Goal: Task Accomplishment & Management: Use online tool/utility

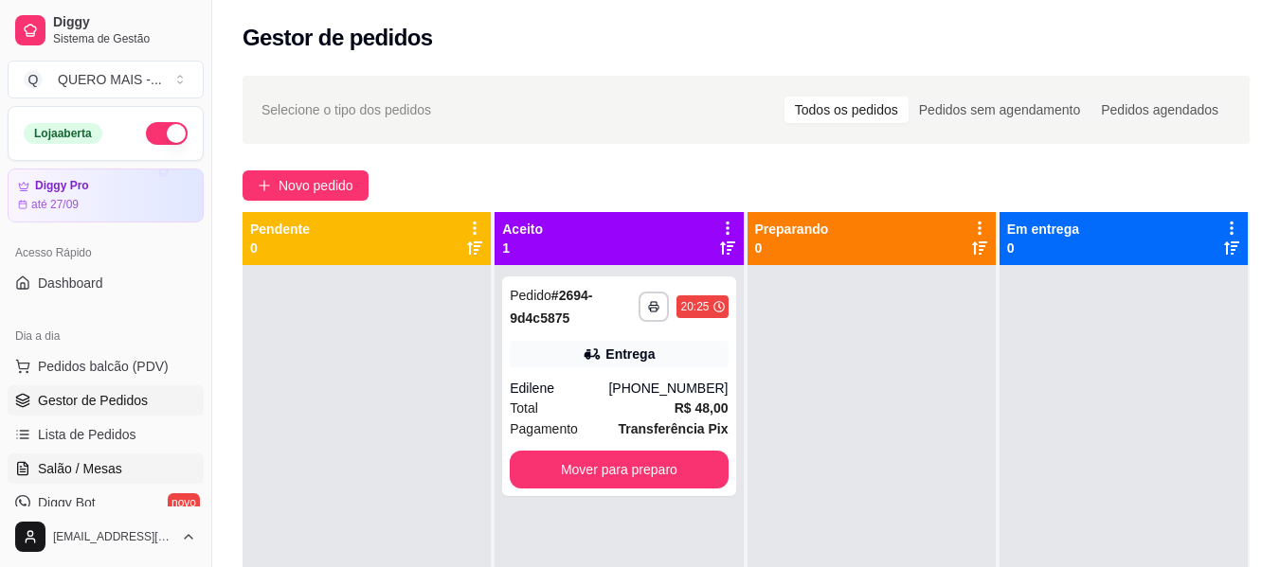
click at [81, 465] on span "Salão / Mesas" at bounding box center [80, 468] width 84 height 19
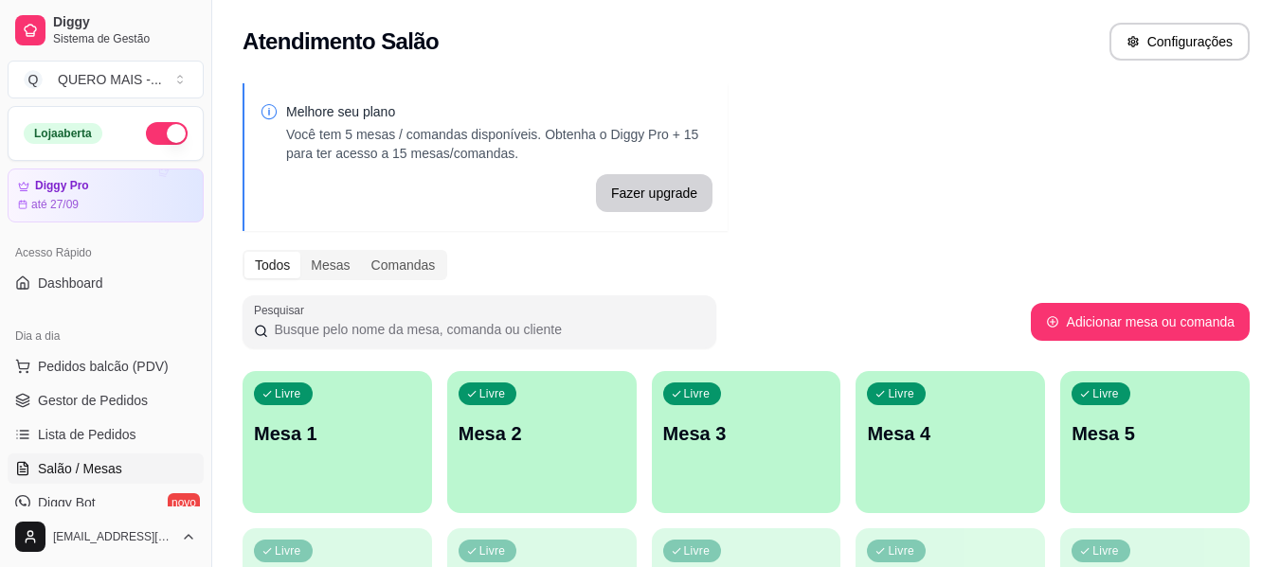
click at [323, 437] on p "Mesa 1" at bounding box center [337, 434] width 167 height 27
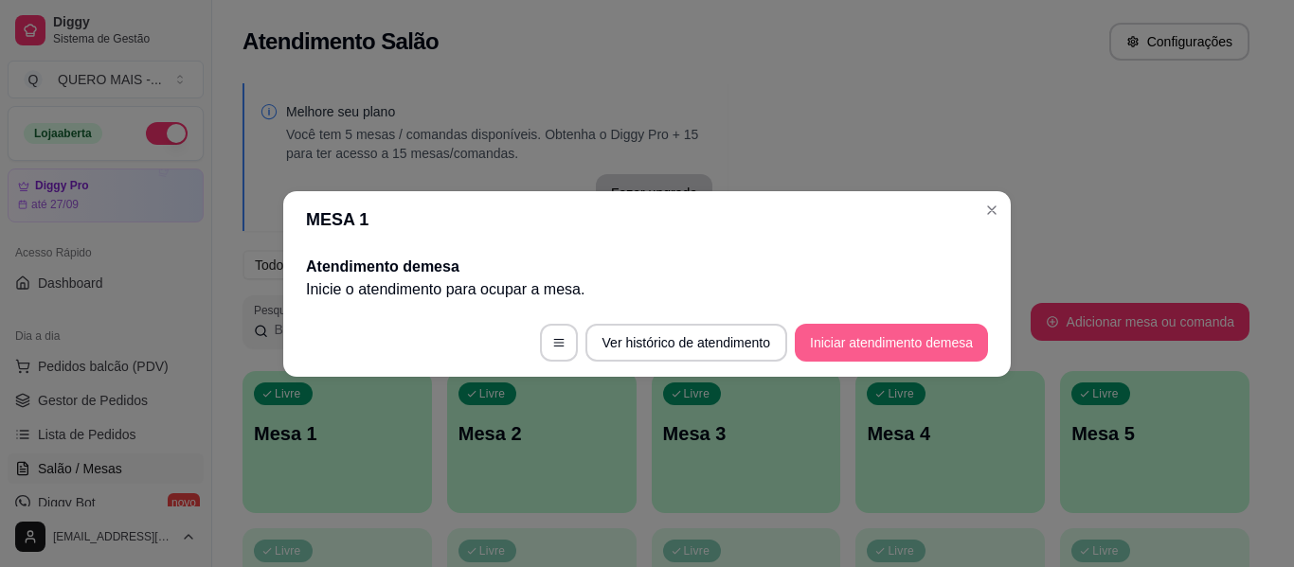
click at [892, 349] on button "Iniciar atendimento de mesa" at bounding box center [891, 343] width 193 height 38
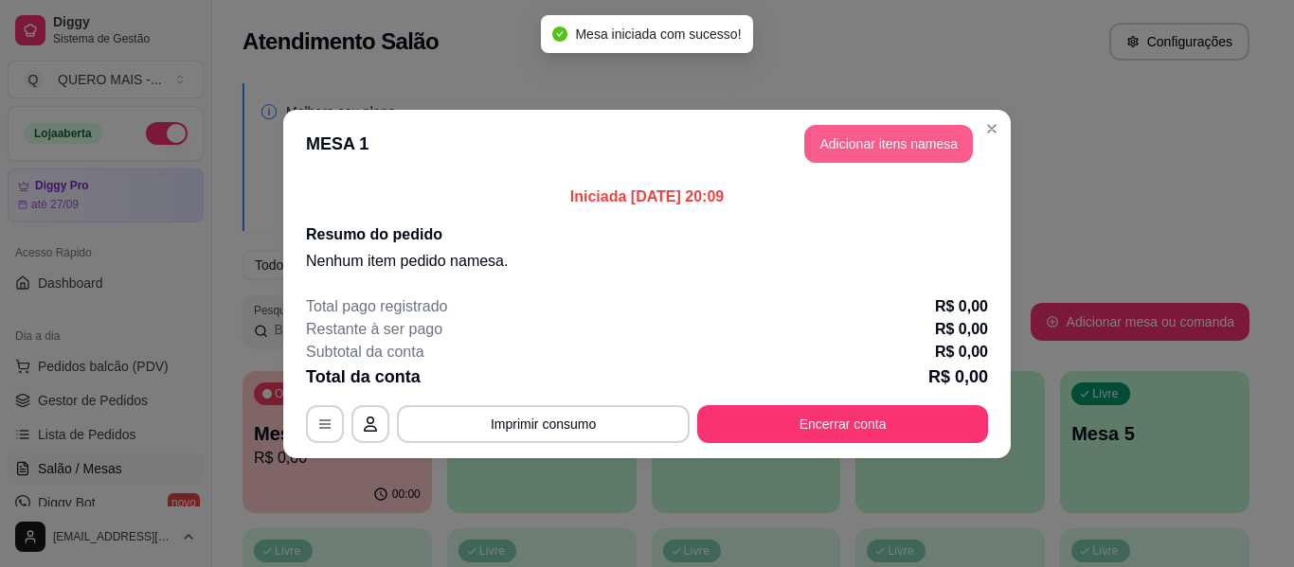
click at [892, 132] on button "Adicionar itens na mesa" at bounding box center [888, 144] width 169 height 38
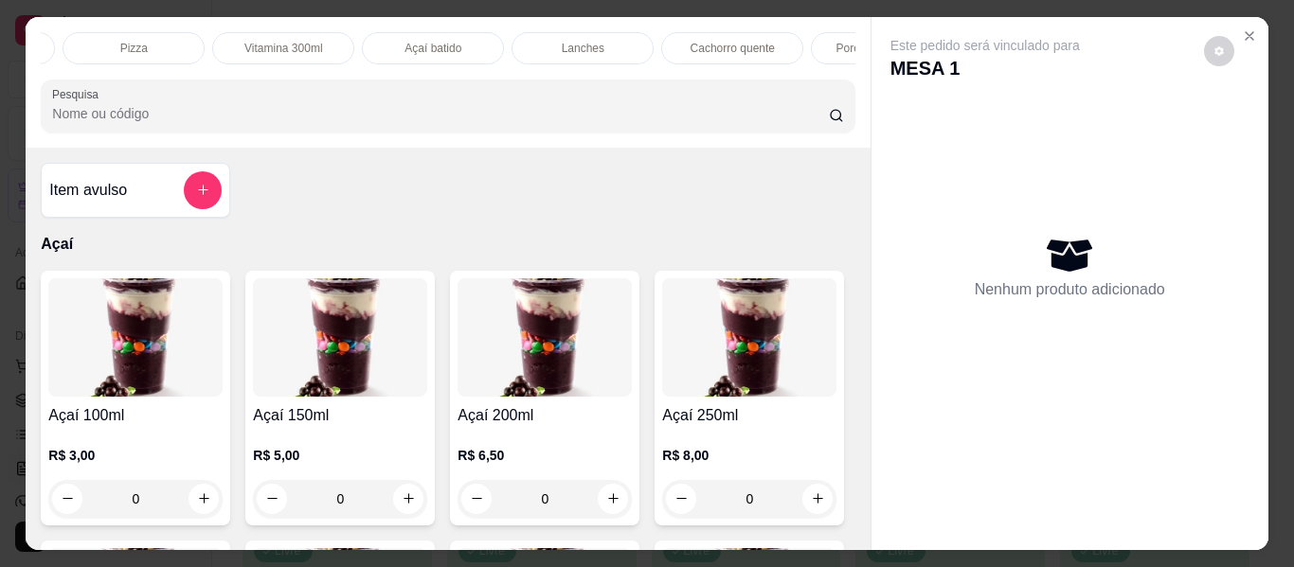
scroll to position [0, 428]
click at [589, 41] on p "Lanches" at bounding box center [582, 48] width 43 height 15
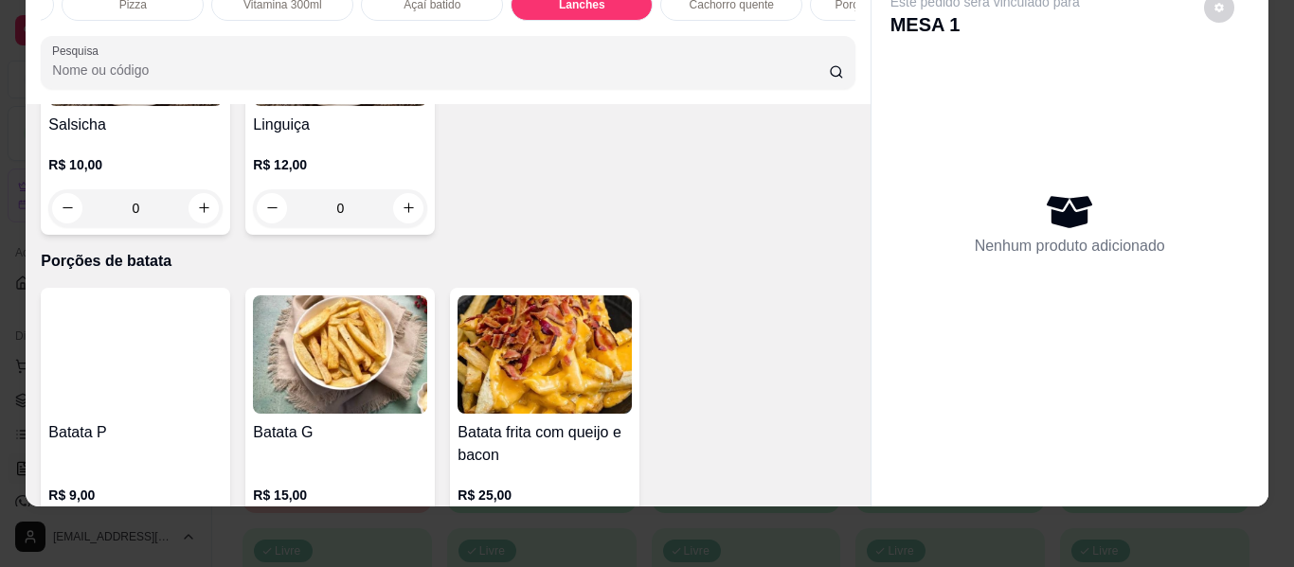
scroll to position [3825, 0]
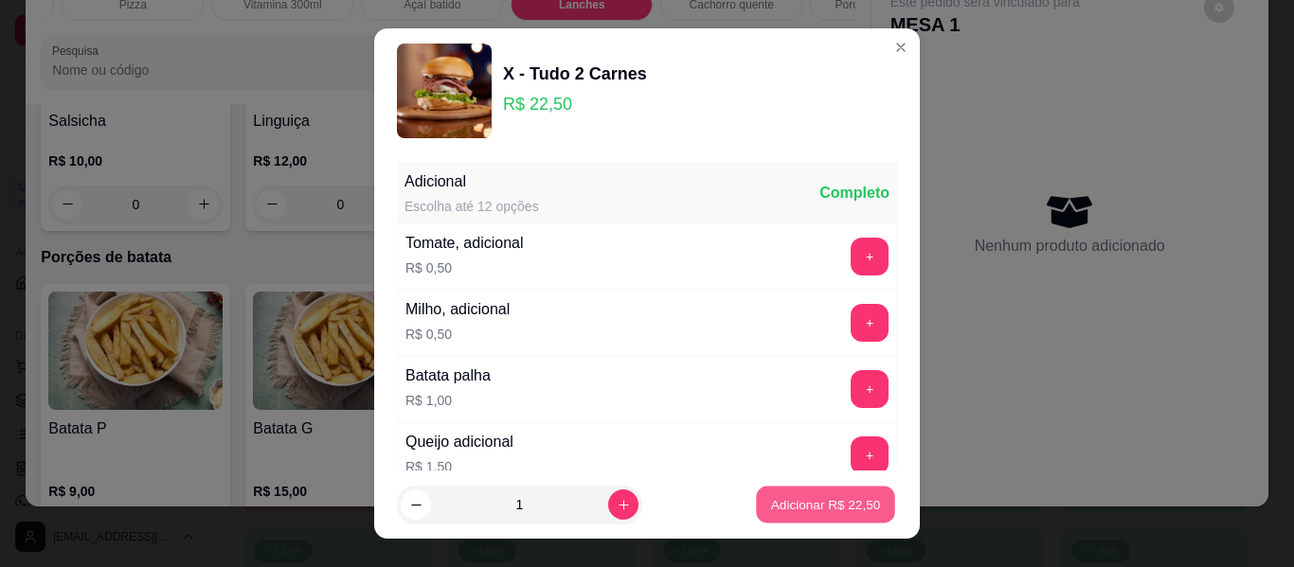
click at [825, 505] on p "Adicionar R$ 22,50" at bounding box center [826, 504] width 110 height 18
type input "1"
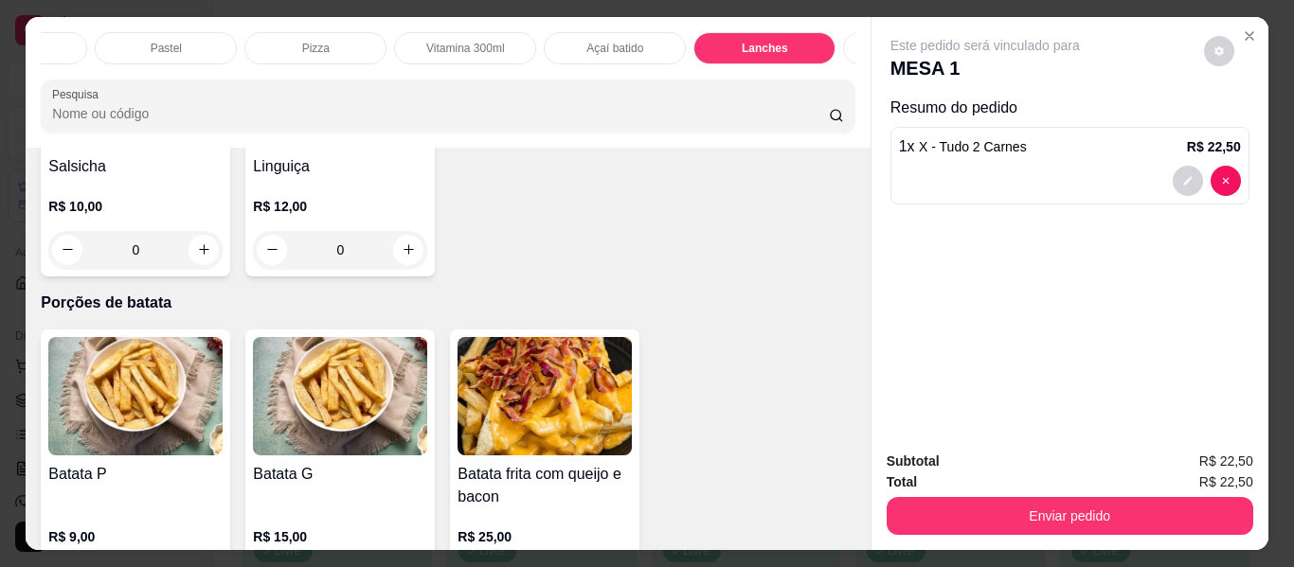
scroll to position [0, 240]
click at [159, 45] on p "Pastel" at bounding box center [171, 48] width 31 height 15
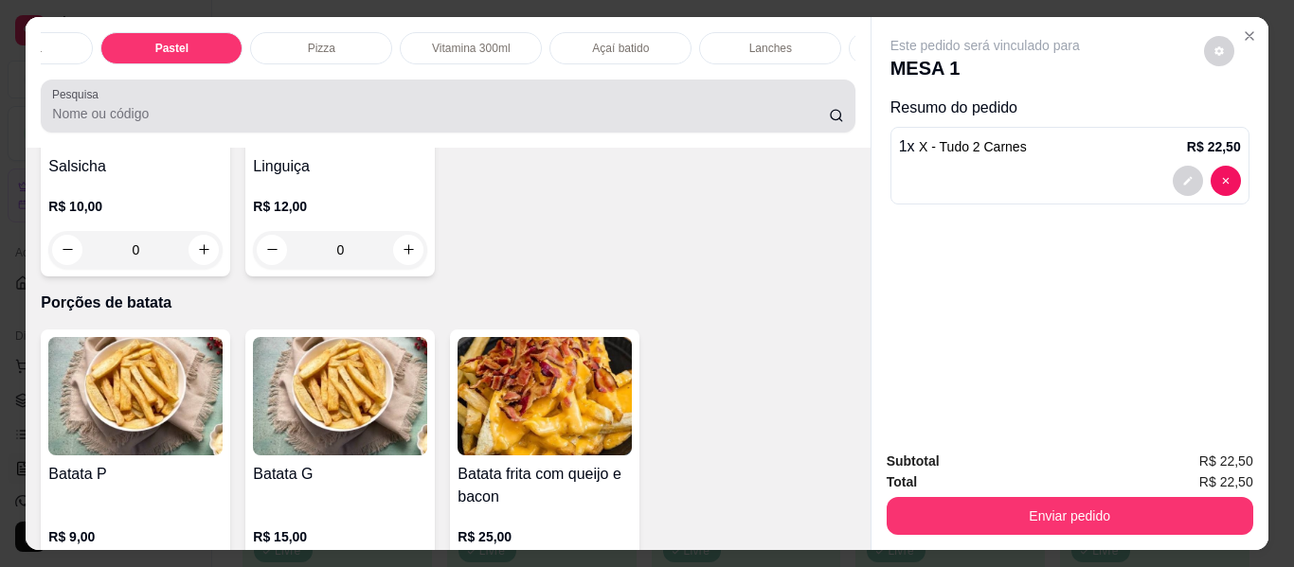
scroll to position [51, 0]
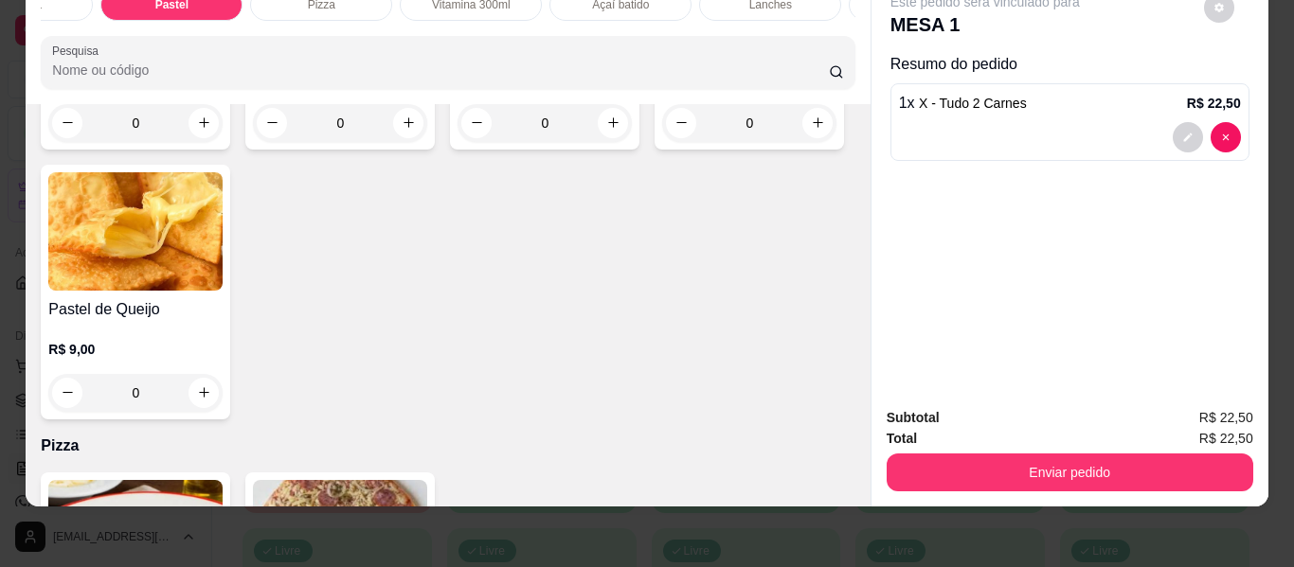
click at [396, 142] on div "0" at bounding box center [340, 123] width 174 height 38
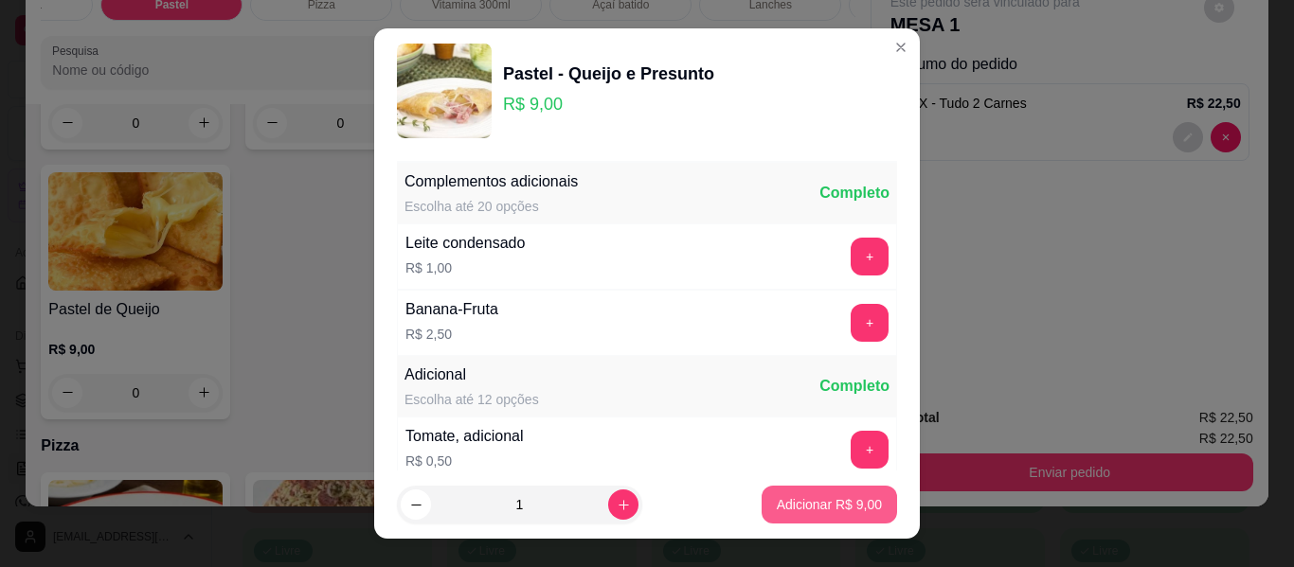
click at [834, 505] on p "Adicionar R$ 9,00" at bounding box center [829, 504] width 105 height 19
type input "1"
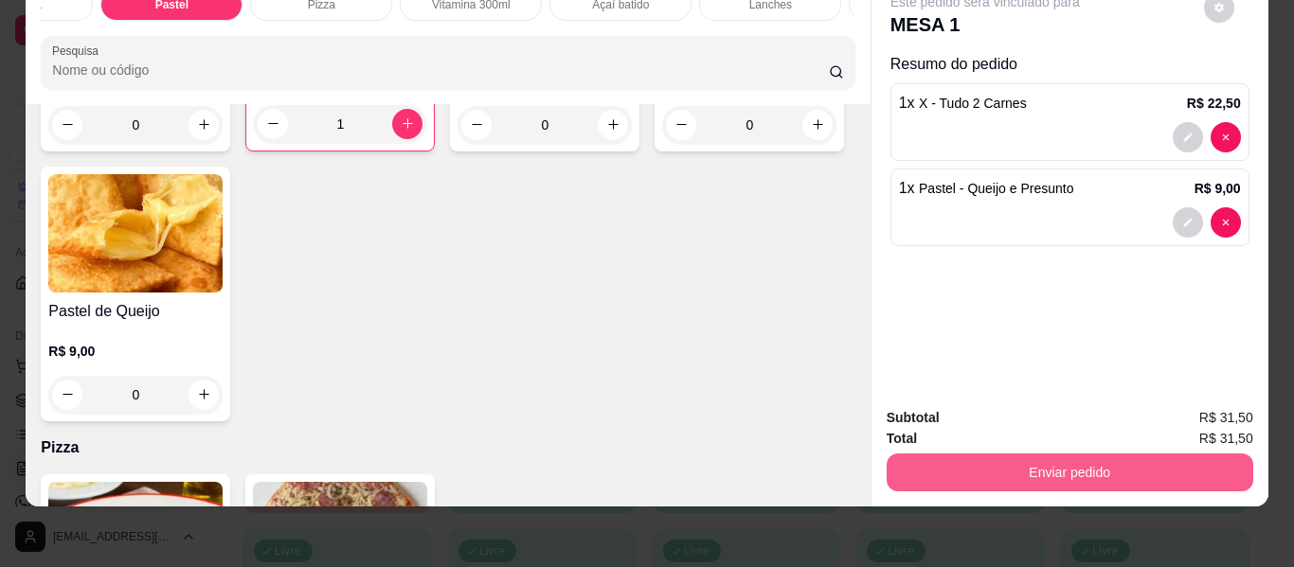
click at [1016, 454] on button "Enviar pedido" at bounding box center [1070, 473] width 367 height 38
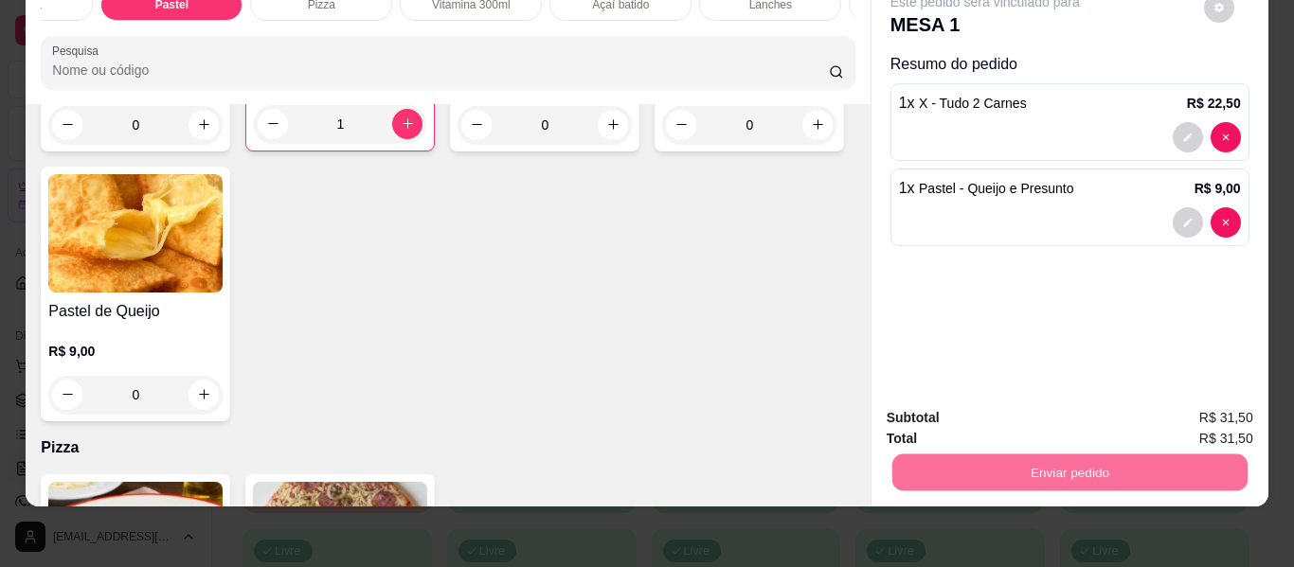
click at [1225, 406] on button "Enviar pedido" at bounding box center [1204, 410] width 104 height 35
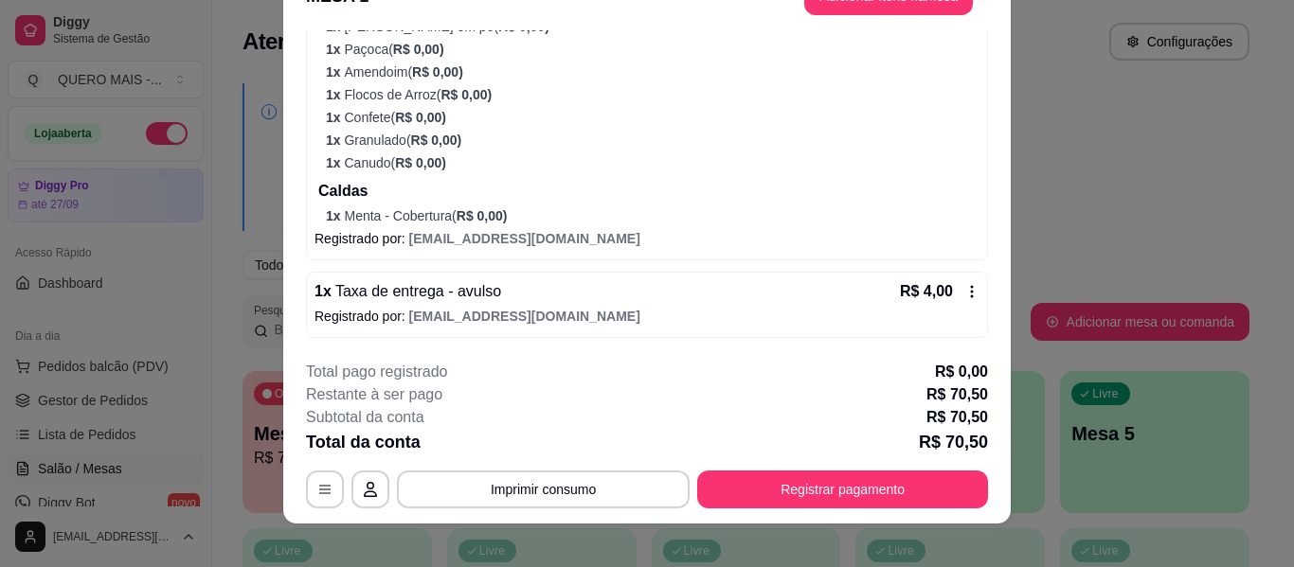
scroll to position [58, 0]
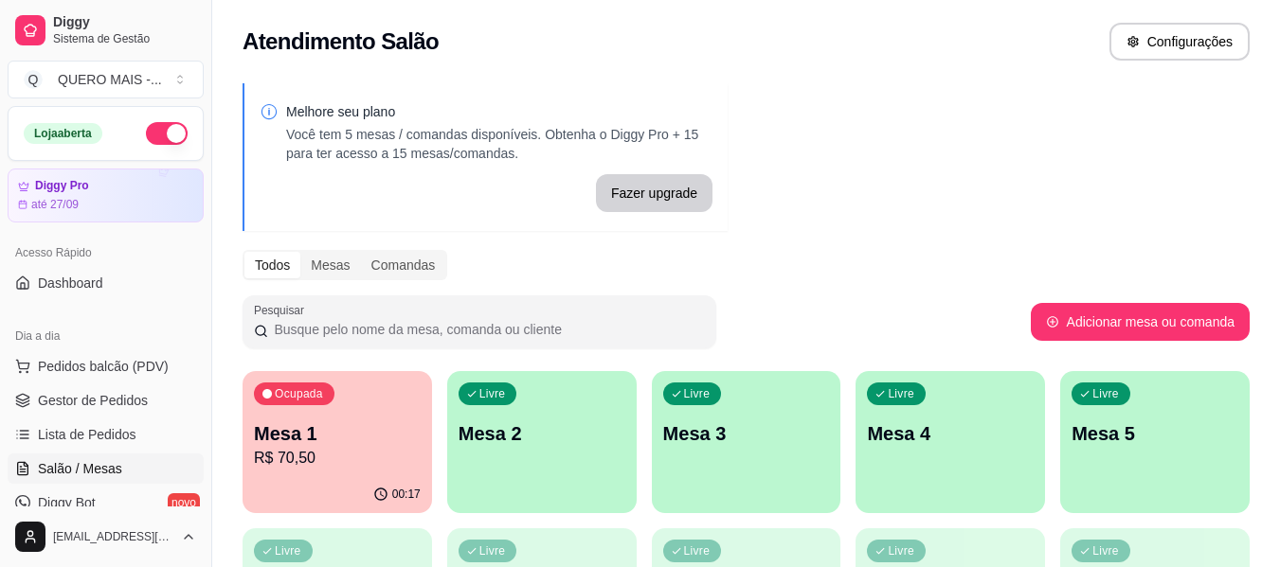
click at [357, 452] on p "R$ 70,50" at bounding box center [337, 458] width 167 height 23
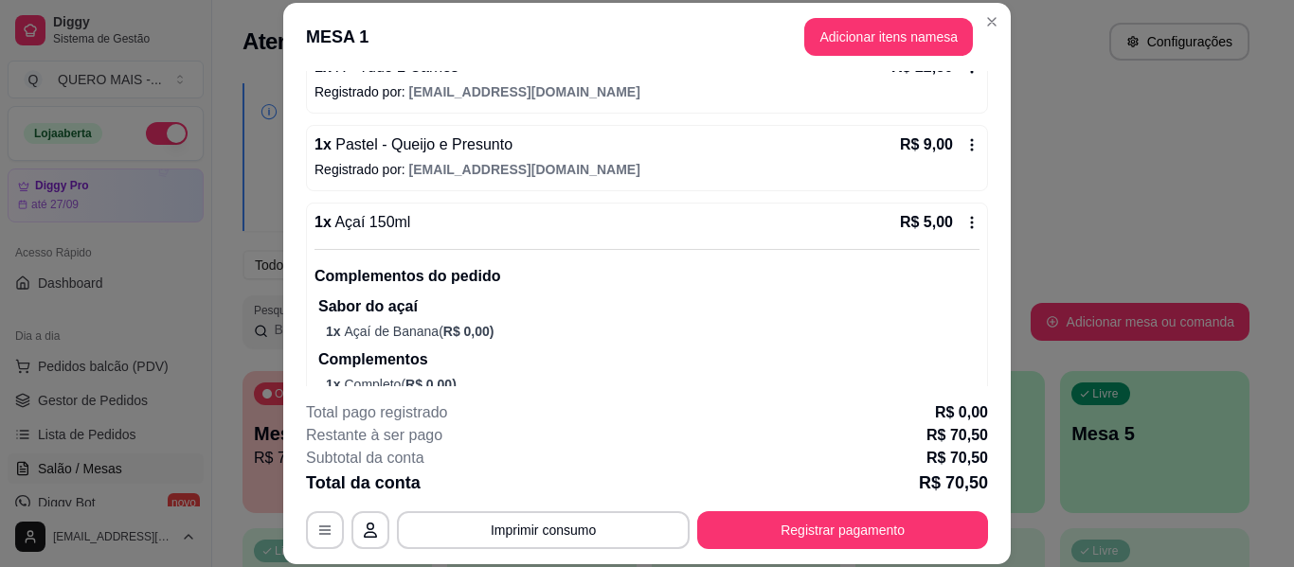
scroll to position [95, 0]
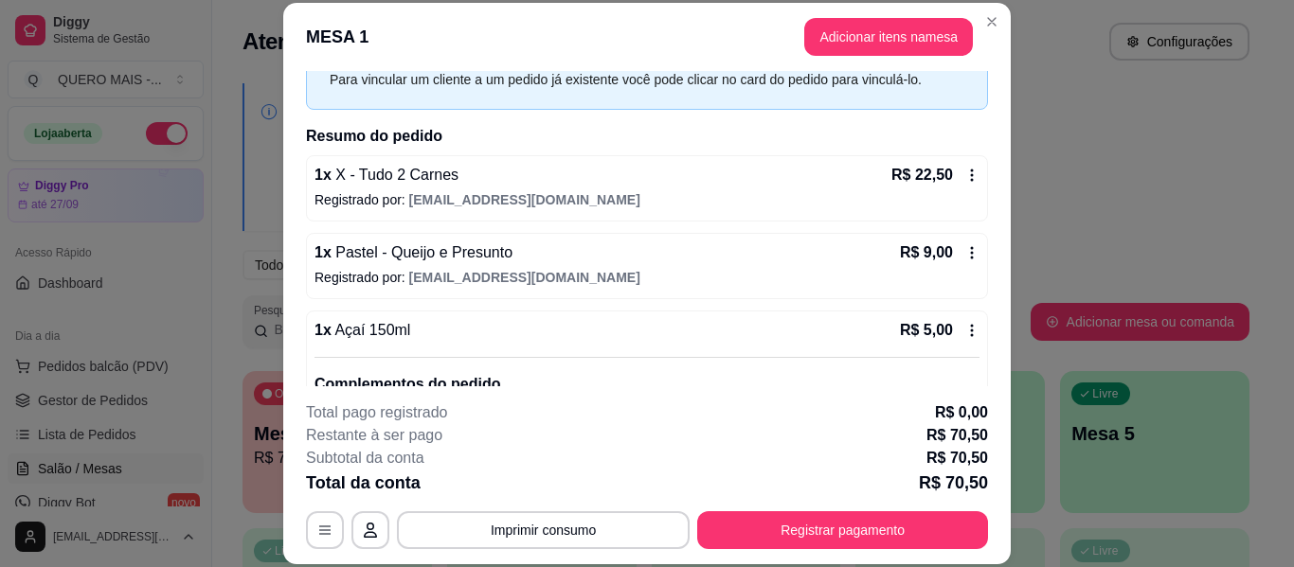
click at [964, 325] on icon at bounding box center [971, 330] width 15 height 15
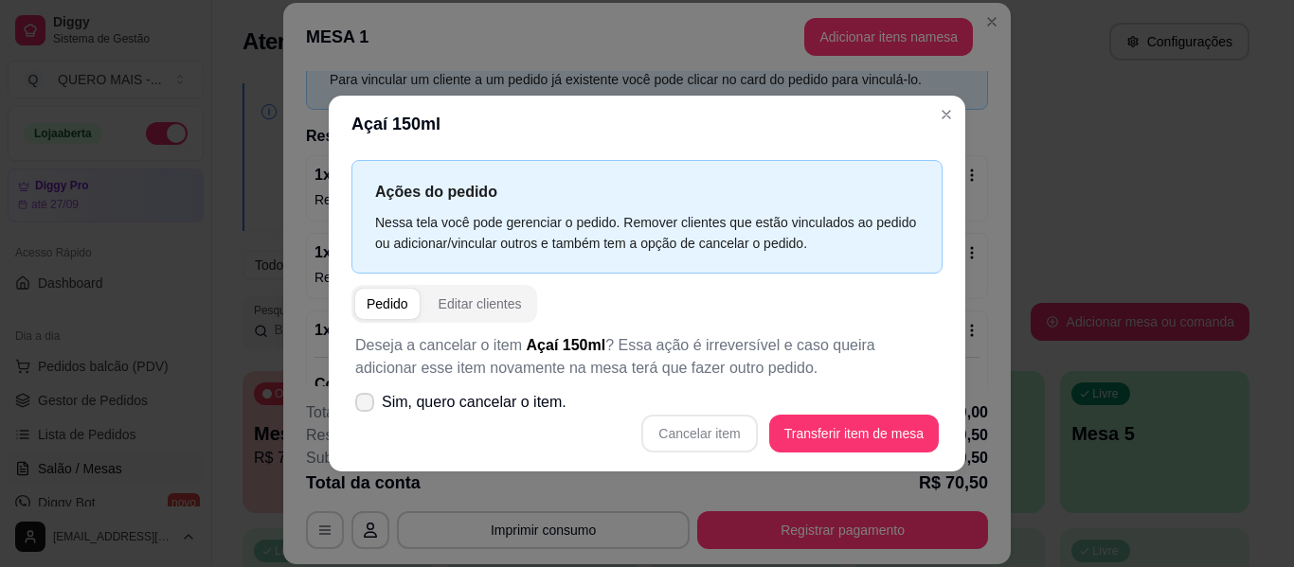
click at [511, 395] on span "Sim, quero cancelar o item." at bounding box center [474, 402] width 185 height 23
click at [367, 405] on input "Sim, quero cancelar o item." at bounding box center [360, 411] width 12 height 12
checkbox input "true"
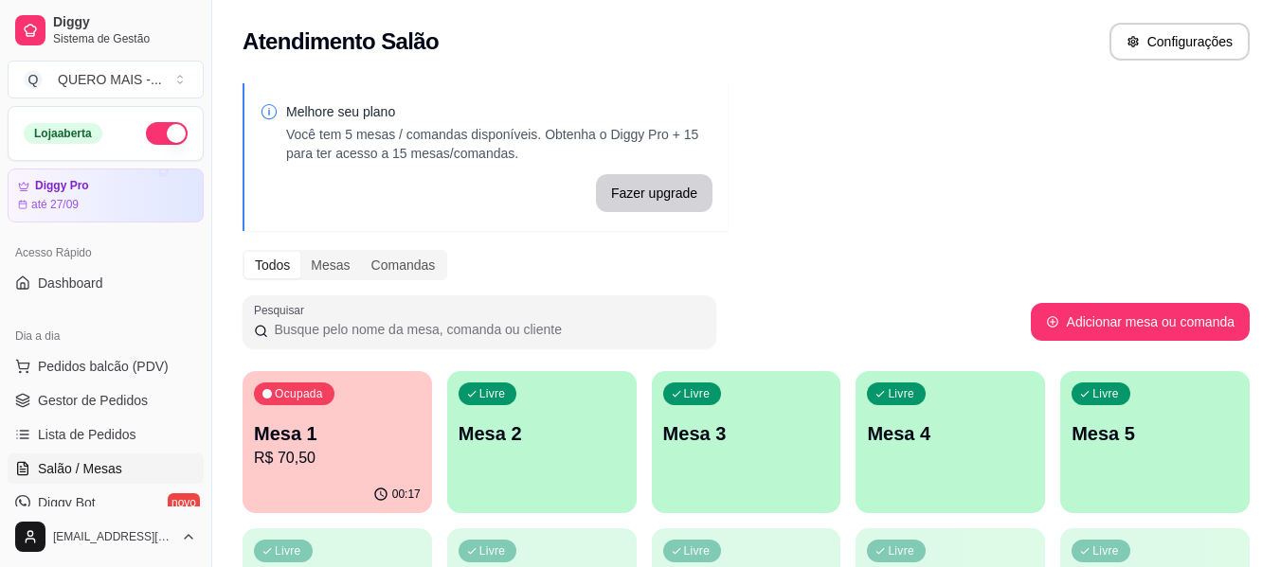
click at [588, 472] on div "Livre Mesa 2" at bounding box center [541, 430] width 189 height 119
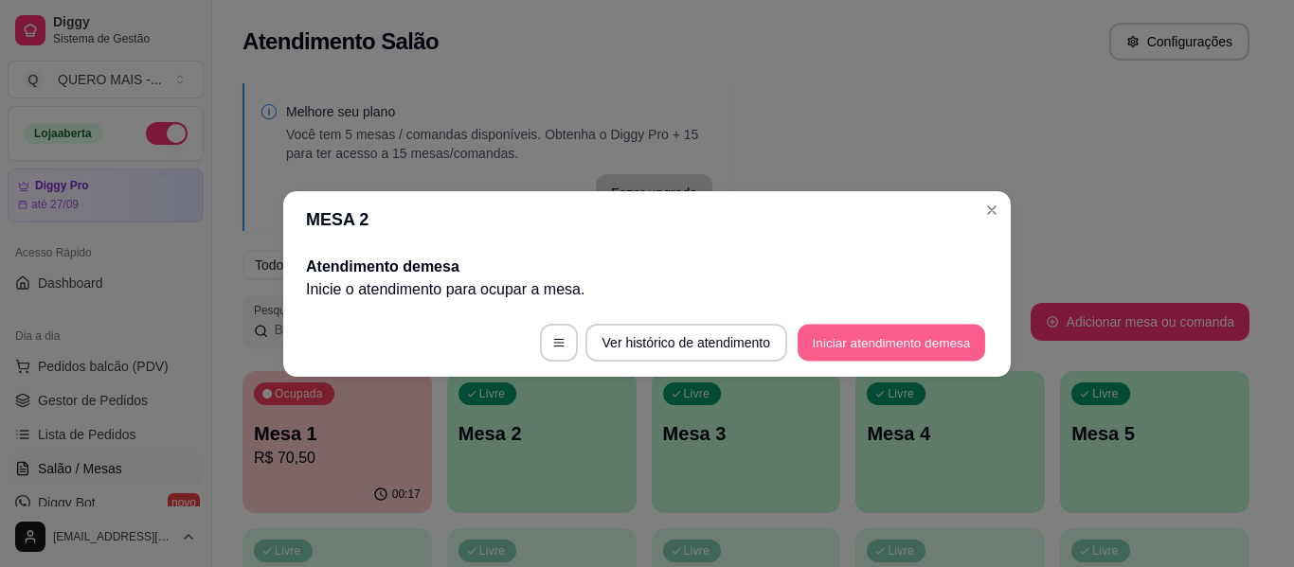
click at [837, 351] on button "Iniciar atendimento de mesa" at bounding box center [892, 342] width 188 height 37
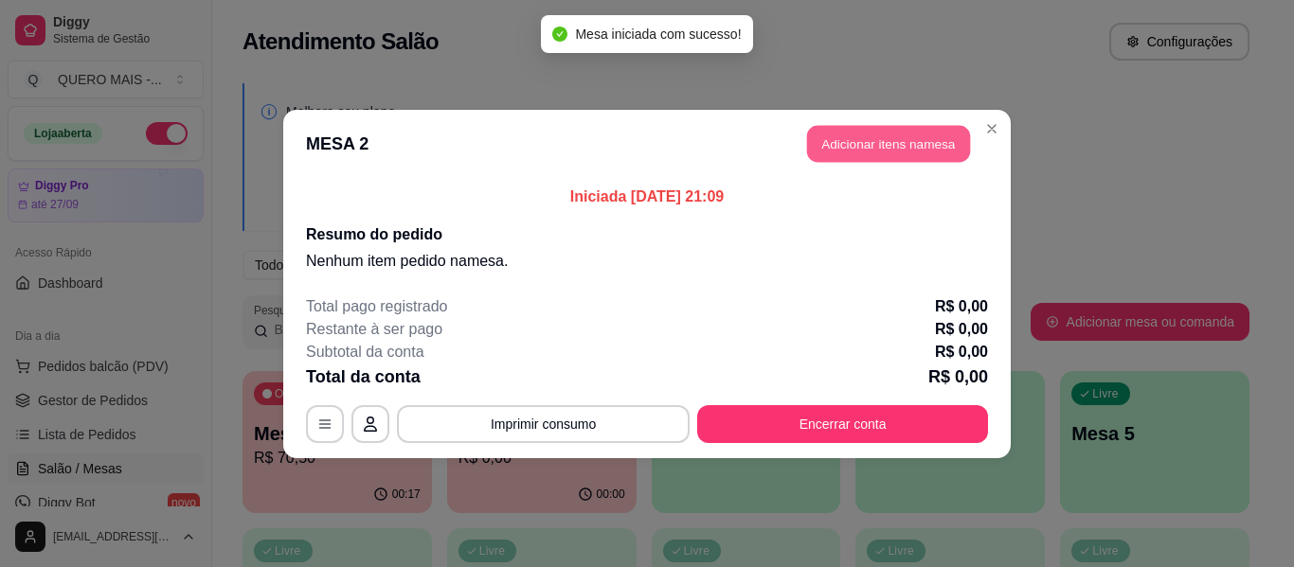
click at [924, 156] on button "Adicionar itens na mesa" at bounding box center [888, 143] width 163 height 37
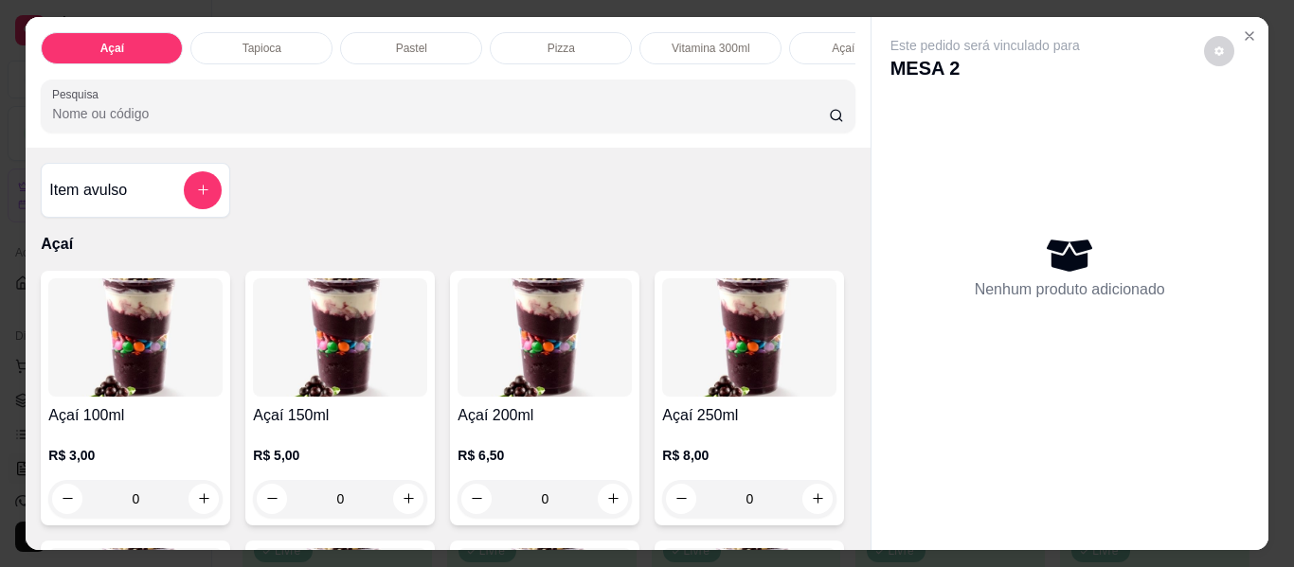
scroll to position [0, 504]
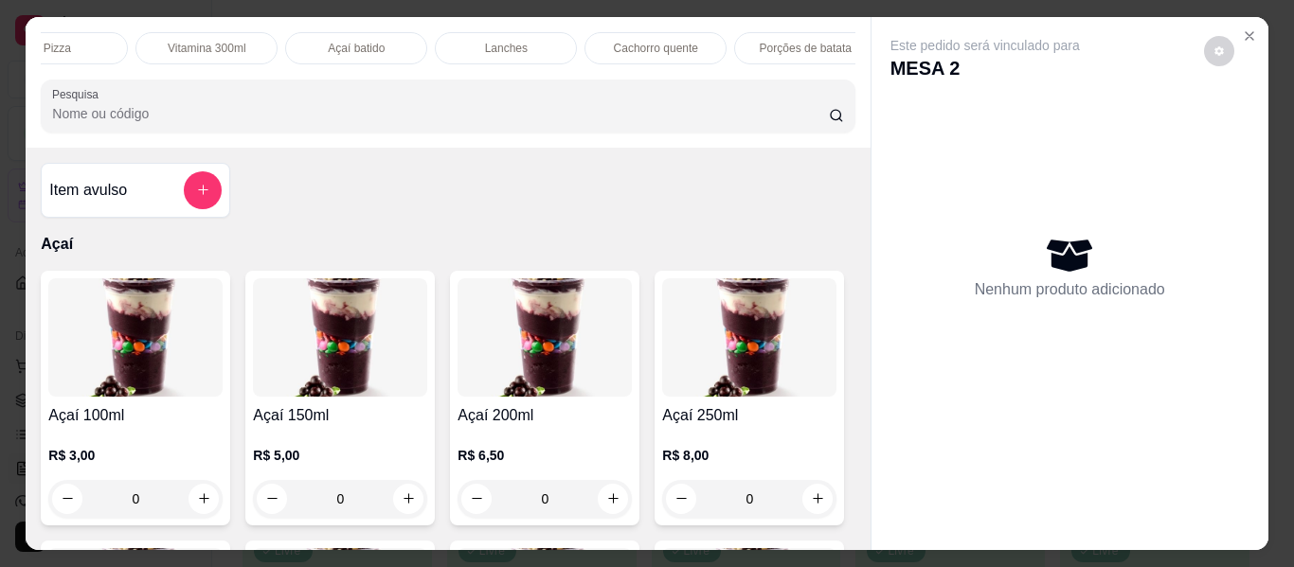
click at [508, 41] on p "Lanches" at bounding box center [506, 48] width 43 height 15
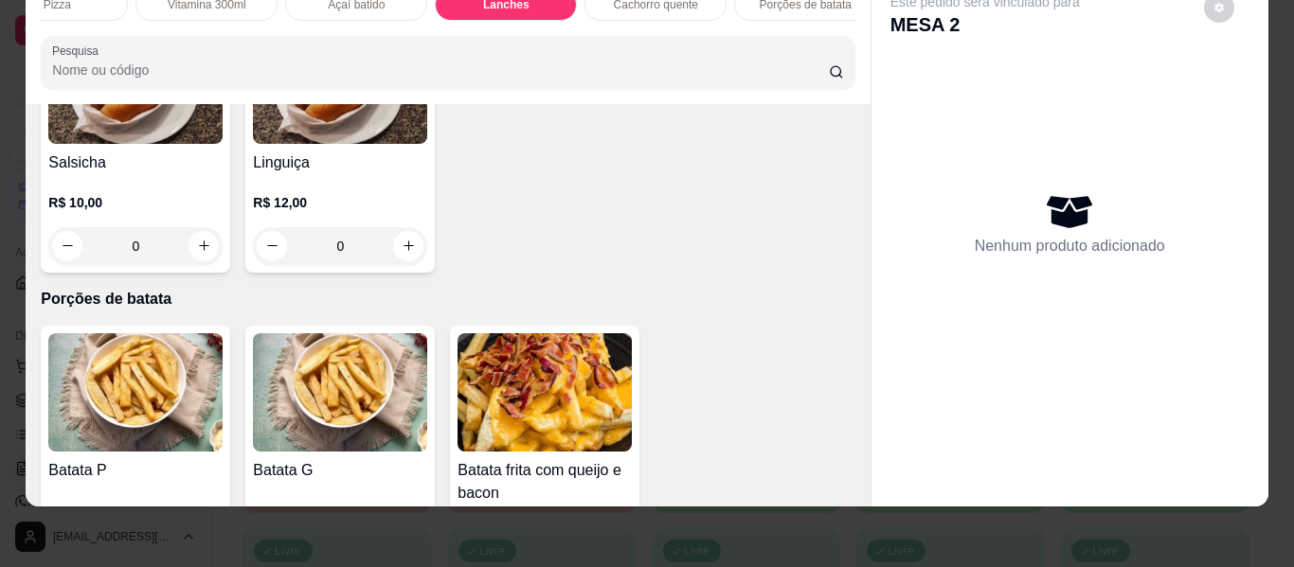
scroll to position [3919, 0]
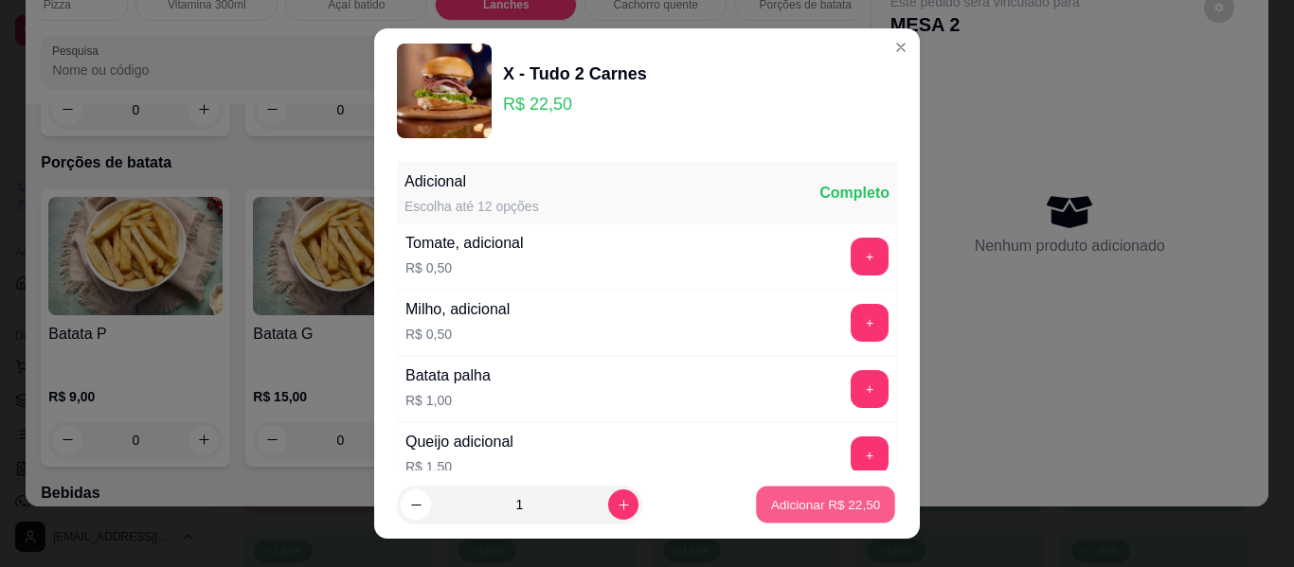
click at [791, 497] on p "Adicionar R$ 22,50" at bounding box center [826, 504] width 110 height 18
type input "1"
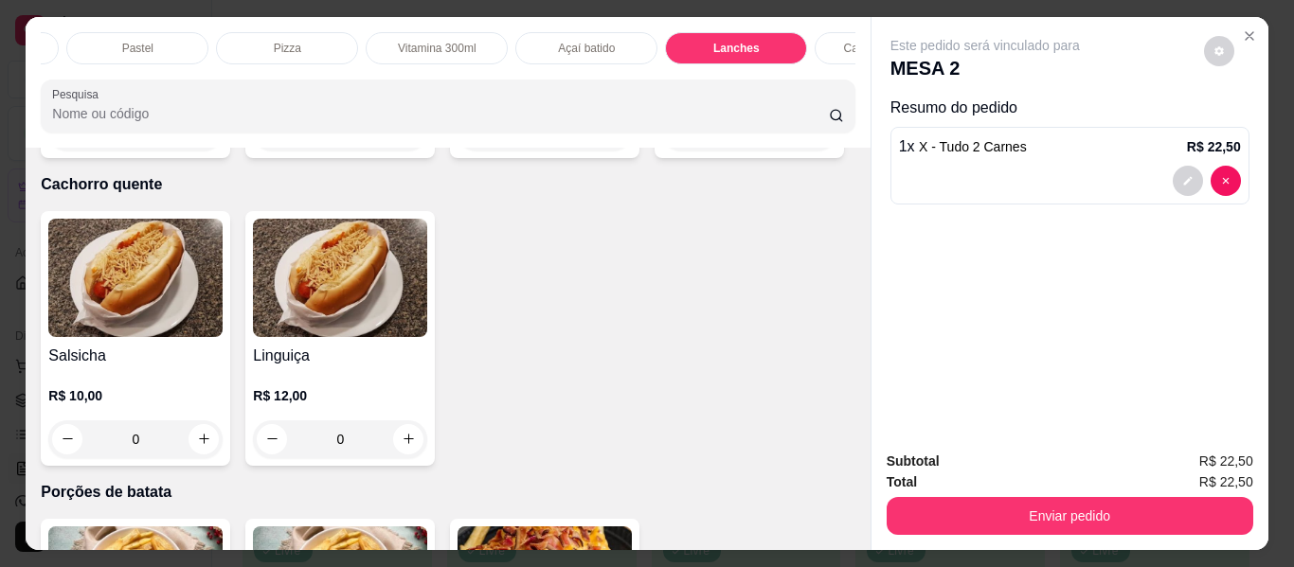
scroll to position [0, 0]
click at [399, 41] on p "Pastel" at bounding box center [411, 48] width 31 height 15
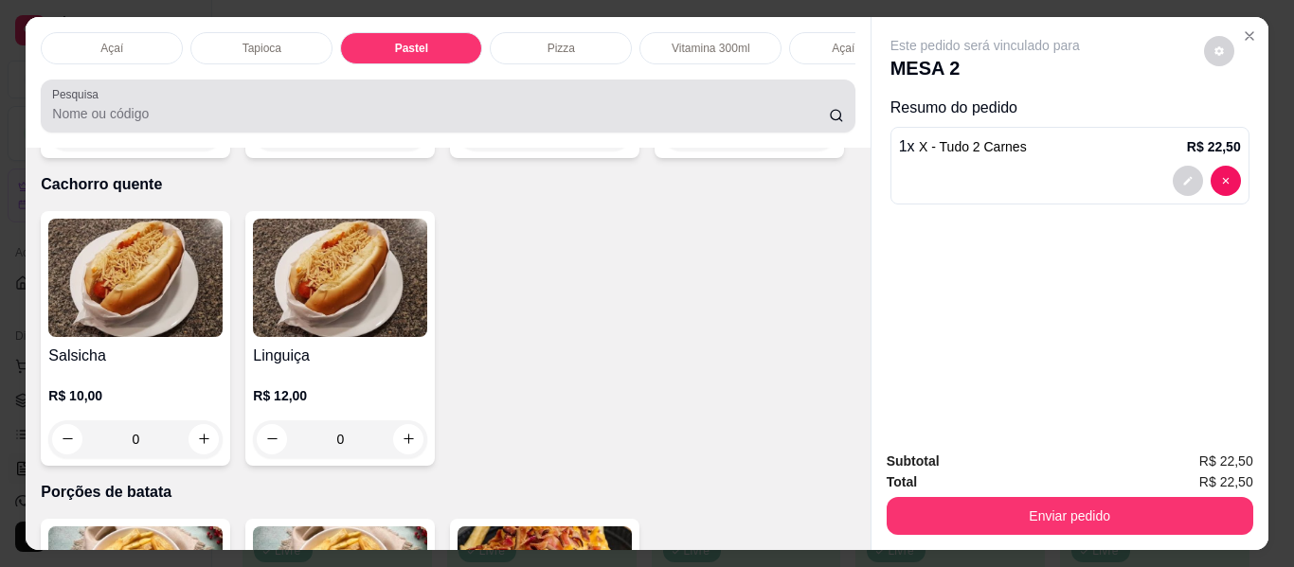
scroll to position [51, 0]
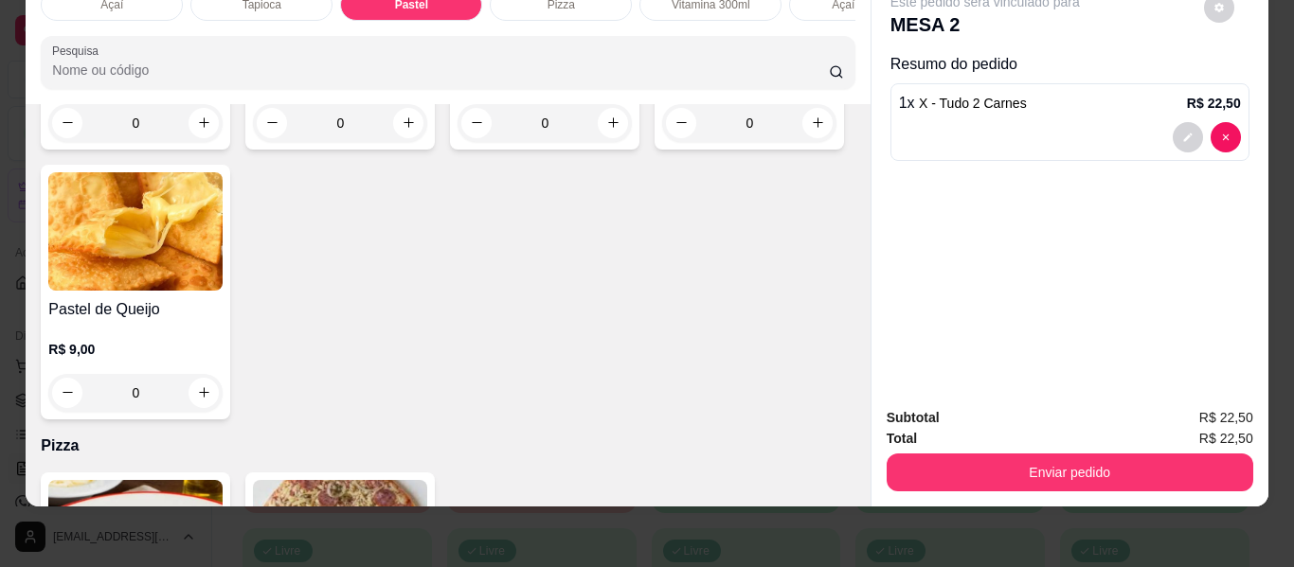
click at [404, 142] on div "0" at bounding box center [340, 123] width 174 height 38
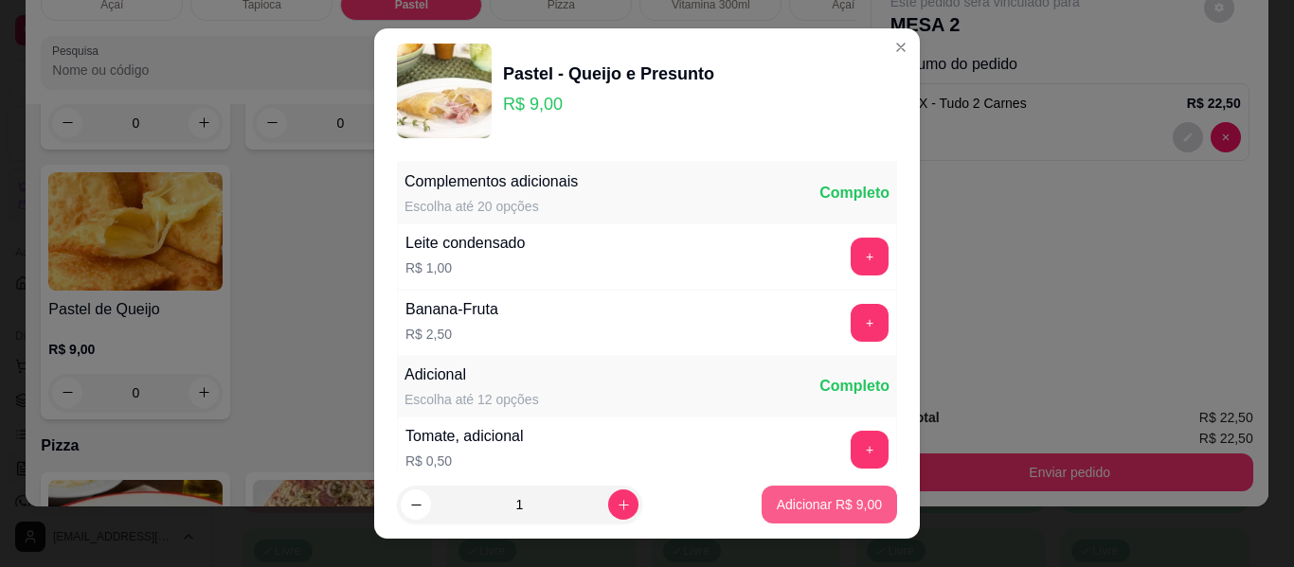
click at [800, 496] on p "Adicionar R$ 9,00" at bounding box center [829, 504] width 105 height 19
type input "1"
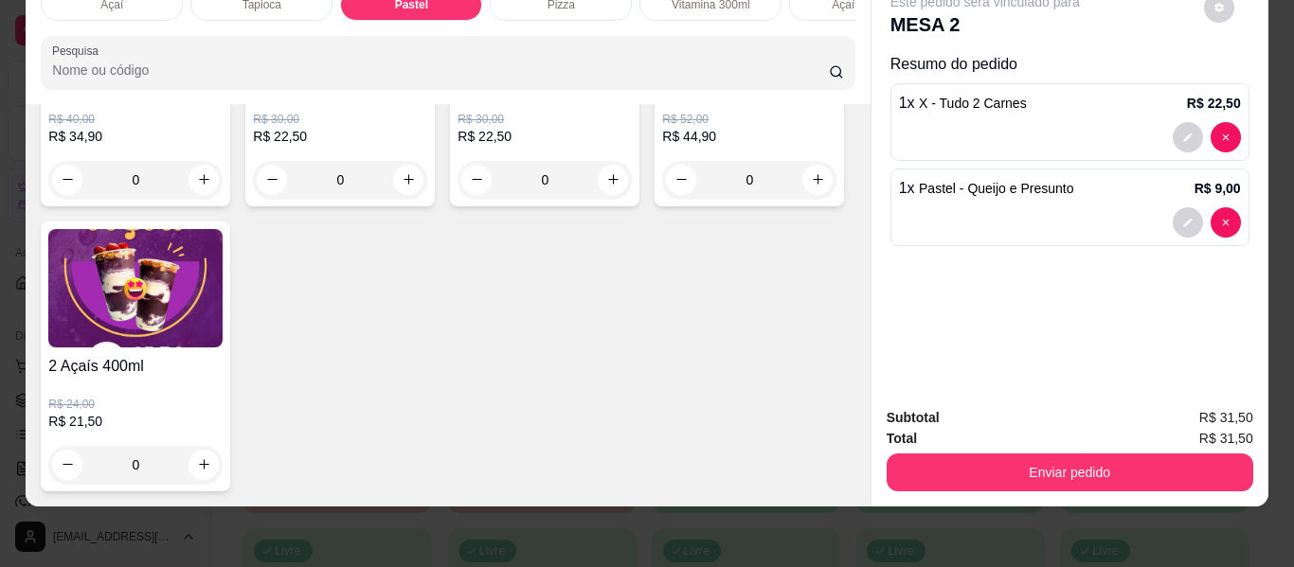
scroll to position [6182, 0]
type input "1"
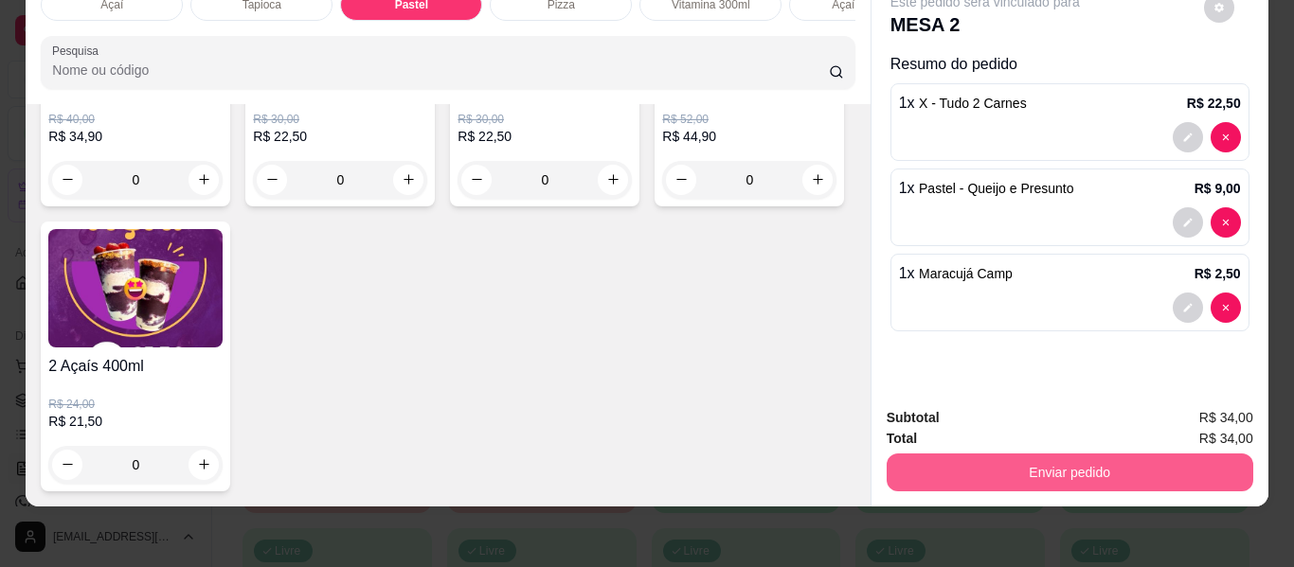
click at [1060, 457] on button "Enviar pedido" at bounding box center [1070, 473] width 367 height 38
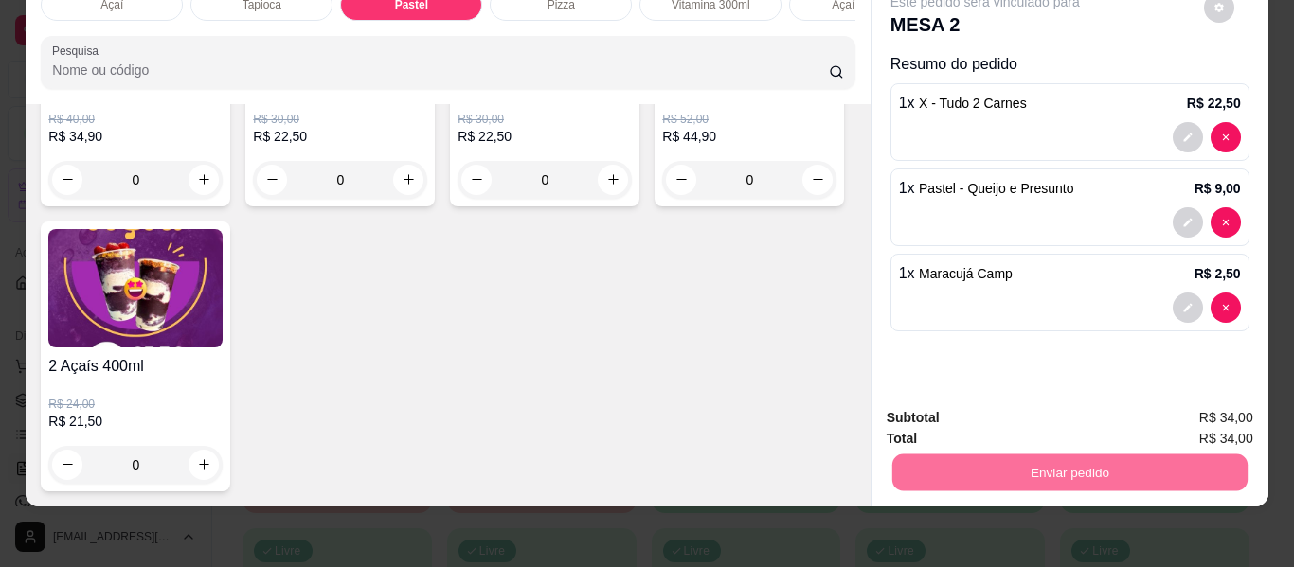
click at [1178, 409] on button "Enviar pedido" at bounding box center [1203, 412] width 107 height 36
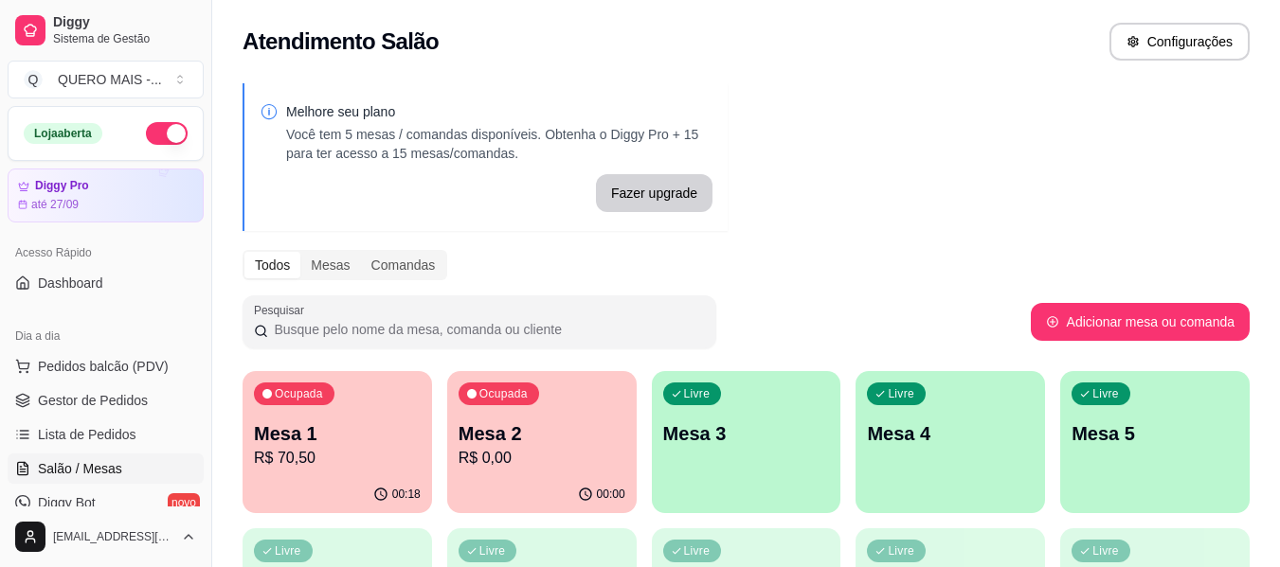
click at [346, 477] on div "00:18" at bounding box center [337, 495] width 189 height 37
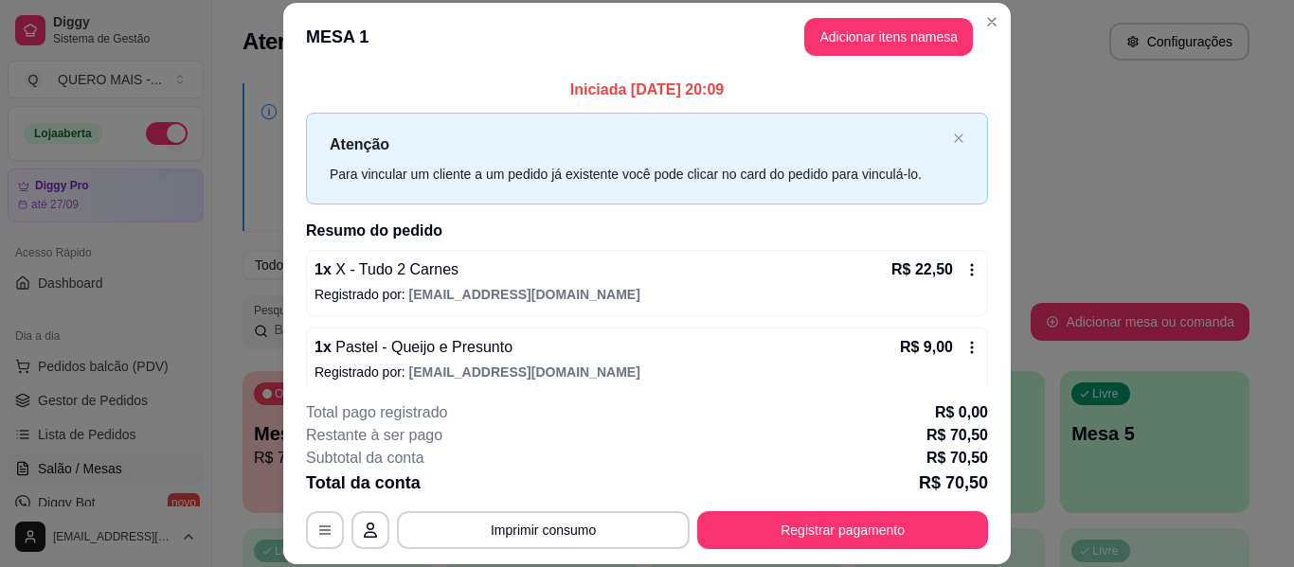
click at [971, 270] on icon at bounding box center [972, 270] width 3 height 12
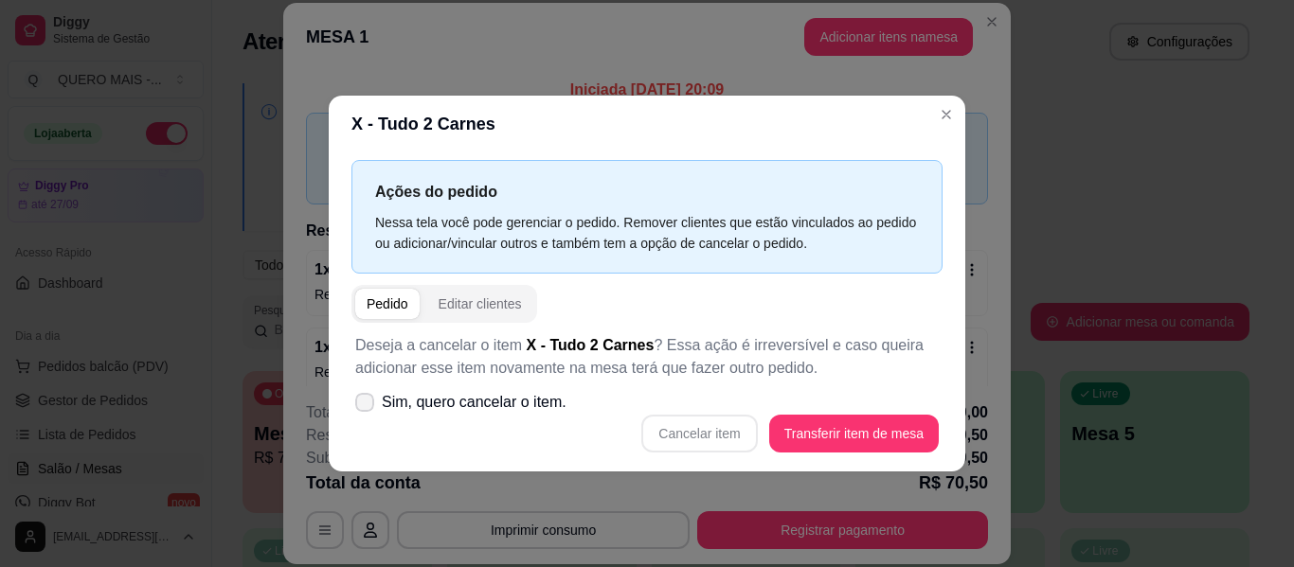
click at [494, 409] on span "Sim, quero cancelar o item." at bounding box center [474, 402] width 185 height 23
click at [367, 409] on input "Sim, quero cancelar o item." at bounding box center [360, 411] width 12 height 12
checkbox input "true"
click at [732, 429] on button "Cancelar item" at bounding box center [699, 433] width 113 height 37
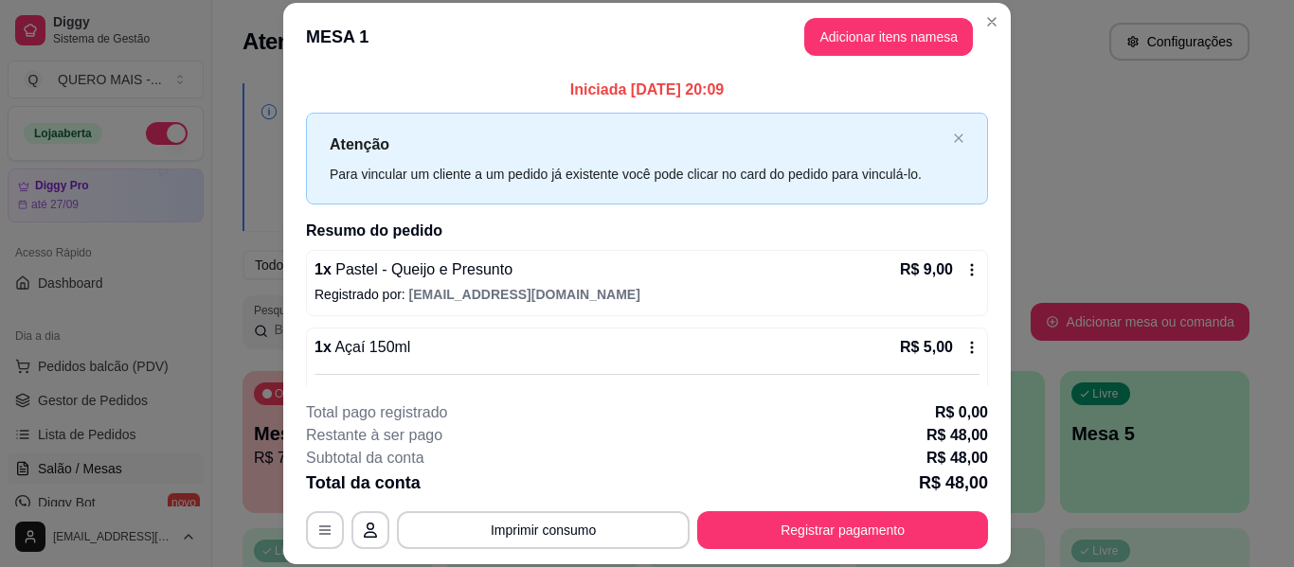
click at [964, 268] on icon at bounding box center [971, 269] width 15 height 15
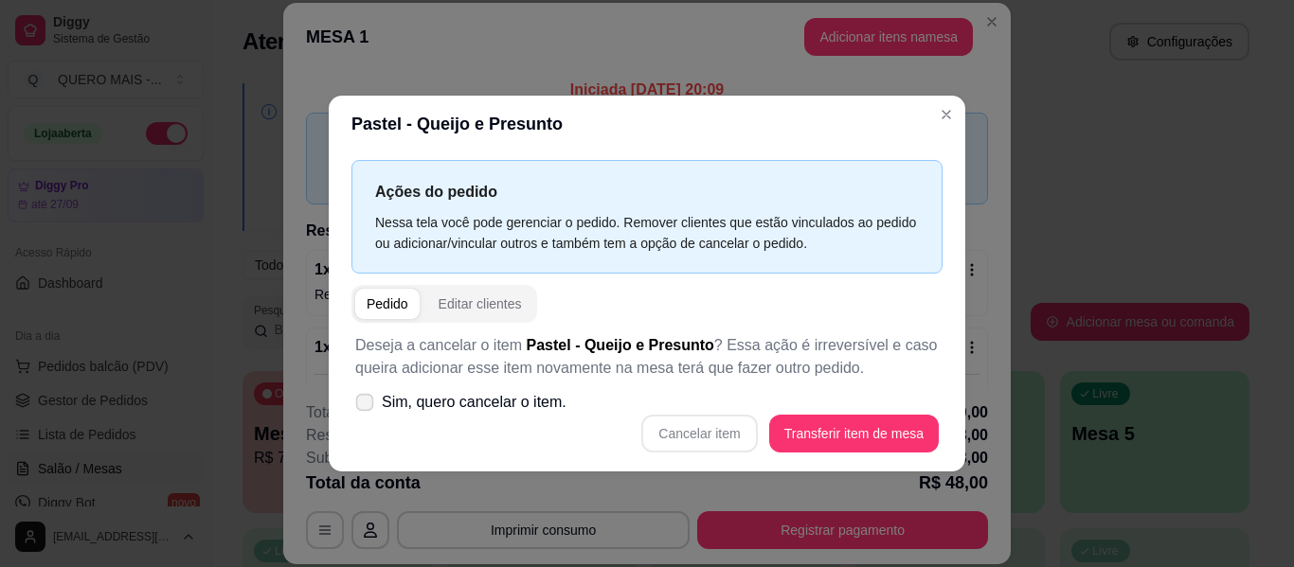
click at [459, 403] on span "Sim, quero cancelar o item." at bounding box center [474, 402] width 185 height 23
click at [367, 405] on input "Sim, quero cancelar o item." at bounding box center [360, 411] width 12 height 12
checkbox input "true"
click at [710, 427] on button "Cancelar item" at bounding box center [699, 434] width 116 height 38
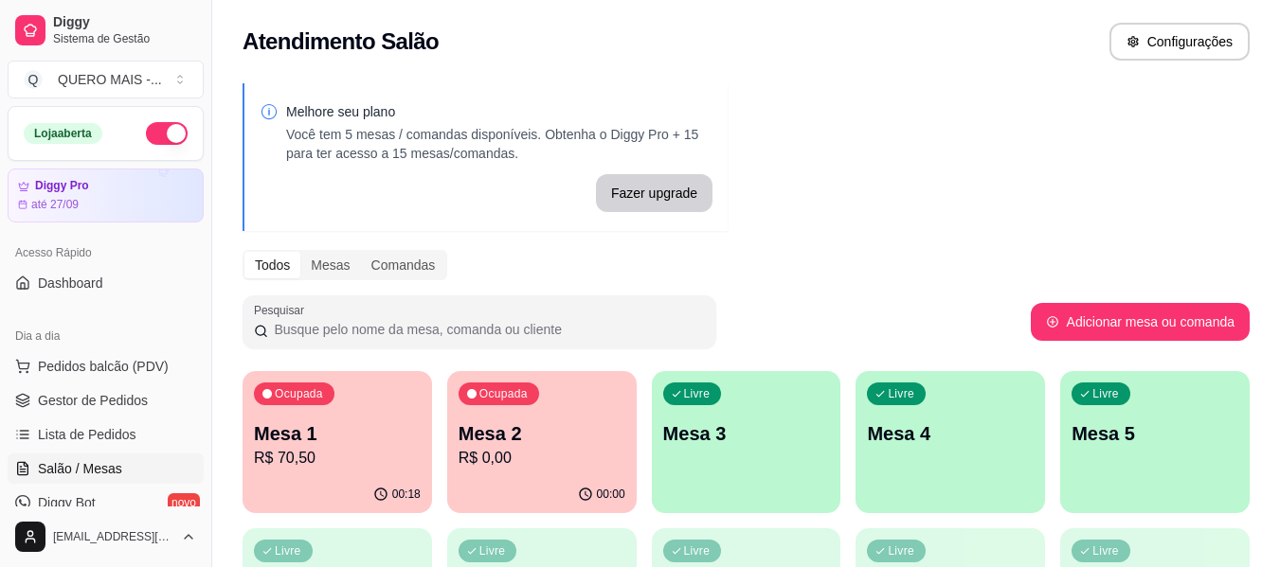
click at [762, 452] on div "Livre Mesa 3" at bounding box center [746, 430] width 189 height 119
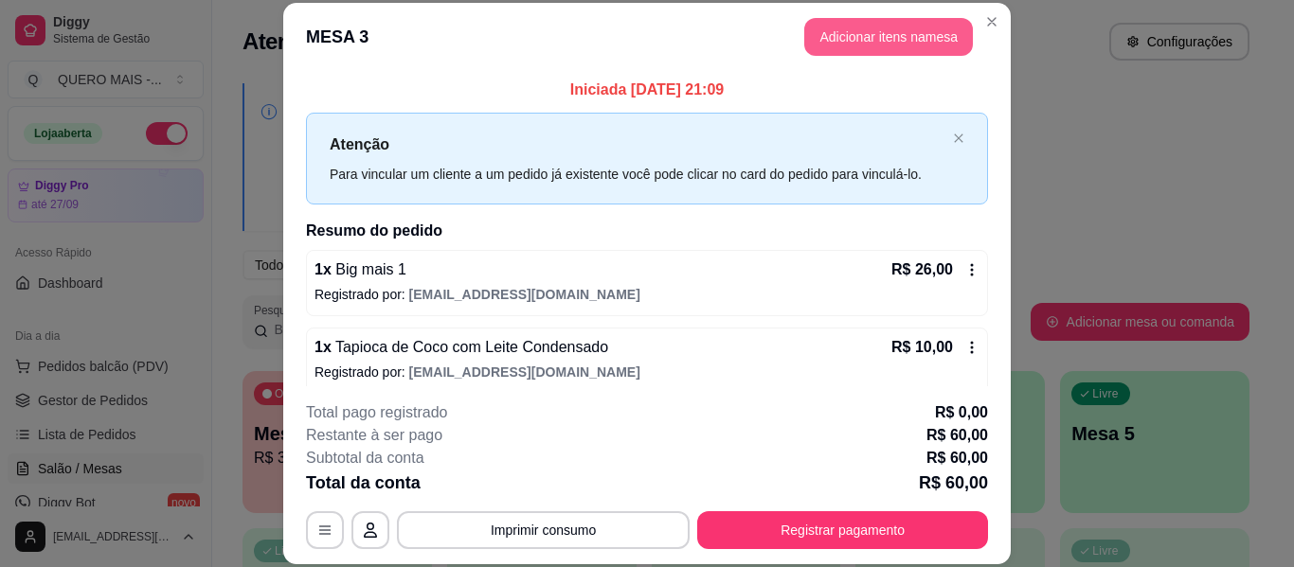
click at [904, 35] on button "Adicionar itens na mesa" at bounding box center [888, 37] width 169 height 38
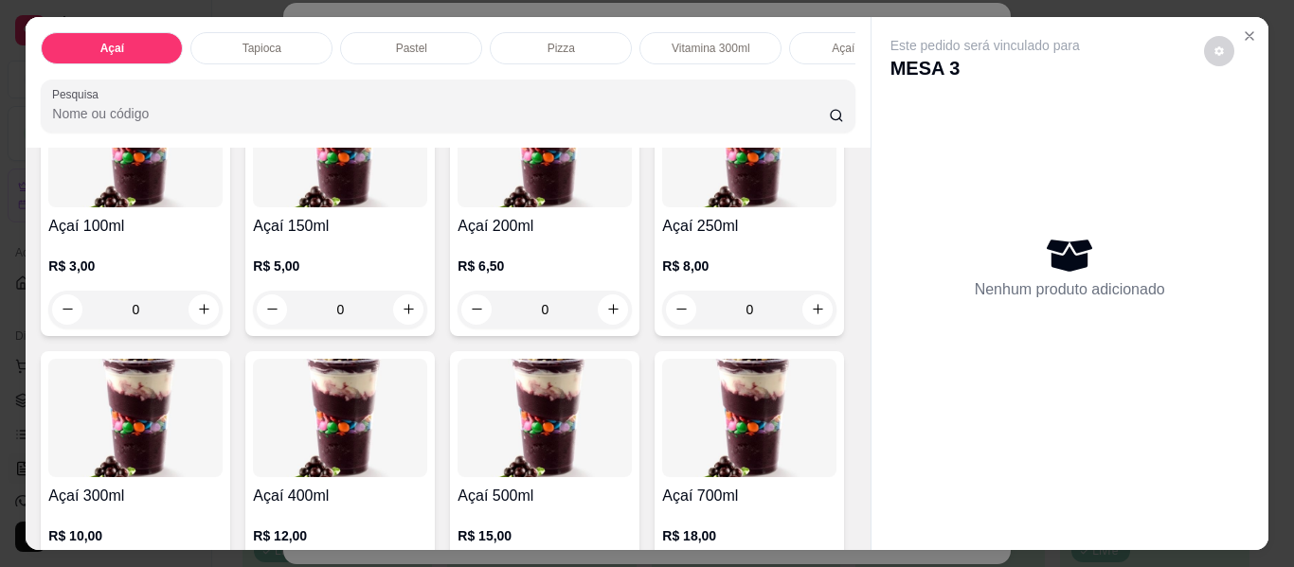
scroll to position [379, 0]
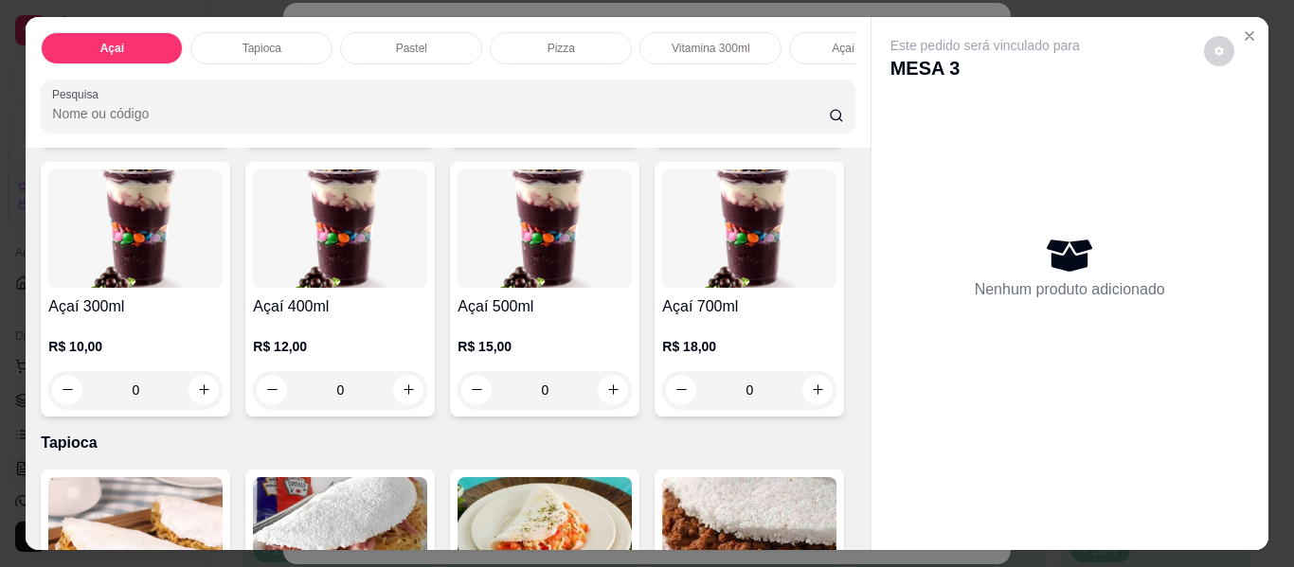
click at [223, 391] on div "0" at bounding box center [135, 390] width 174 height 38
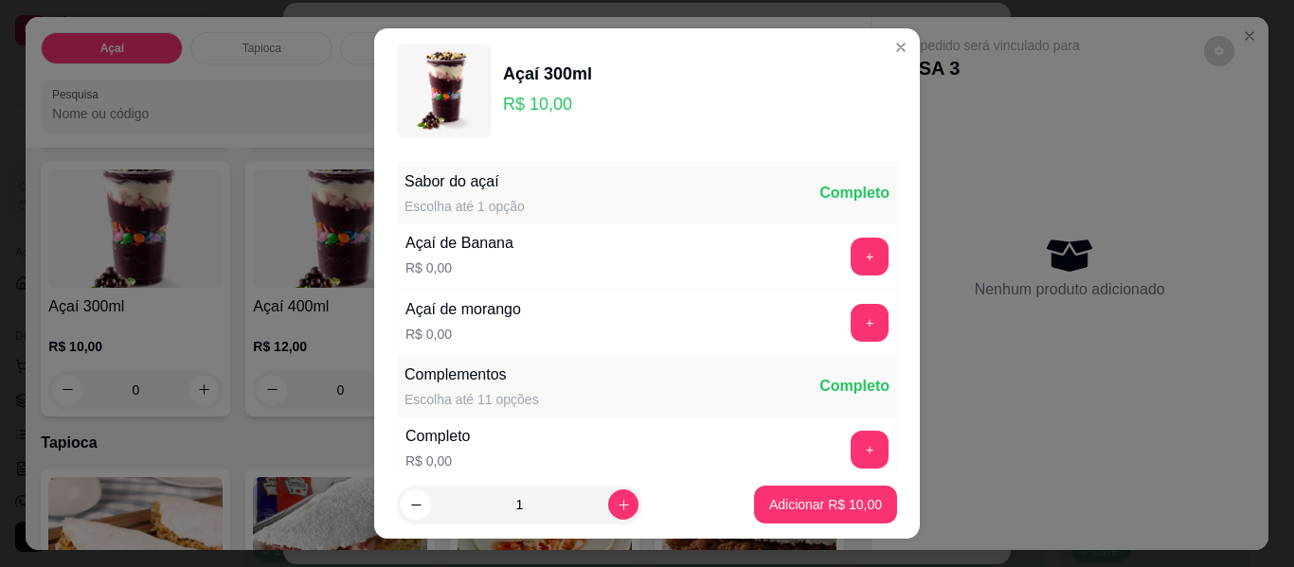
click at [843, 275] on div "+" at bounding box center [869, 257] width 53 height 38
click at [851, 257] on button "+" at bounding box center [870, 257] width 38 height 38
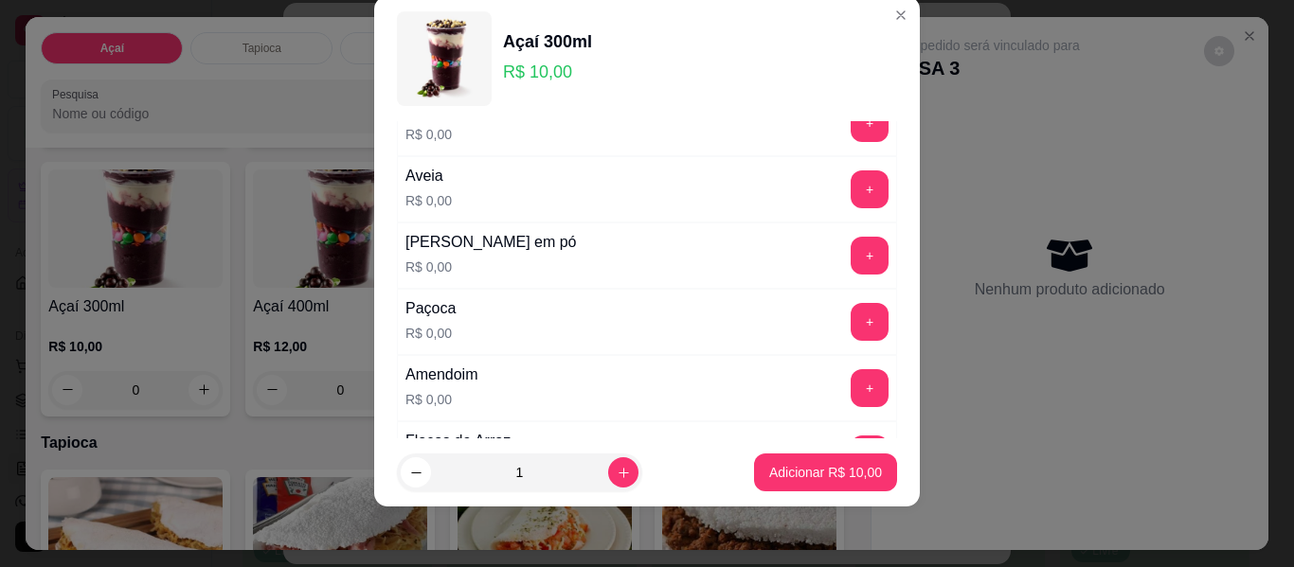
scroll to position [392, 0]
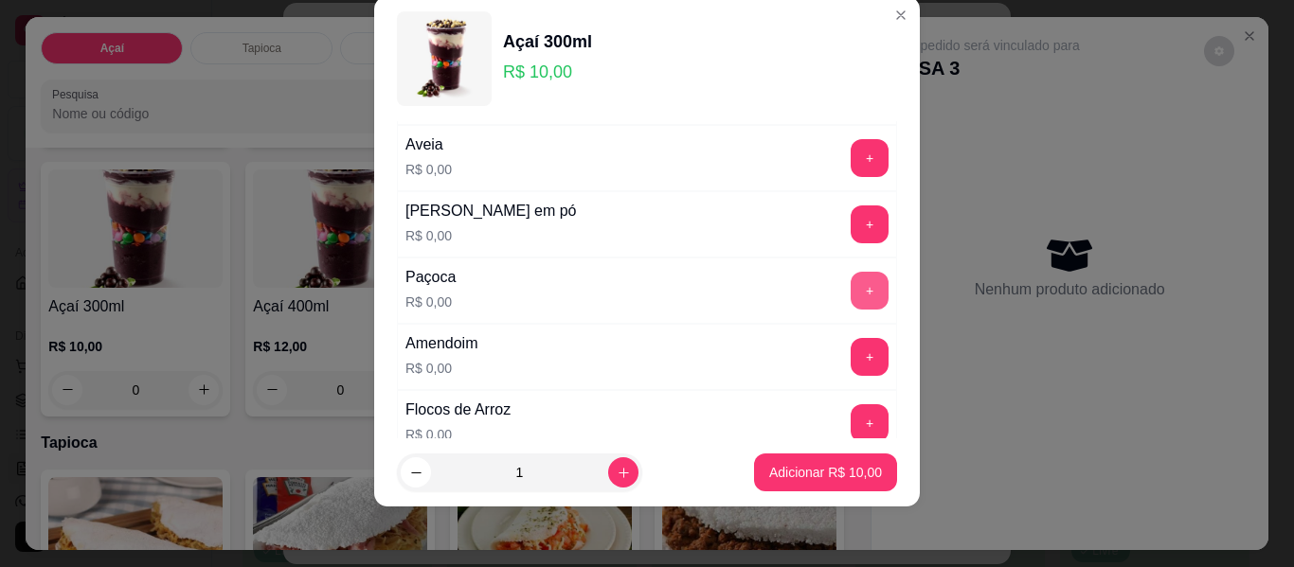
click at [851, 289] on button "+" at bounding box center [870, 291] width 38 height 38
click at [851, 362] on button "+" at bounding box center [870, 357] width 38 height 38
click at [852, 224] on button "+" at bounding box center [870, 225] width 37 height 37
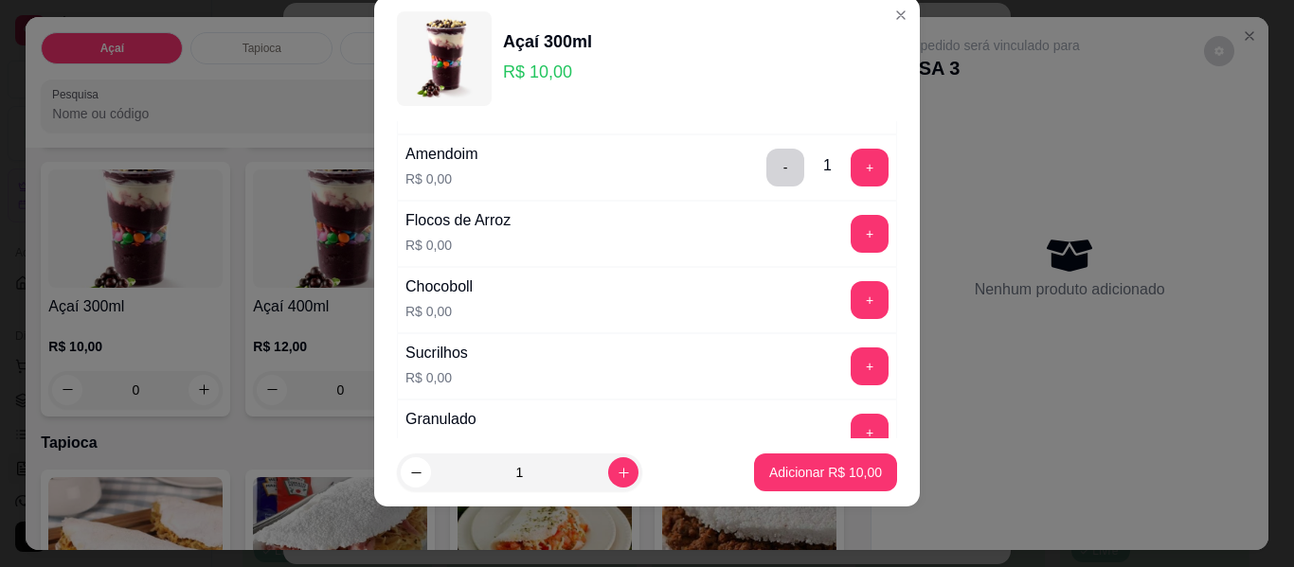
scroll to position [676, 0]
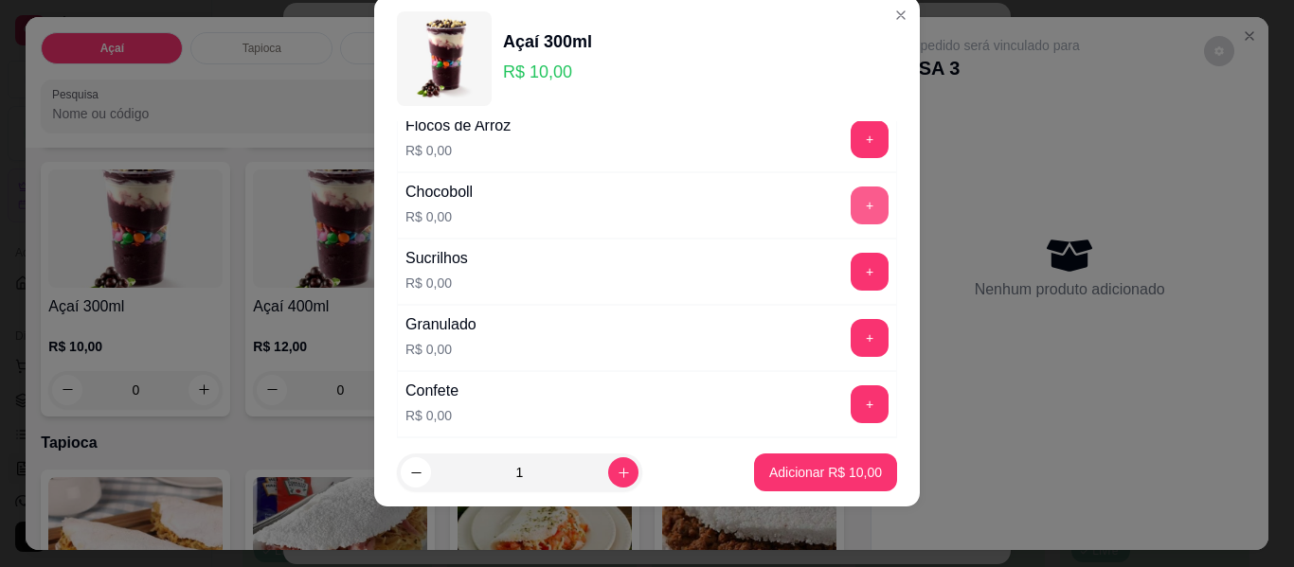
click at [851, 204] on button "+" at bounding box center [870, 206] width 38 height 38
click at [852, 280] on button "+" at bounding box center [870, 272] width 37 height 37
click at [851, 335] on button "+" at bounding box center [870, 338] width 38 height 38
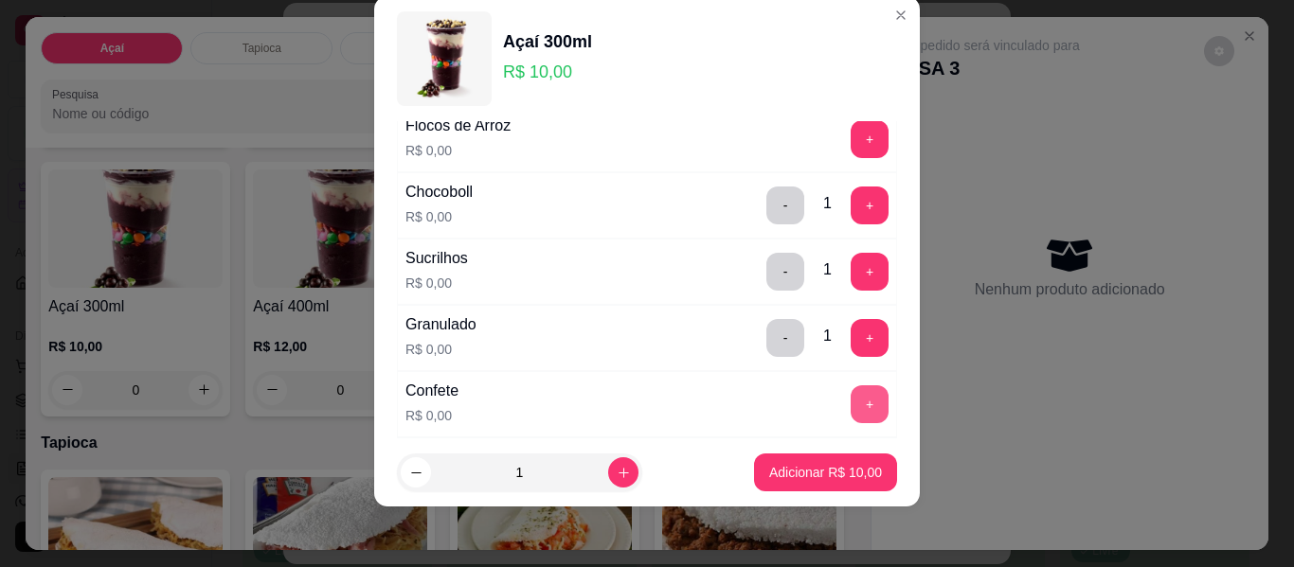
click at [851, 416] on button "+" at bounding box center [870, 405] width 38 height 38
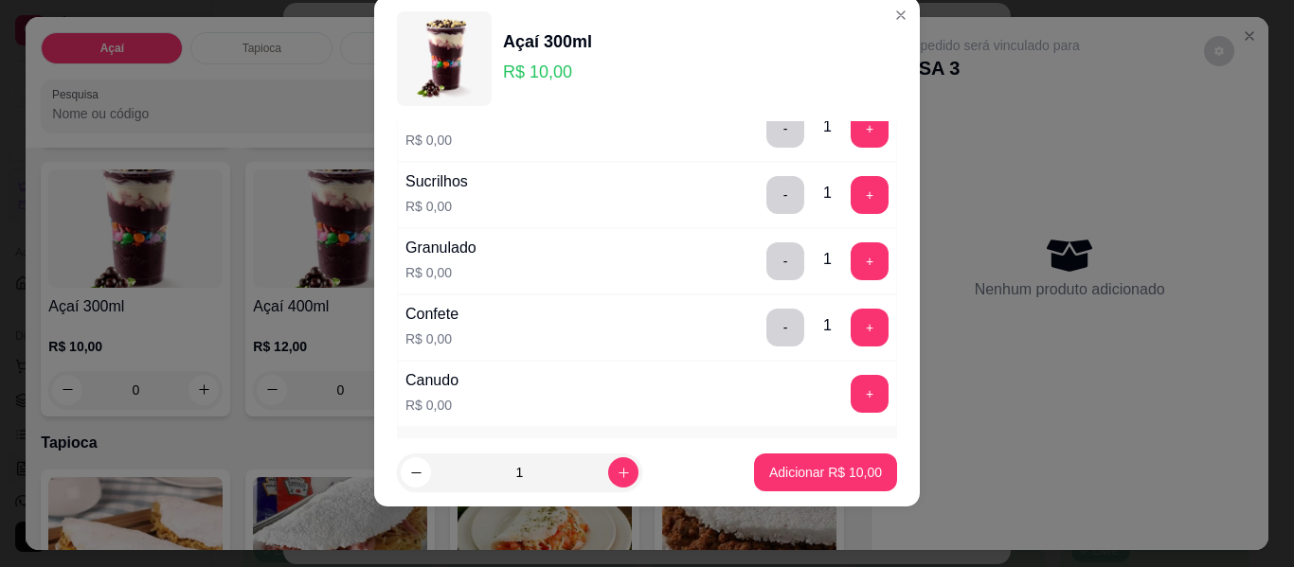
scroll to position [771, 0]
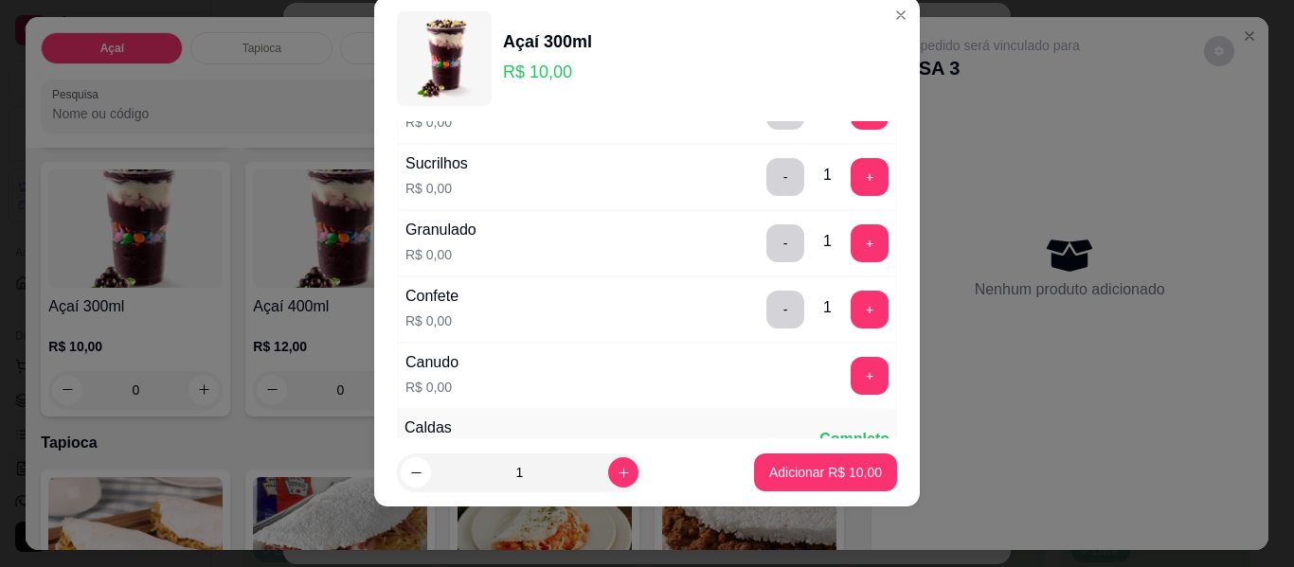
click at [851, 376] on button "+" at bounding box center [870, 376] width 38 height 38
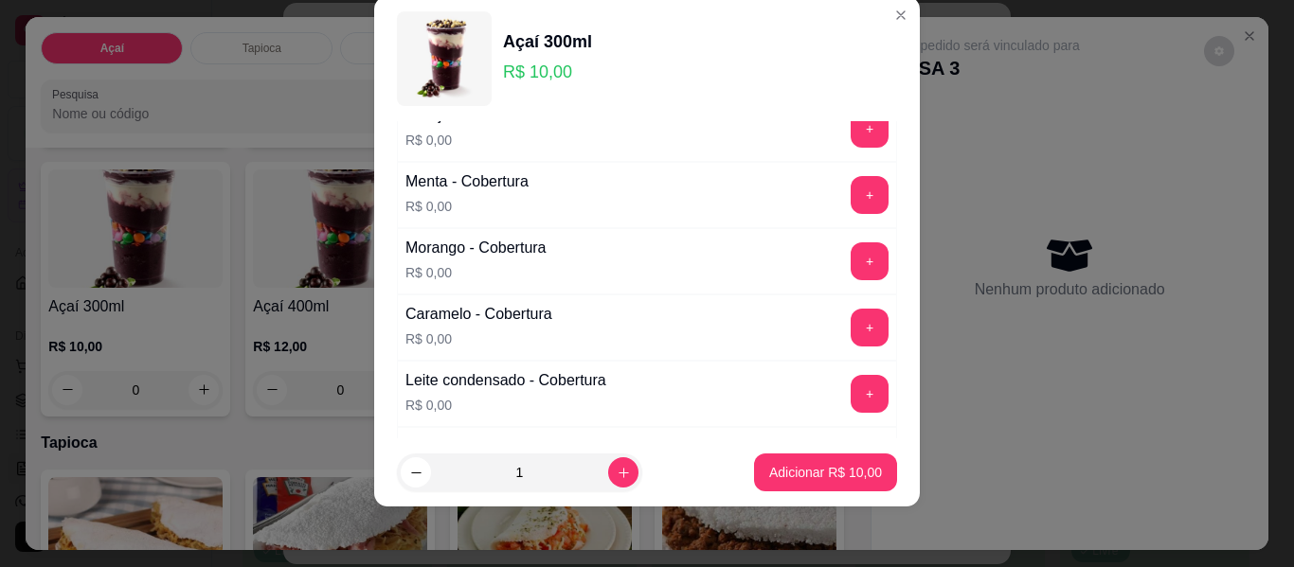
scroll to position [1245, 0]
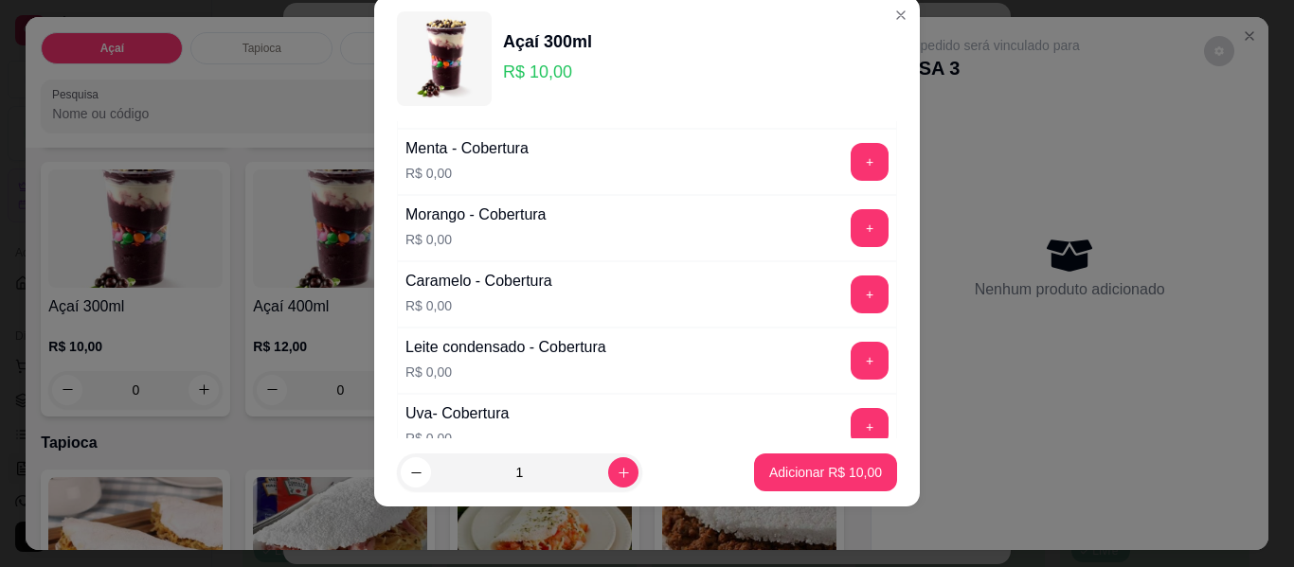
click at [851, 369] on button "+" at bounding box center [870, 361] width 38 height 38
click at [783, 480] on p "Adicionar R$ 10,00" at bounding box center [826, 472] width 110 height 18
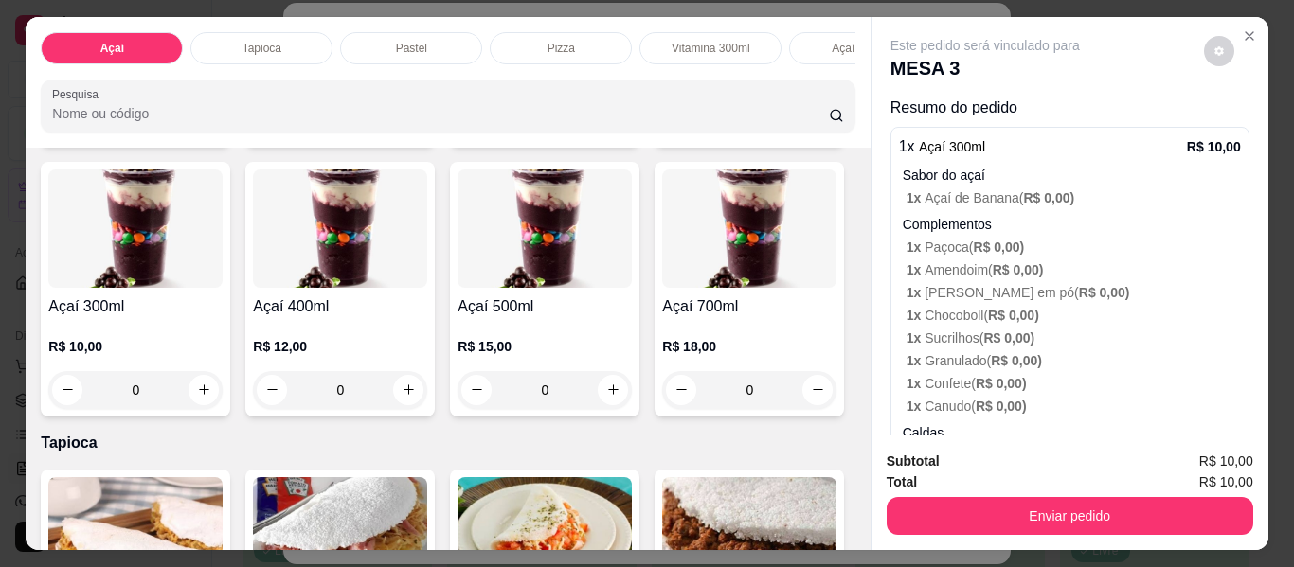
click at [223, 395] on div "0" at bounding box center [135, 390] width 174 height 38
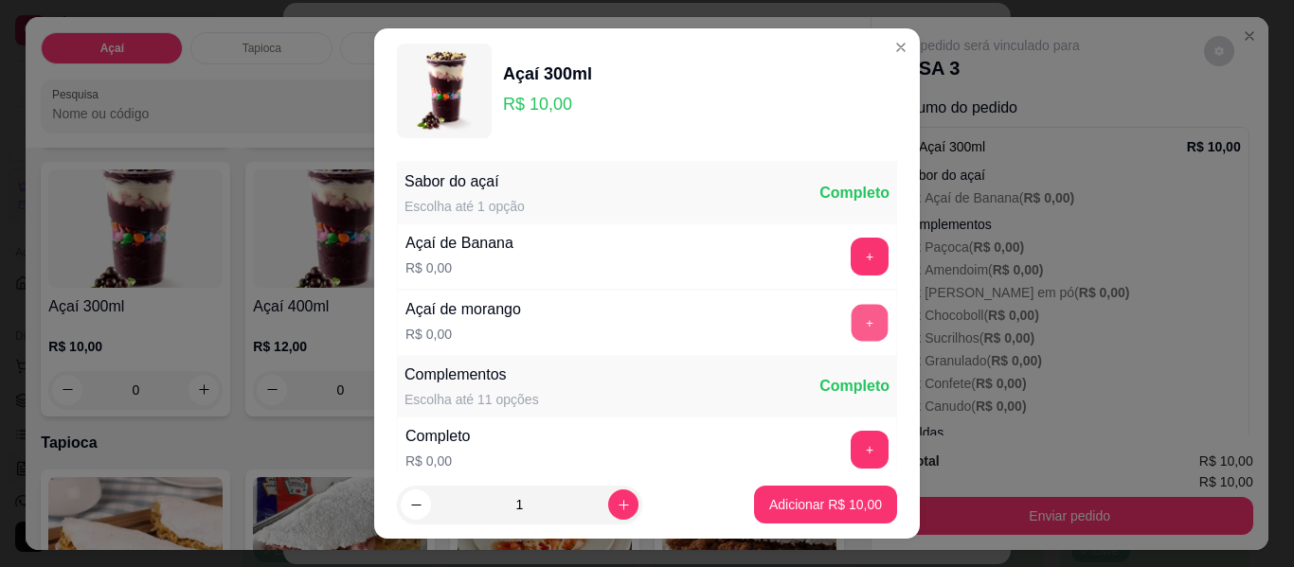
click at [852, 323] on button "+" at bounding box center [870, 323] width 37 height 37
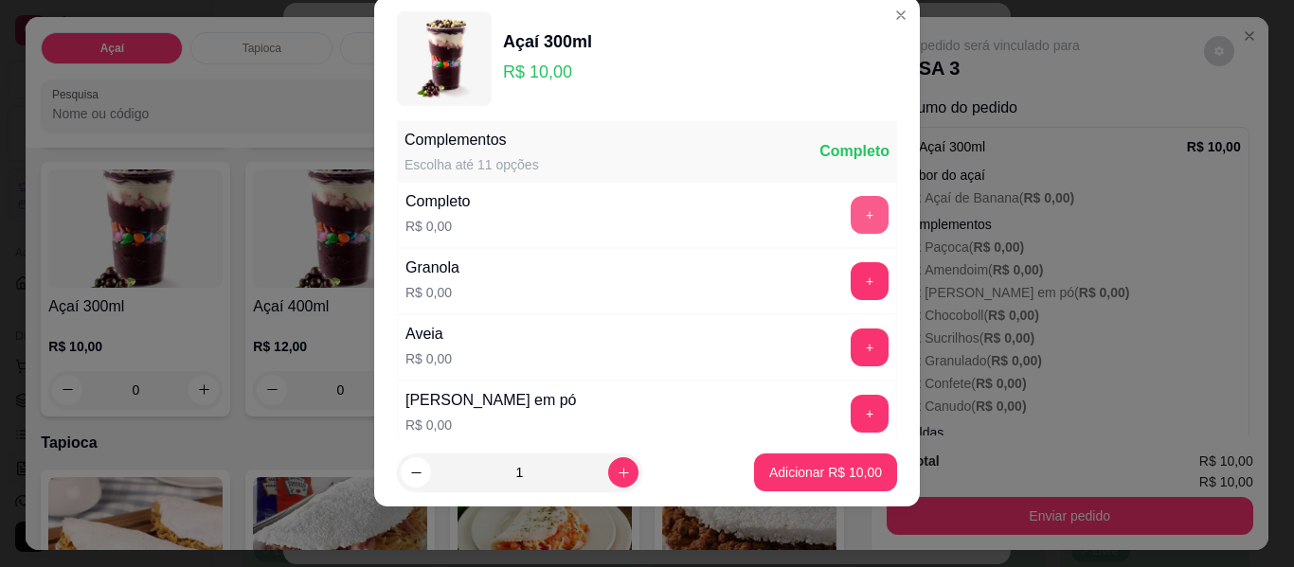
click at [851, 221] on button "+" at bounding box center [870, 215] width 38 height 38
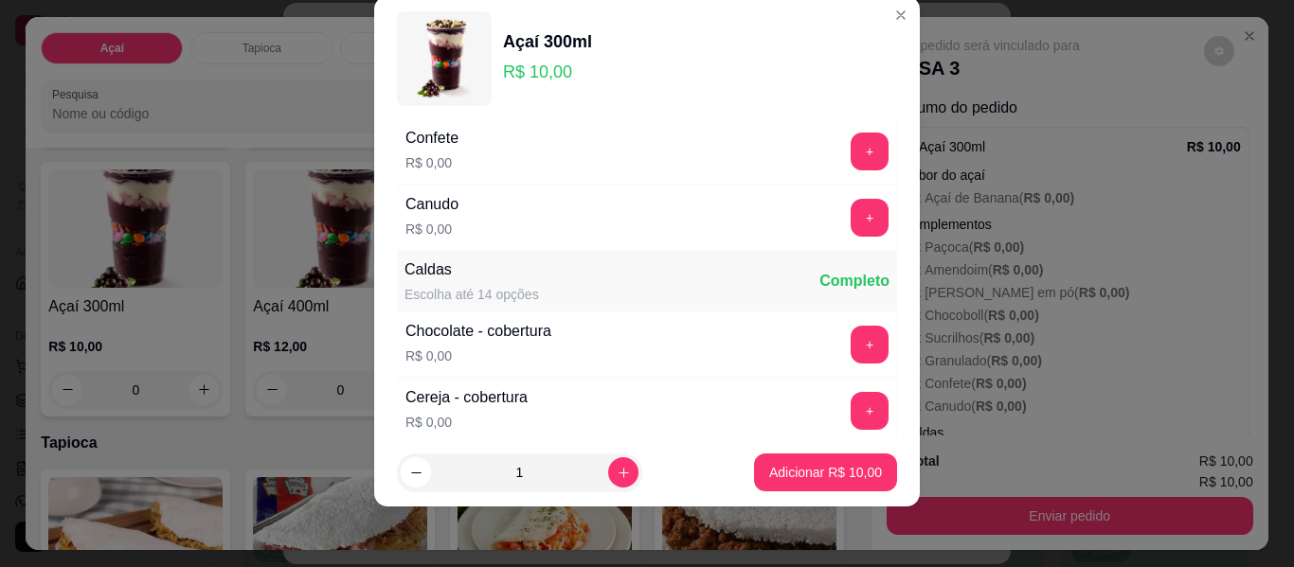
scroll to position [961, 0]
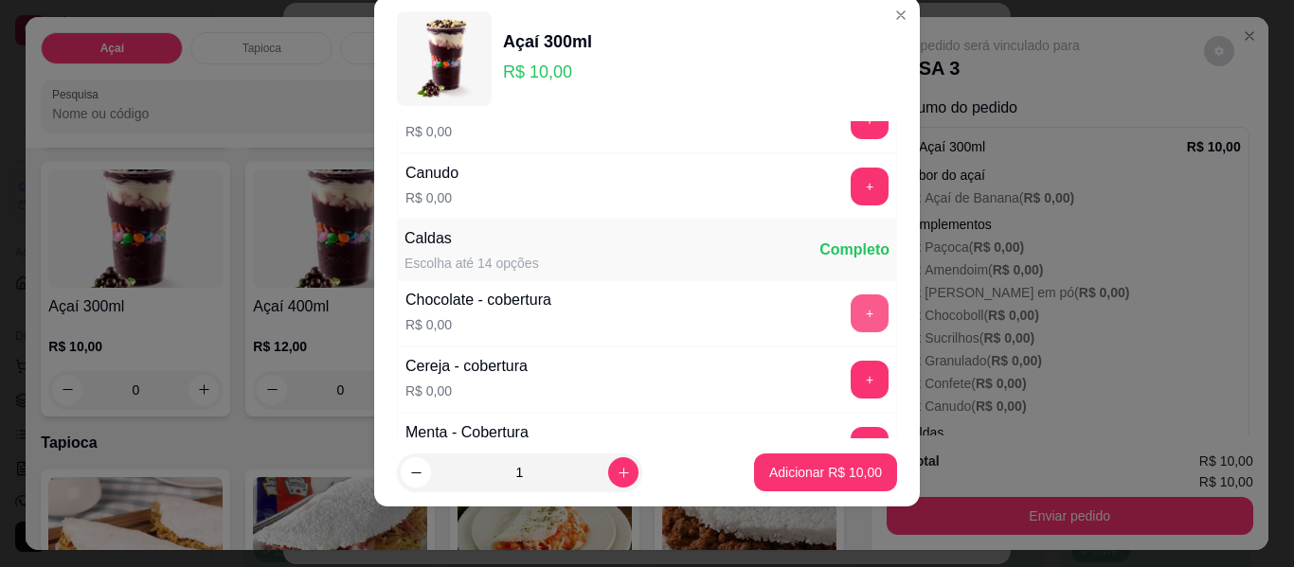
click at [851, 319] on button "+" at bounding box center [870, 314] width 38 height 38
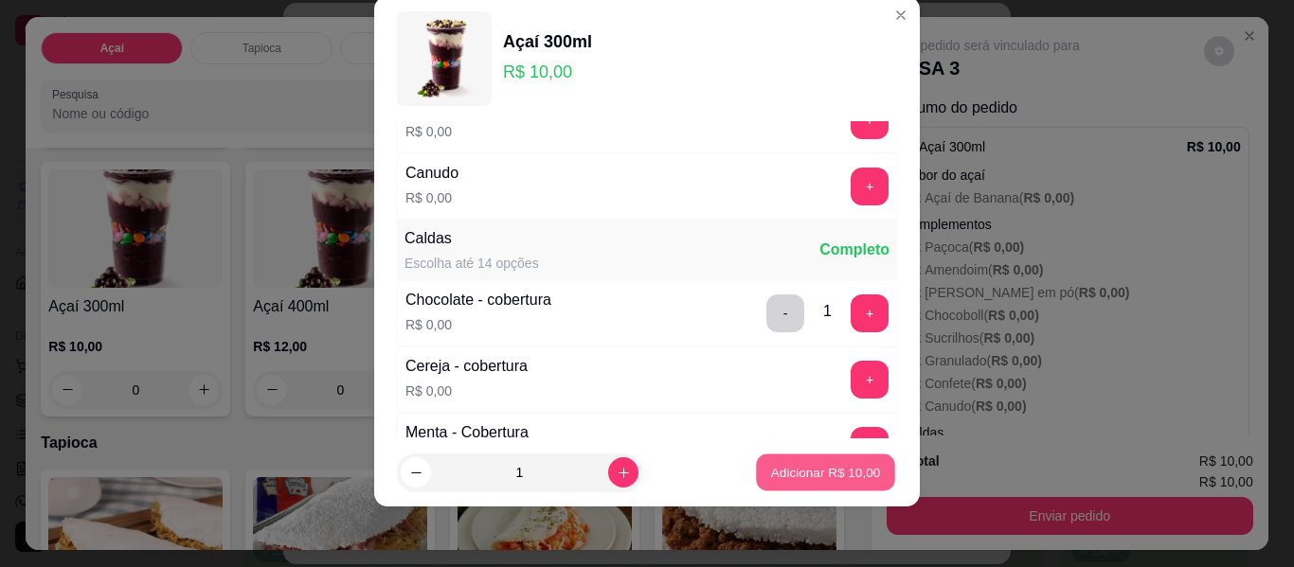
click at [789, 477] on p "Adicionar R$ 10,00" at bounding box center [826, 472] width 110 height 18
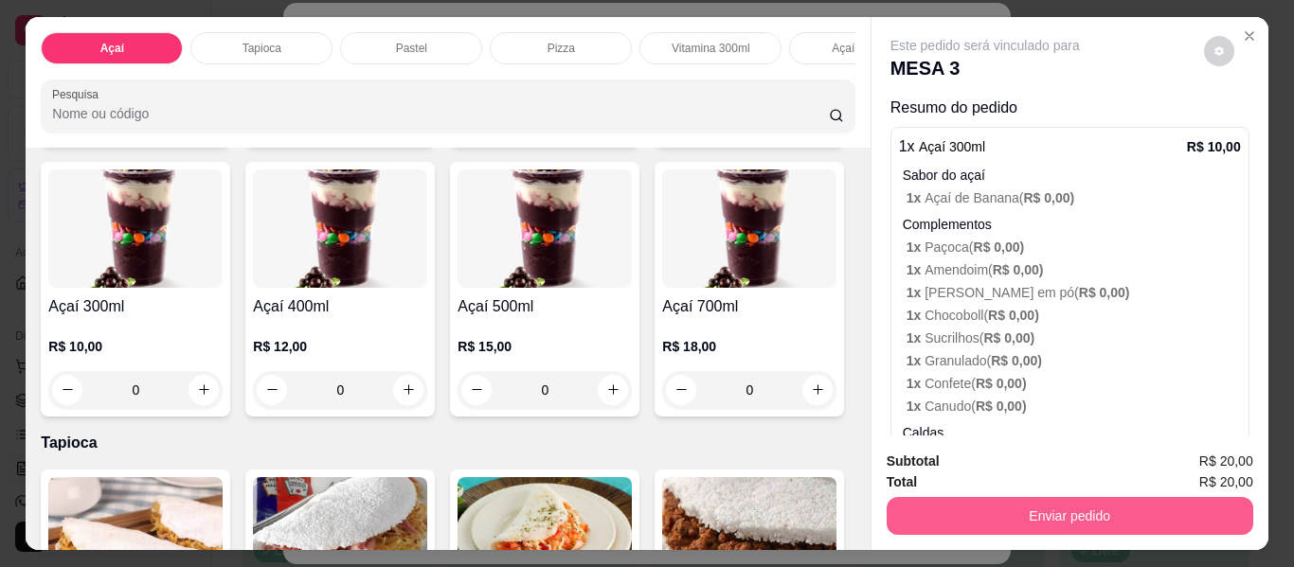
click at [1010, 506] on button "Enviar pedido" at bounding box center [1070, 516] width 367 height 38
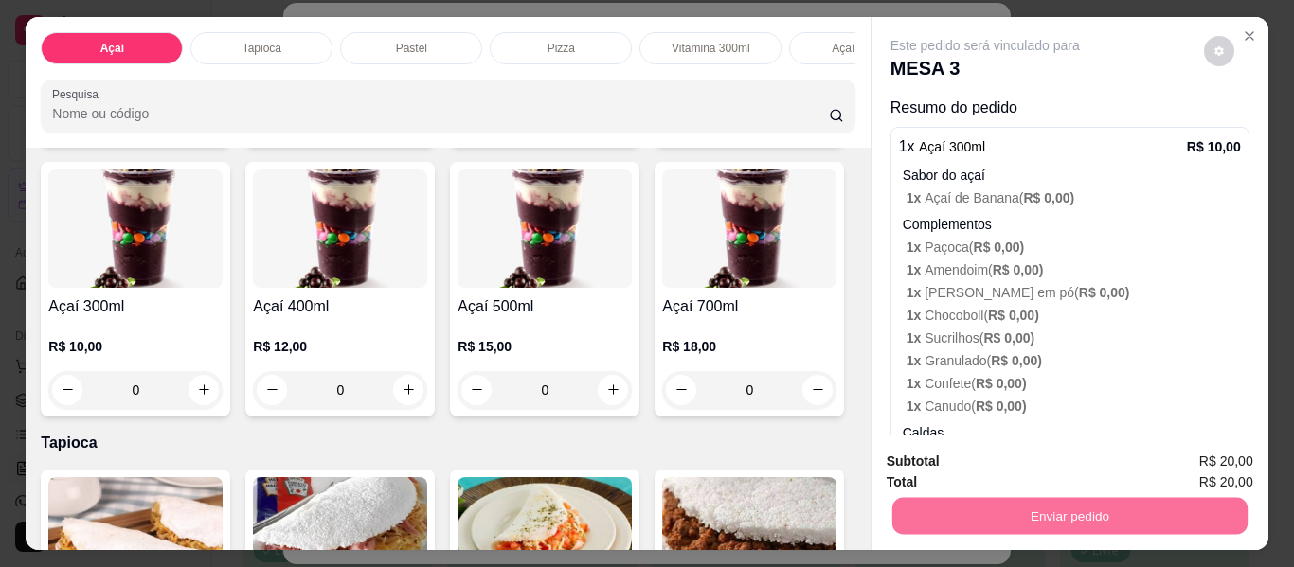
click at [1181, 456] on button "Enviar pedido" at bounding box center [1203, 463] width 107 height 36
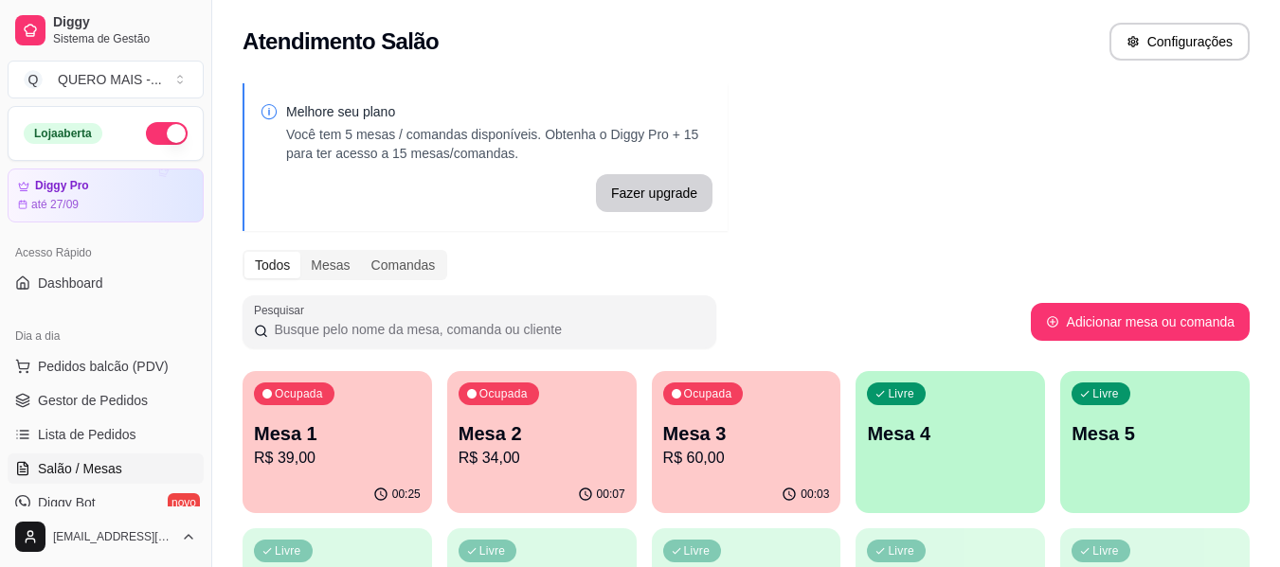
click at [762, 360] on div "Melhore seu plano Você tem 5 mesas / comandas disponíveis. Obtenha o Diggy Pro …" at bounding box center [746, 461] width 1068 height 779
click at [747, 461] on p "R$ 60,00" at bounding box center [746, 458] width 162 height 22
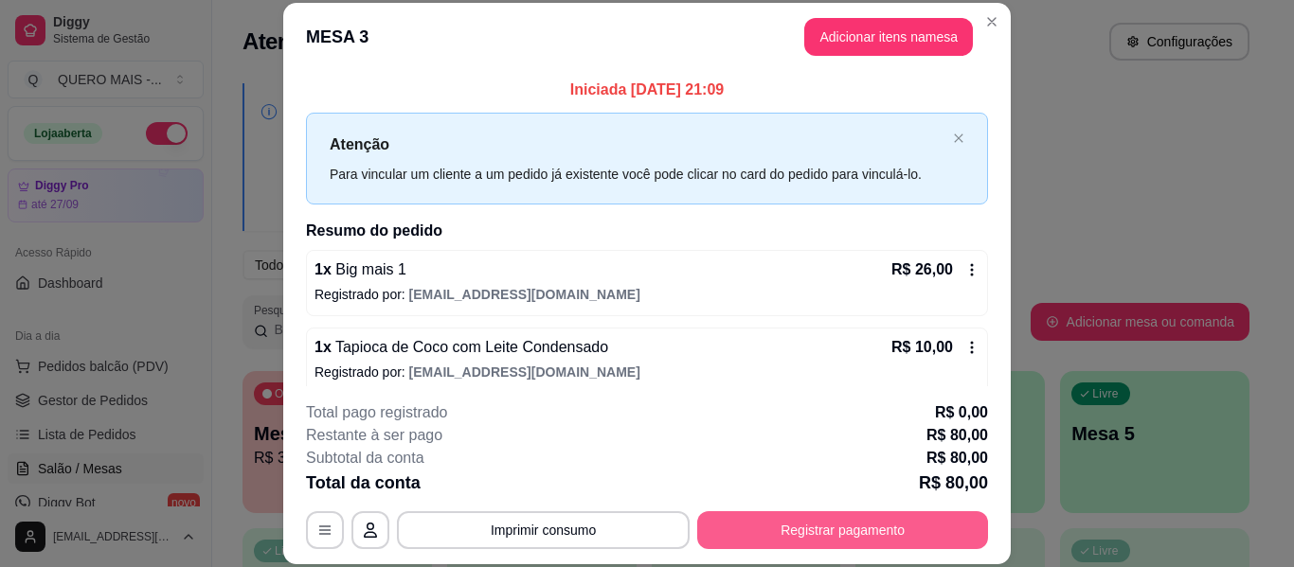
click at [783, 530] on button "Registrar pagamento" at bounding box center [842, 531] width 291 height 38
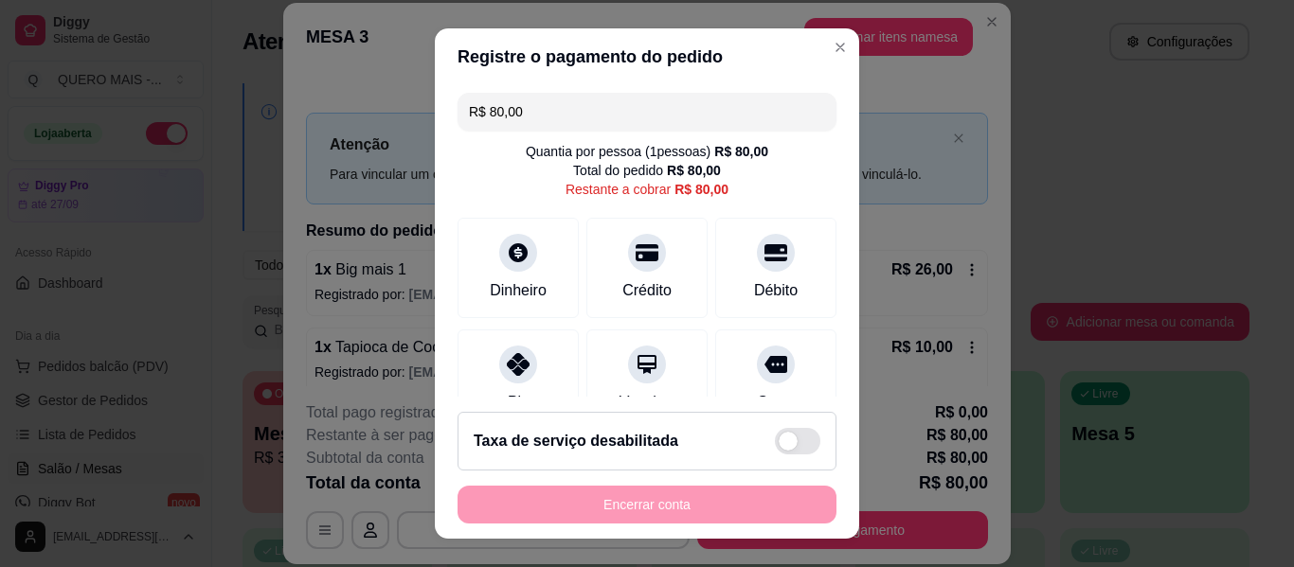
click at [553, 115] on input "R$ 80,00" at bounding box center [647, 112] width 356 height 38
click at [553, 114] on input "R$ 80,00" at bounding box center [647, 112] width 356 height 38
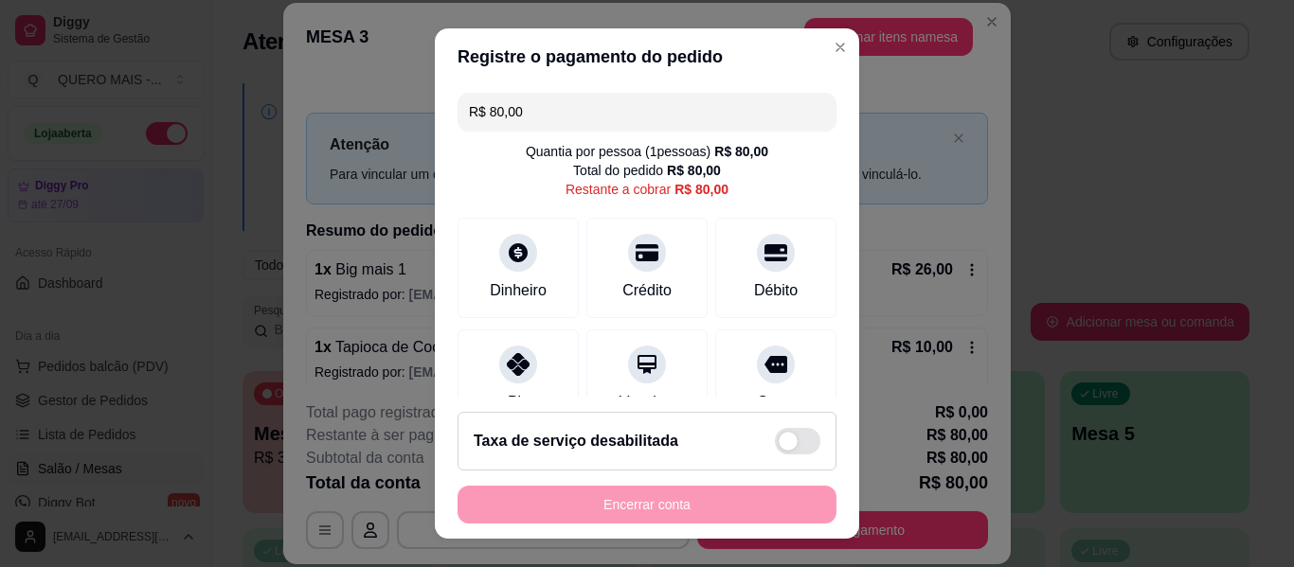
click at [553, 114] on input "R$ 80,00" at bounding box center [647, 112] width 356 height 38
click at [512, 357] on icon at bounding box center [518, 359] width 25 height 25
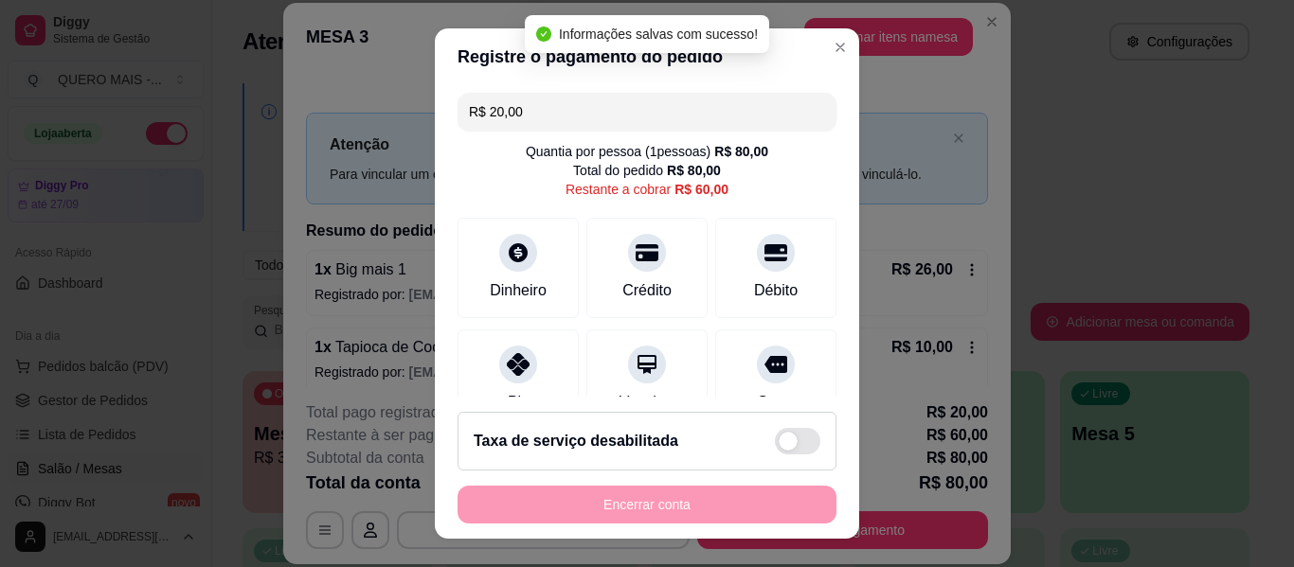
type input "R$ 60,00"
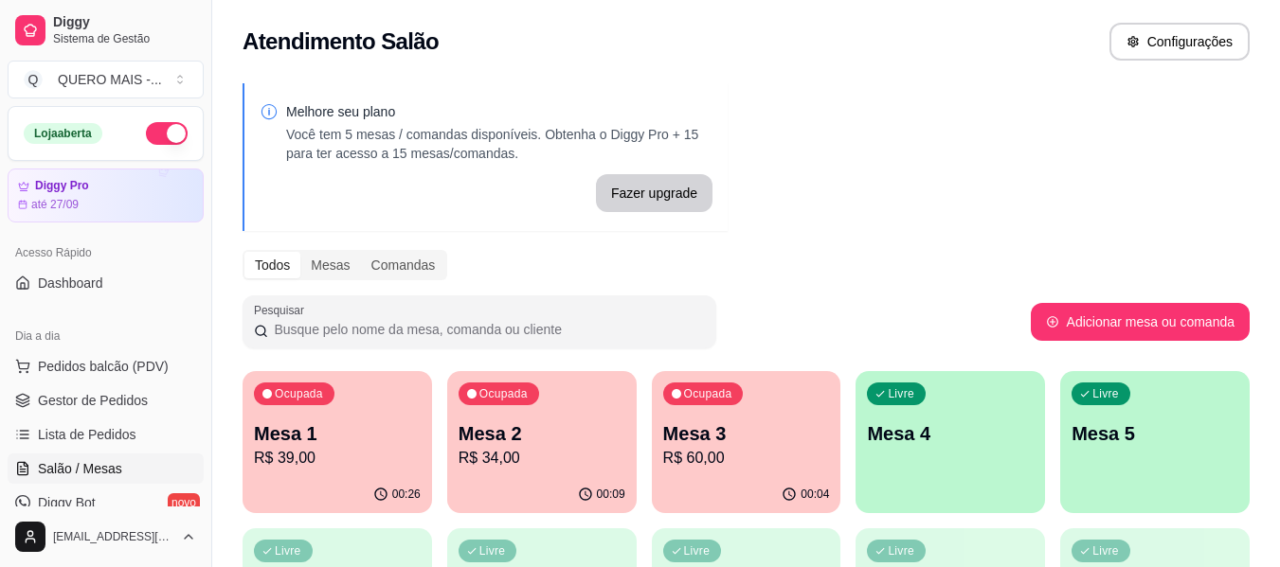
click at [371, 461] on p "R$ 39,00" at bounding box center [337, 458] width 167 height 23
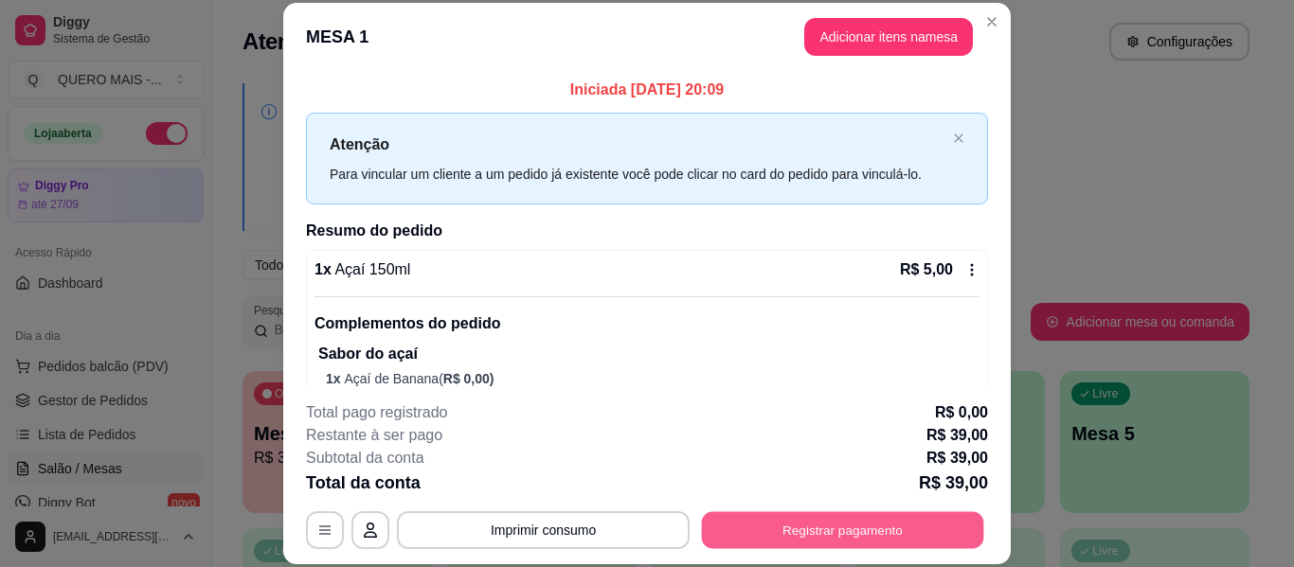
click at [827, 530] on button "Registrar pagamento" at bounding box center [843, 531] width 282 height 37
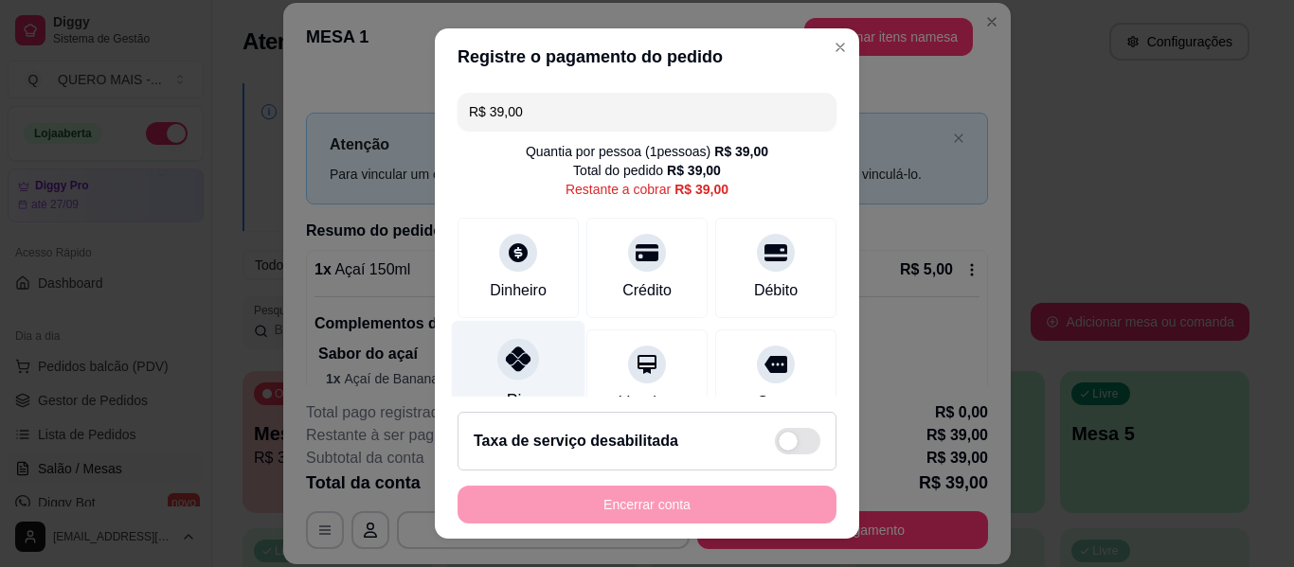
drag, startPoint x: 498, startPoint y: 378, endPoint x: 510, endPoint y: 380, distance: 11.5
click at [498, 376] on div at bounding box center [518, 359] width 42 height 42
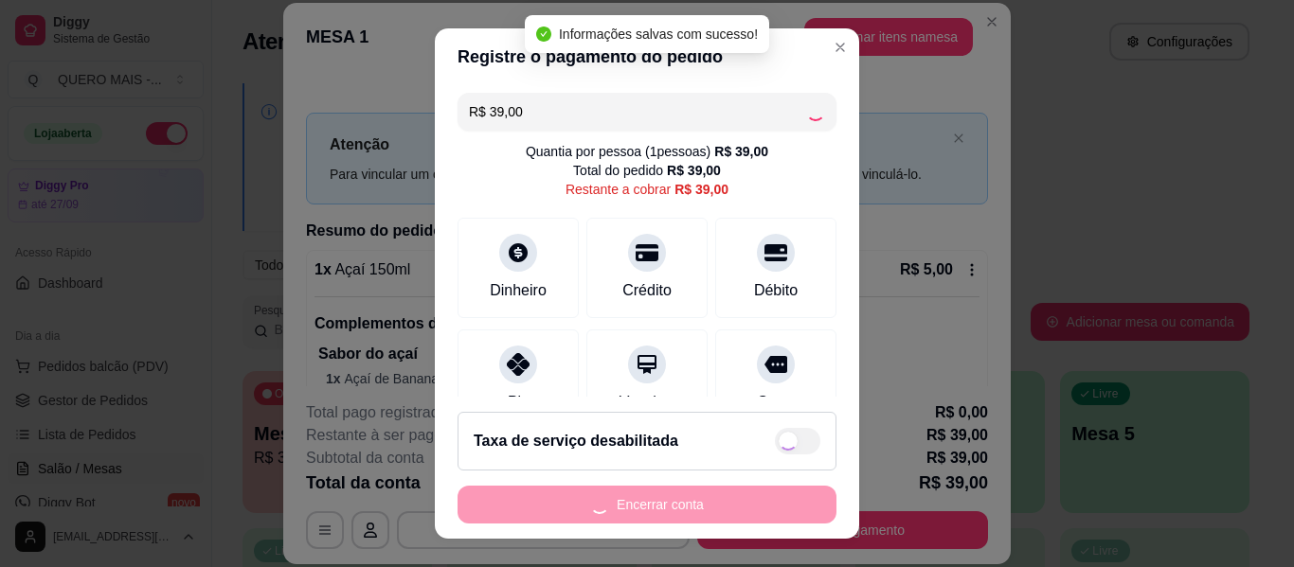
type input "R$ 0,00"
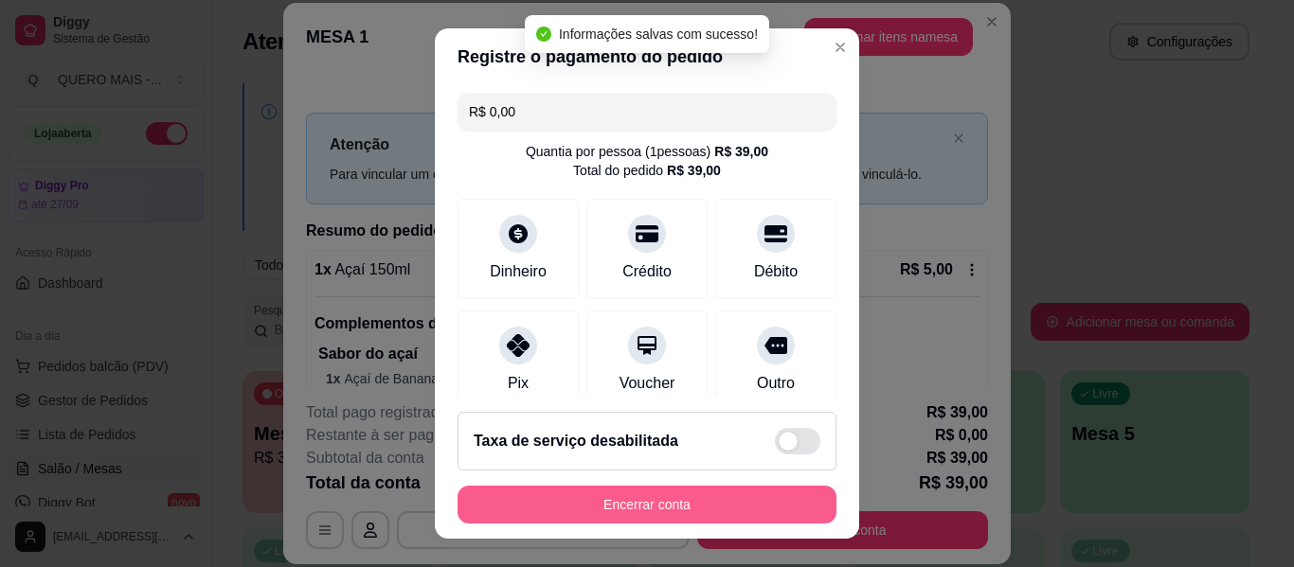
click at [605, 501] on button "Encerrar conta" at bounding box center [647, 505] width 379 height 38
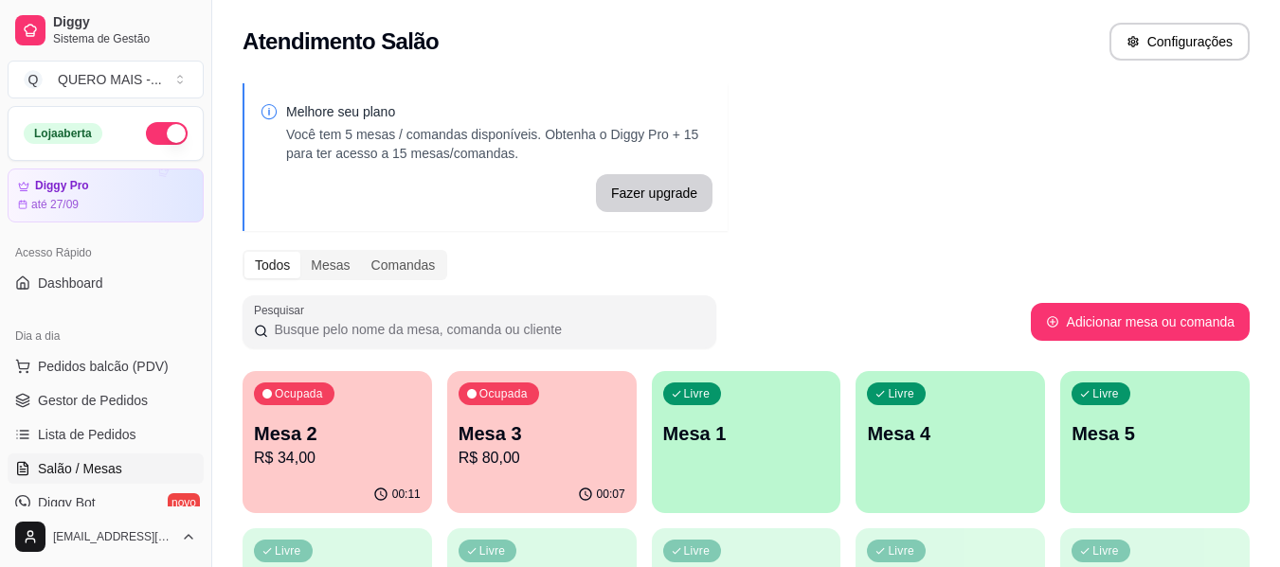
click at [335, 483] on div "00:11" at bounding box center [337, 495] width 189 height 37
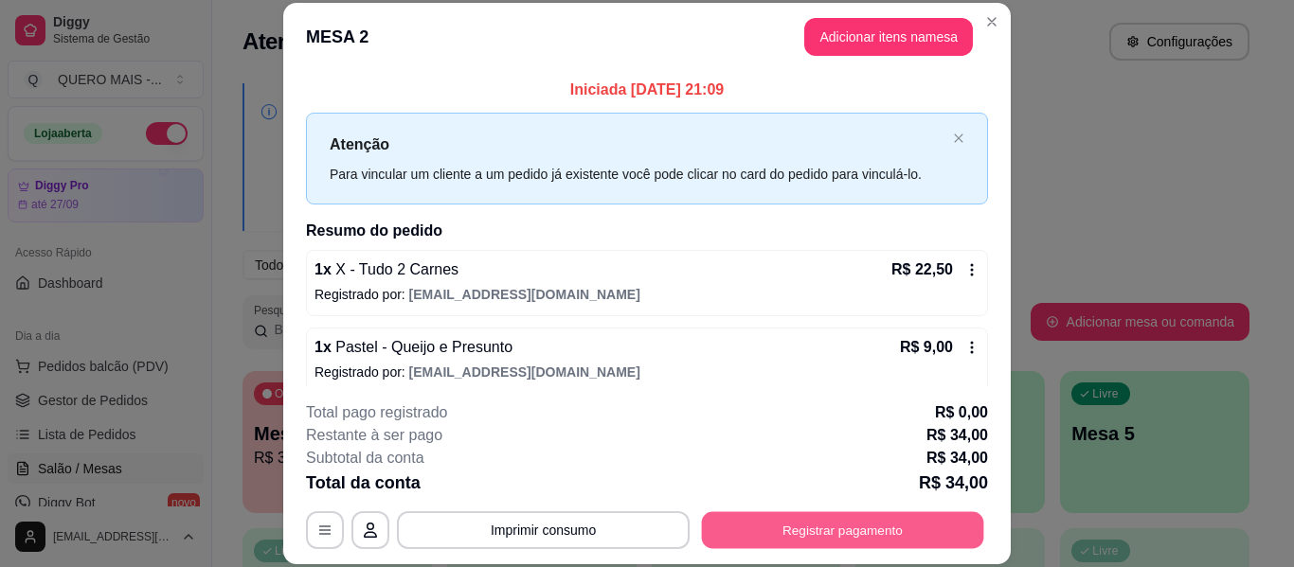
click at [789, 527] on button "Registrar pagamento" at bounding box center [843, 531] width 282 height 37
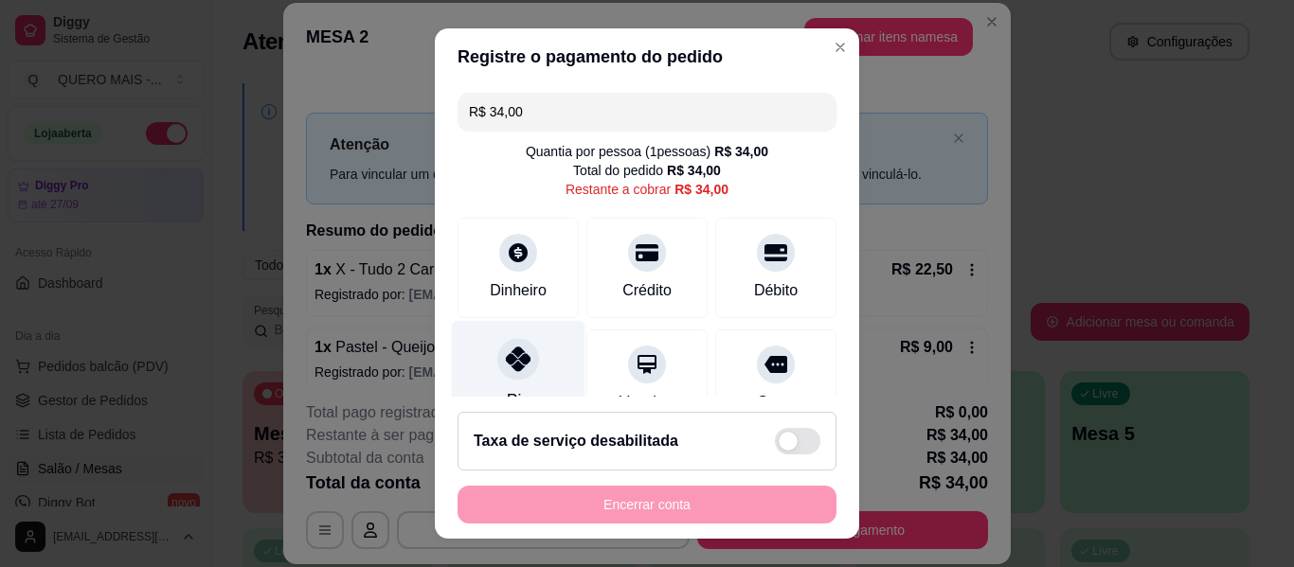
click at [499, 373] on div at bounding box center [518, 359] width 42 height 42
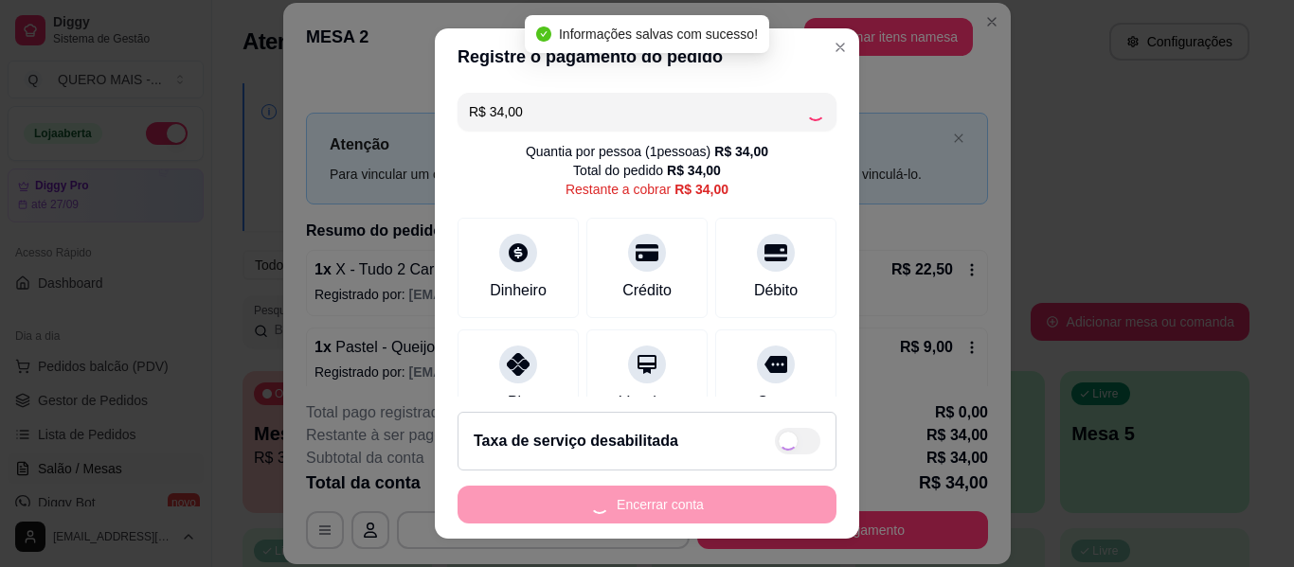
type input "R$ 0,00"
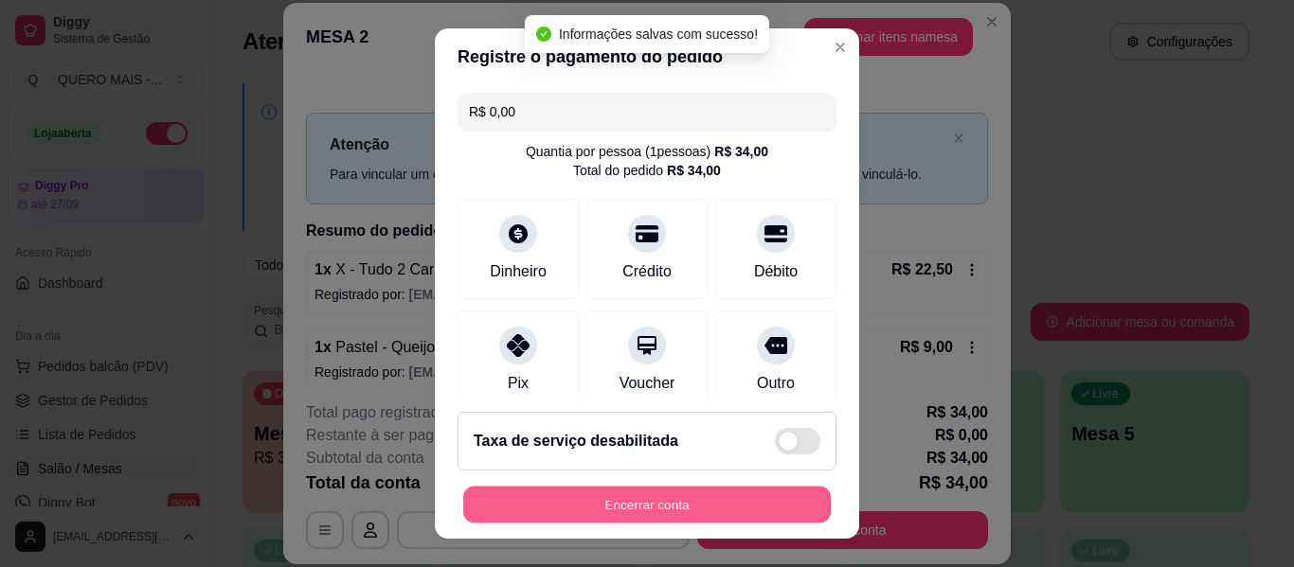
click at [637, 499] on button "Encerrar conta" at bounding box center [647, 505] width 368 height 37
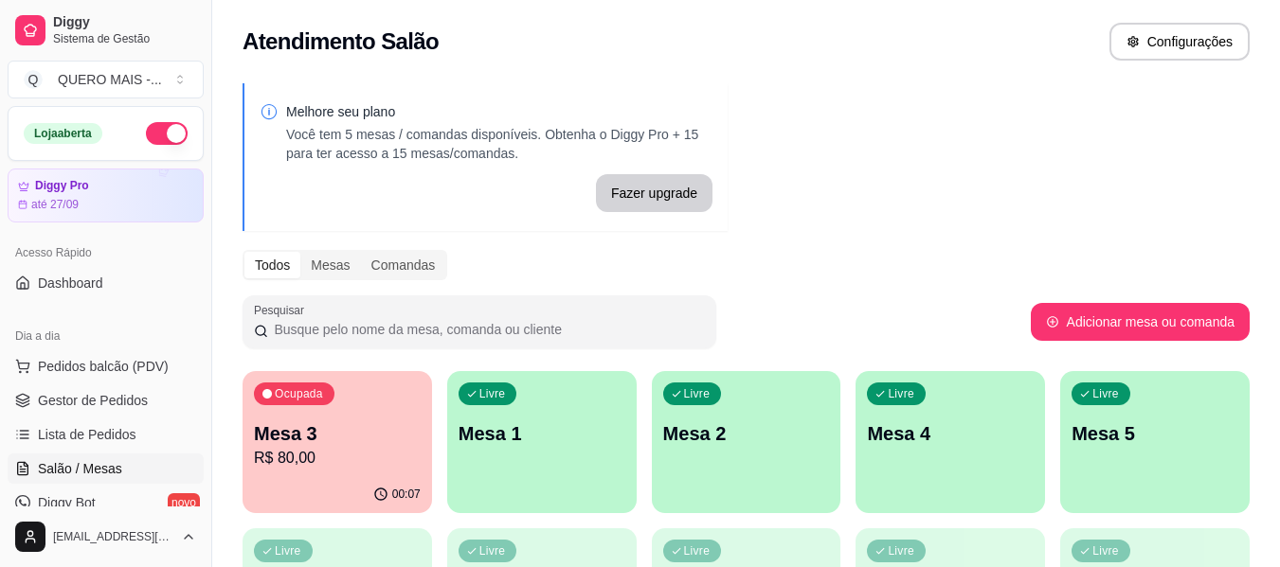
click at [319, 487] on div "00:07" at bounding box center [337, 495] width 189 height 37
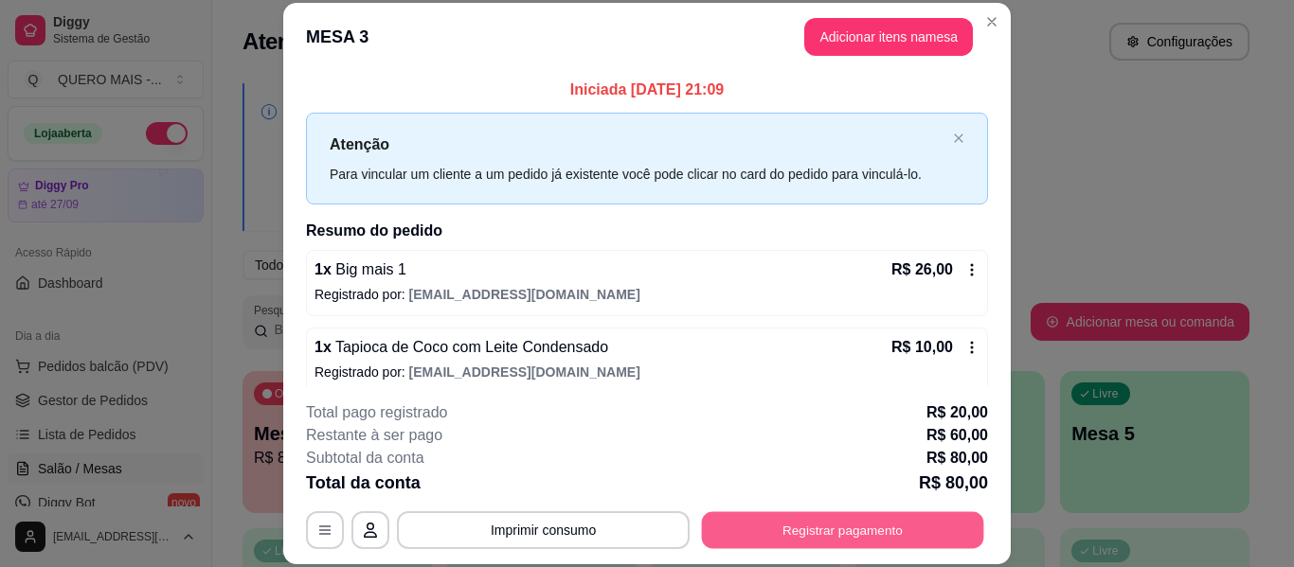
click at [777, 525] on button "Registrar pagamento" at bounding box center [843, 531] width 282 height 37
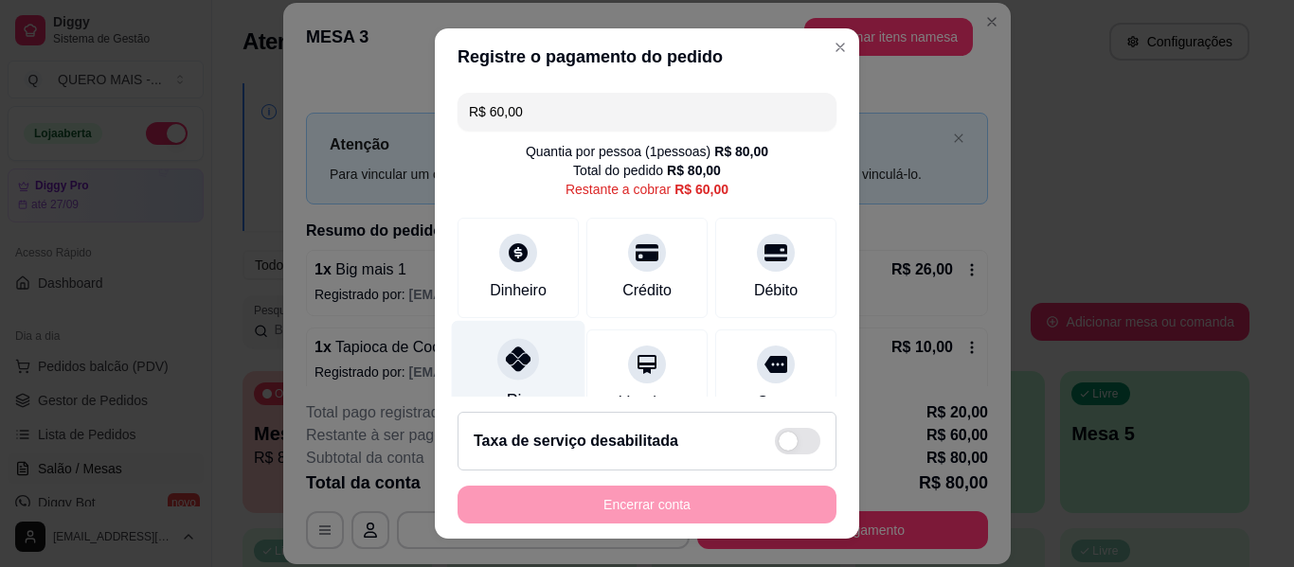
drag, startPoint x: 503, startPoint y: 369, endPoint x: 535, endPoint y: 377, distance: 33.1
click at [506, 368] on icon at bounding box center [518, 359] width 25 height 25
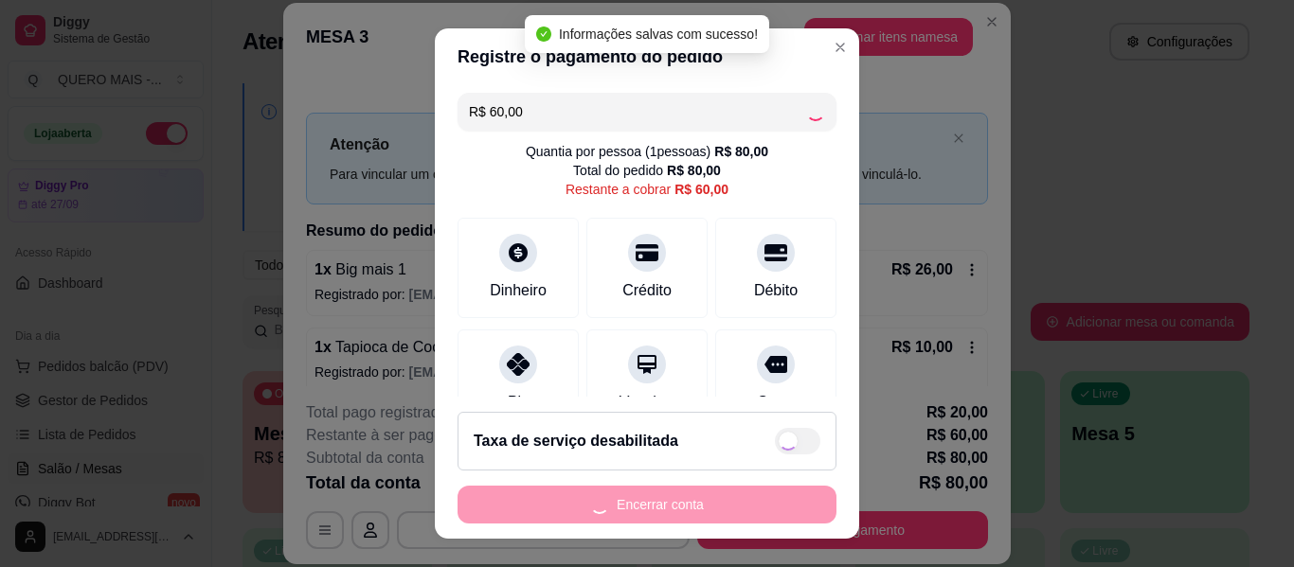
type input "R$ 0,00"
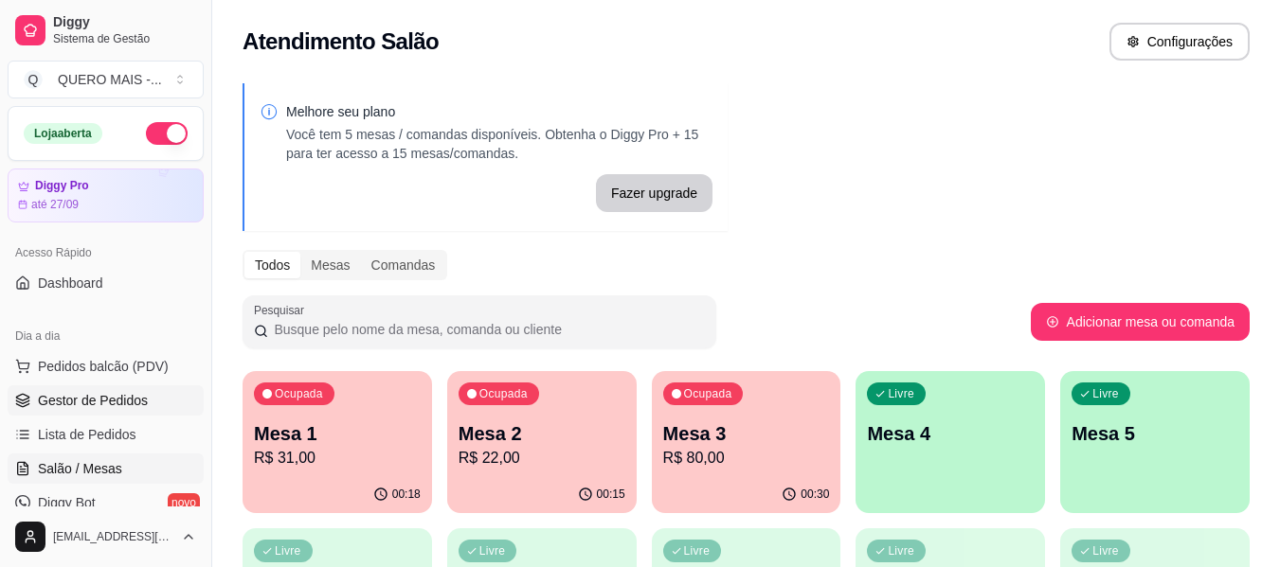
click at [121, 388] on link "Gestor de Pedidos" at bounding box center [106, 401] width 196 height 30
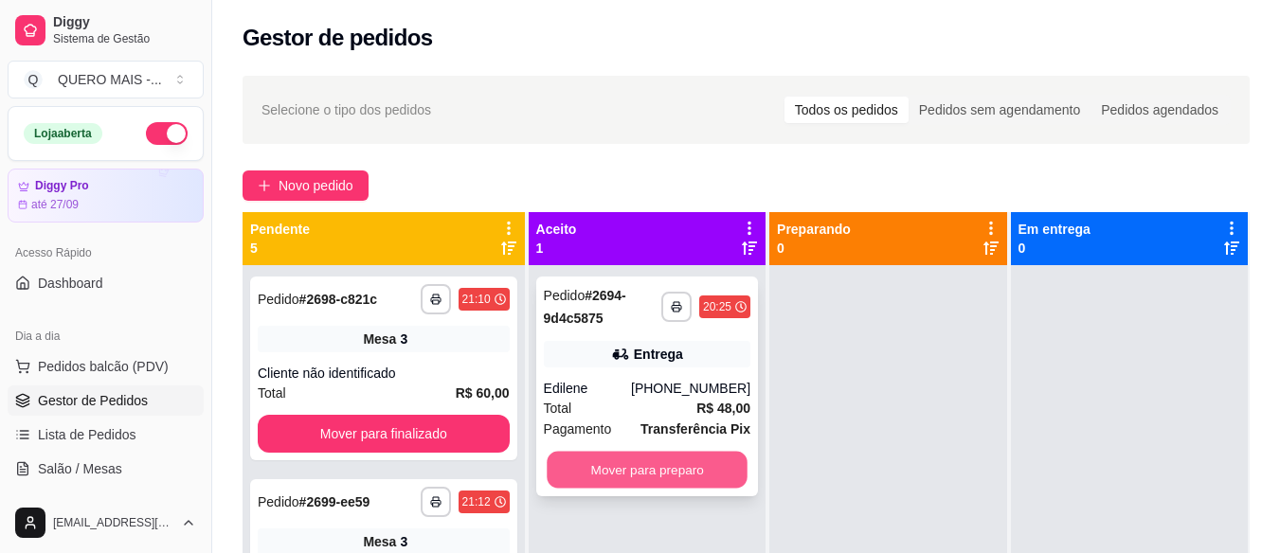
click at [729, 472] on button "Mover para preparo" at bounding box center [647, 470] width 201 height 37
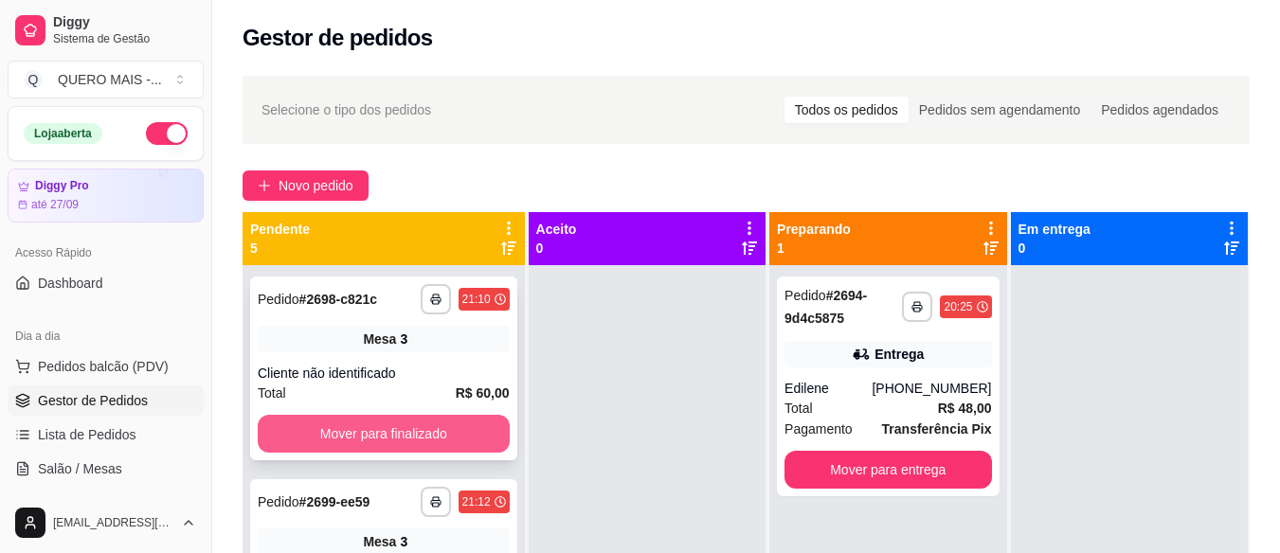
click at [401, 441] on button "Mover para finalizado" at bounding box center [384, 434] width 252 height 38
click at [401, 440] on button "Mover para finalizado" at bounding box center [383, 434] width 244 height 37
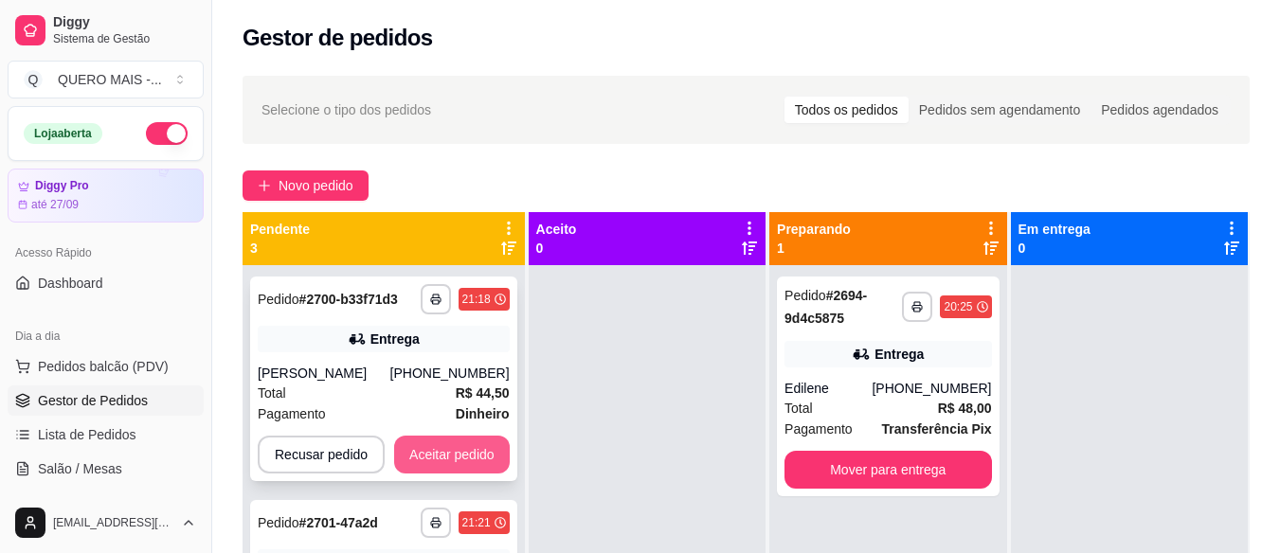
click at [414, 446] on button "Aceitar pedido" at bounding box center [452, 455] width 116 height 38
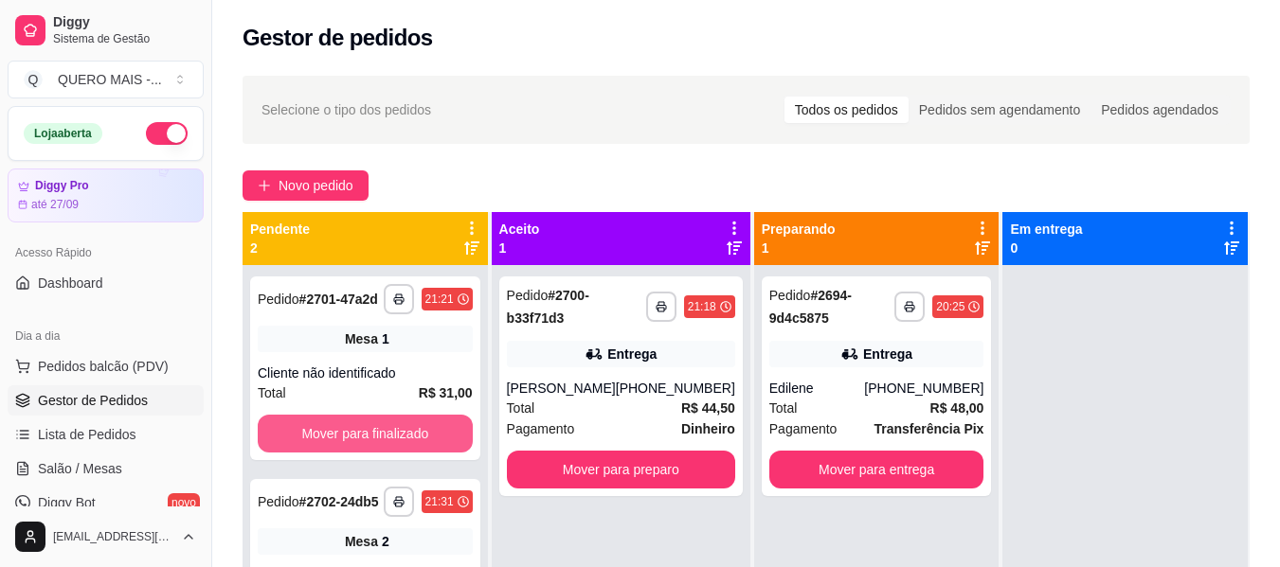
click at [414, 446] on button "Mover para finalizado" at bounding box center [365, 434] width 215 height 38
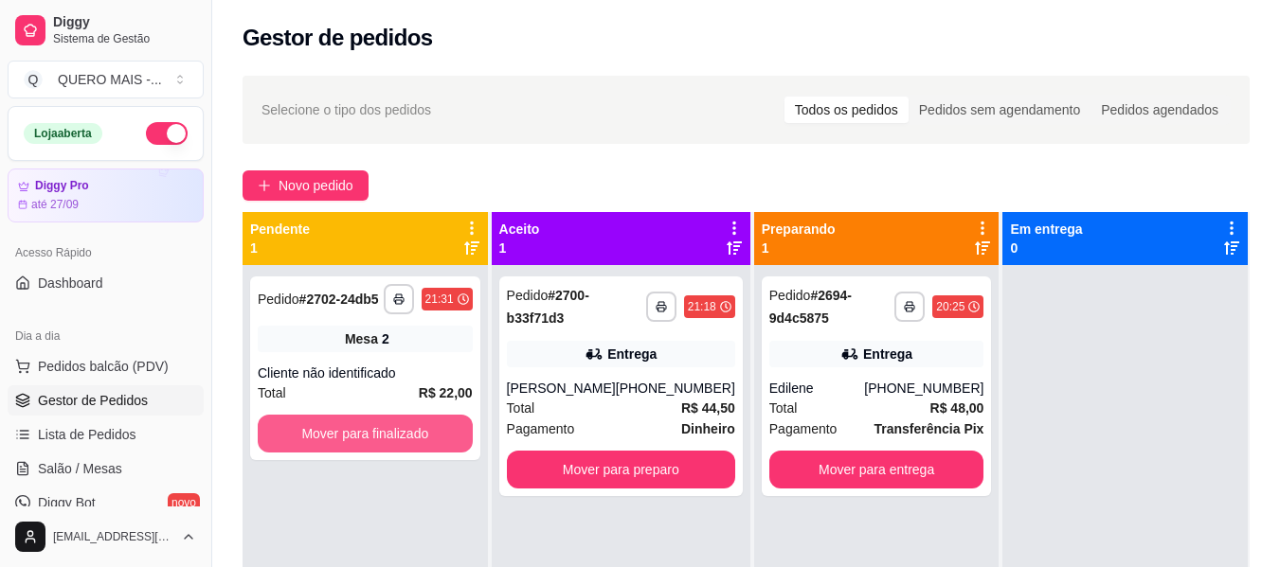
click at [414, 446] on button "Mover para finalizado" at bounding box center [365, 434] width 215 height 38
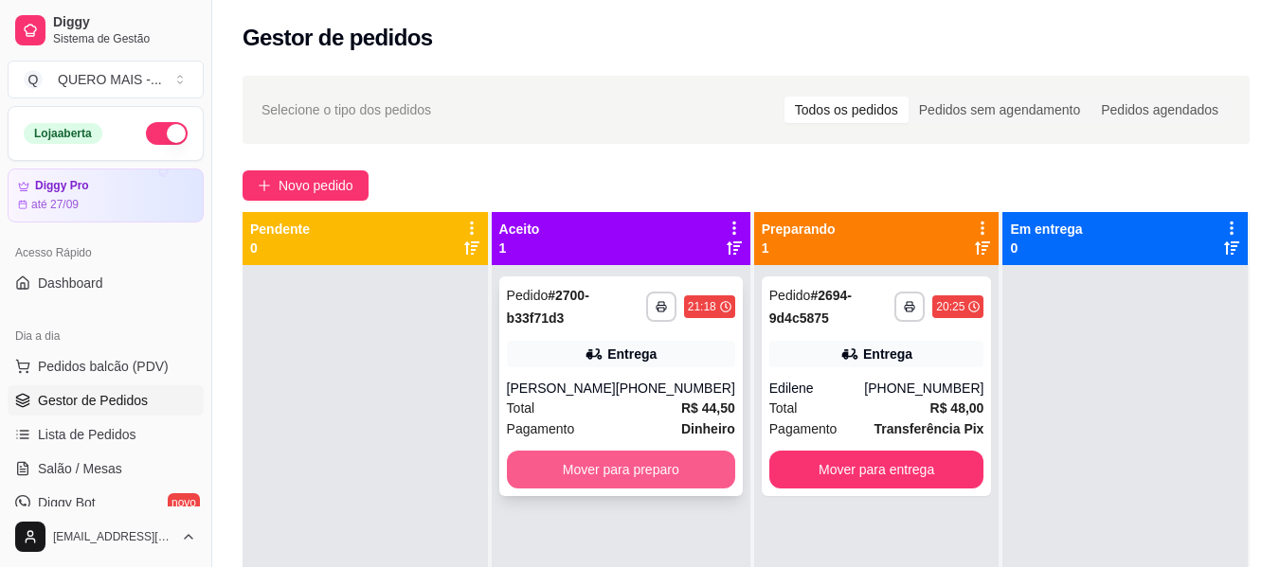
click at [583, 462] on button "Mover para preparo" at bounding box center [621, 470] width 228 height 38
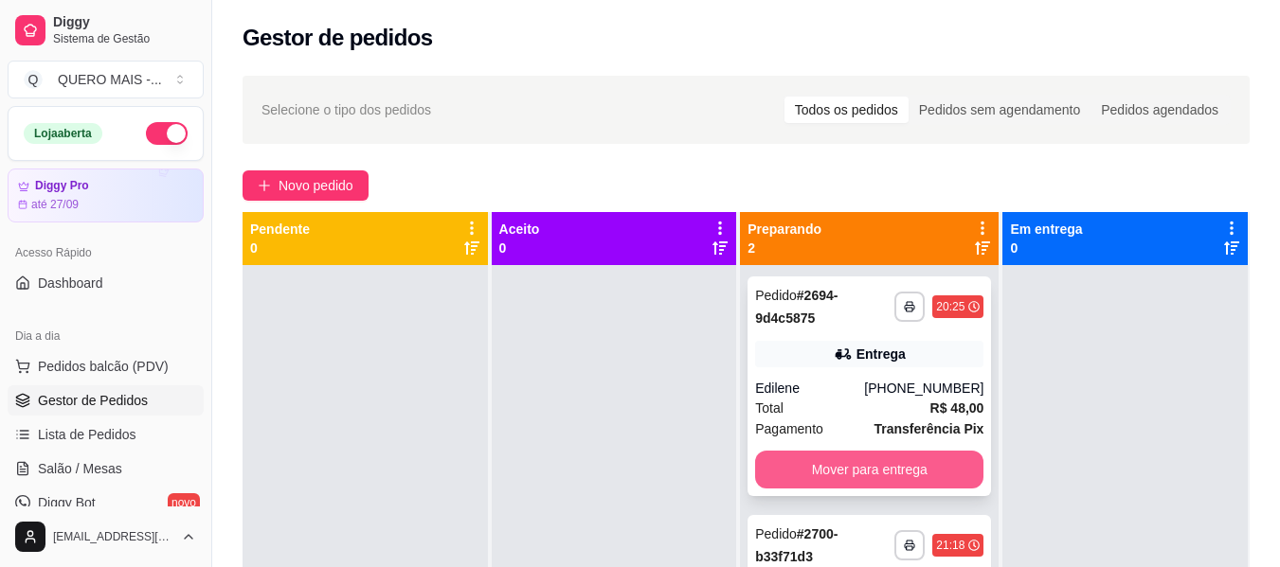
click at [793, 460] on button "Mover para entrega" at bounding box center [869, 470] width 228 height 38
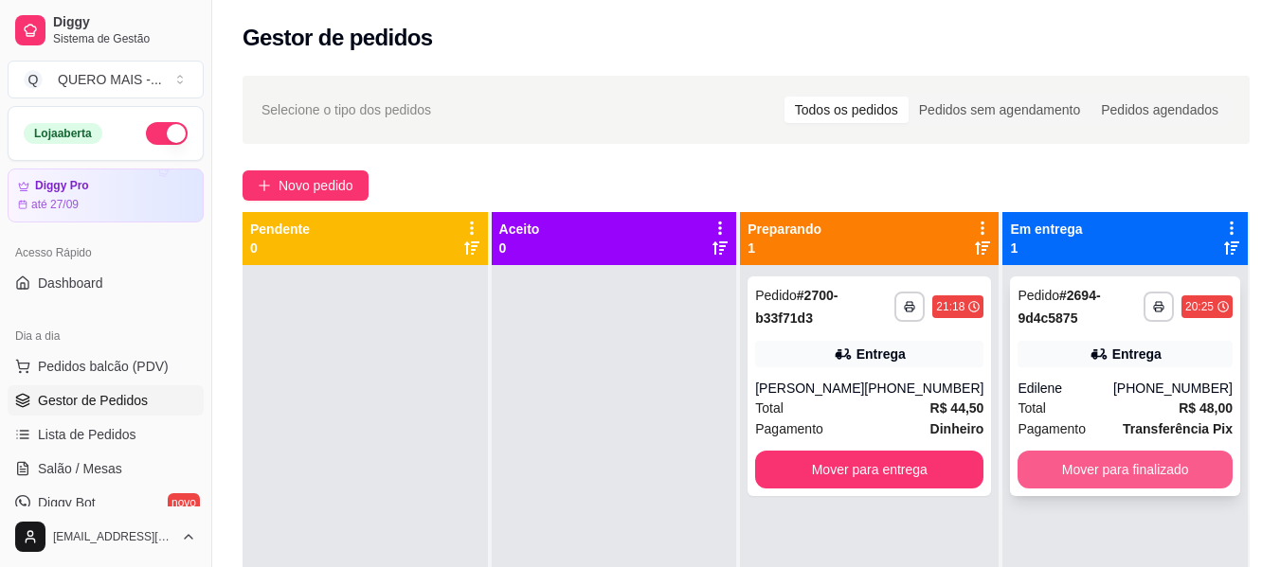
click at [1144, 468] on button "Mover para finalizado" at bounding box center [1125, 470] width 215 height 38
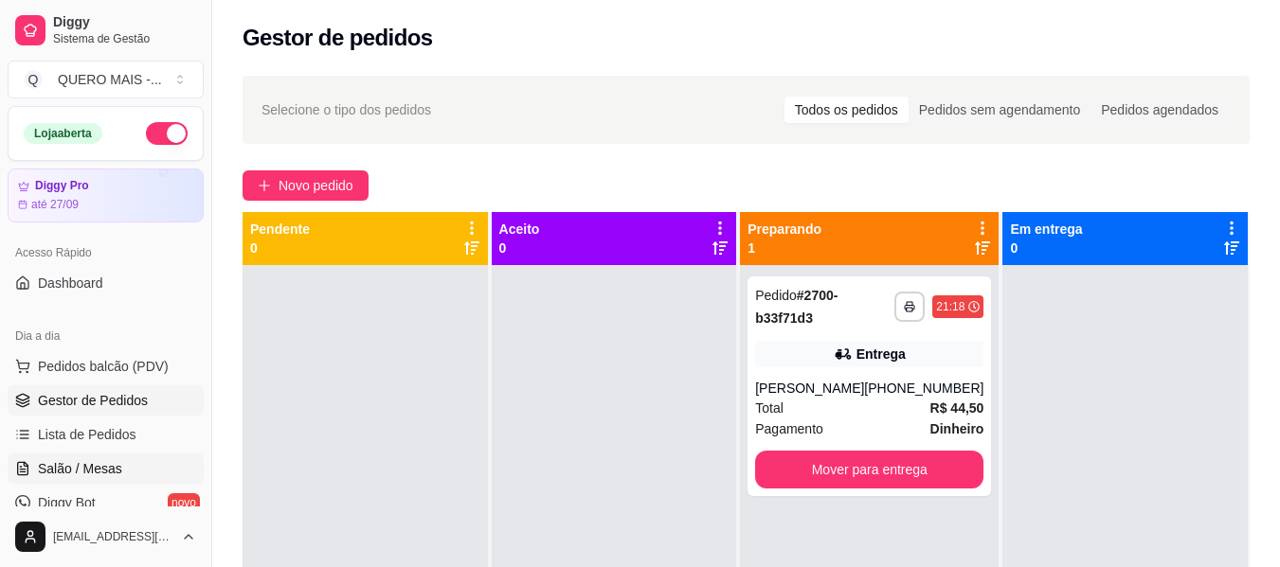
click at [100, 468] on span "Salão / Mesas" at bounding box center [80, 468] width 84 height 19
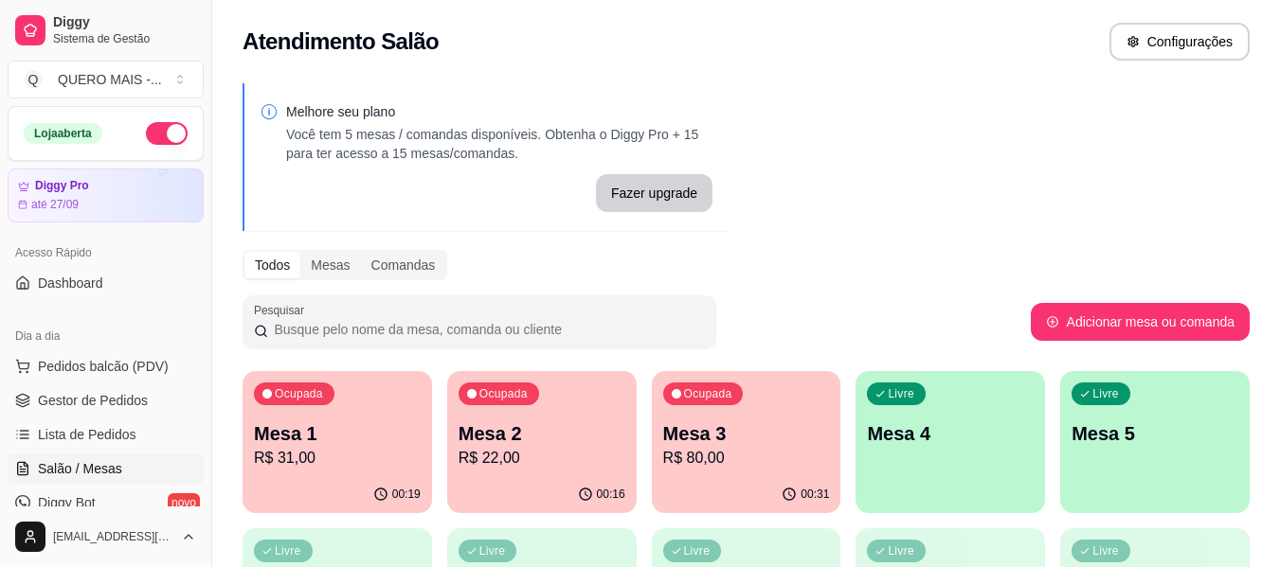
click at [1102, 477] on div "Livre Mesa 5" at bounding box center [1154, 430] width 189 height 119
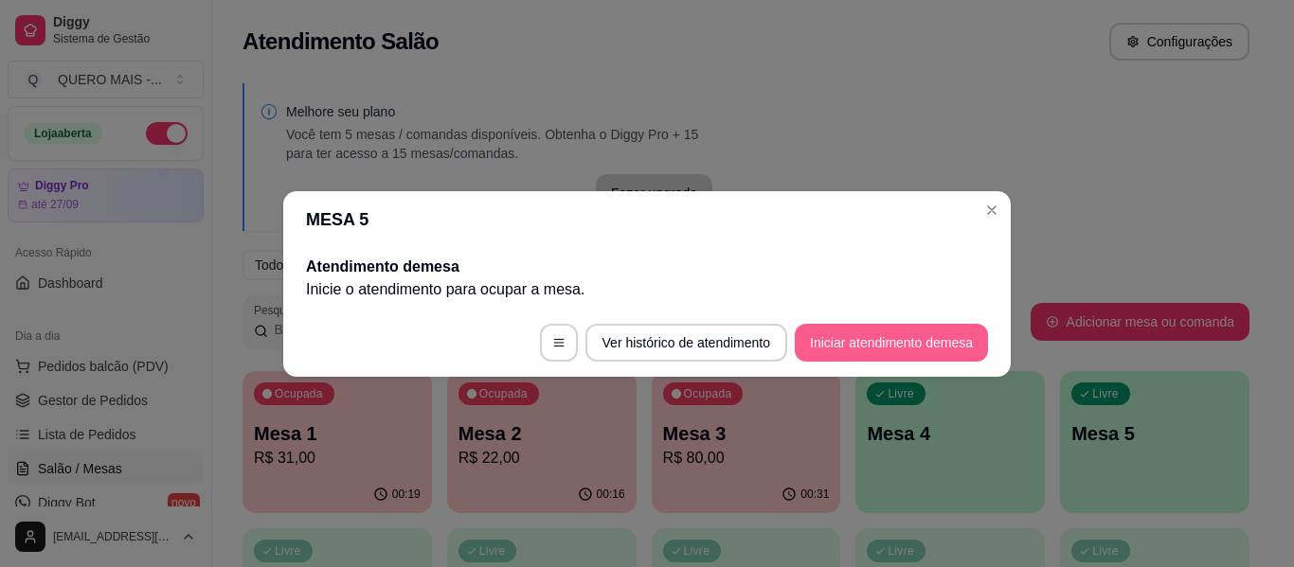
click at [843, 340] on button "Iniciar atendimento de mesa" at bounding box center [891, 343] width 193 height 38
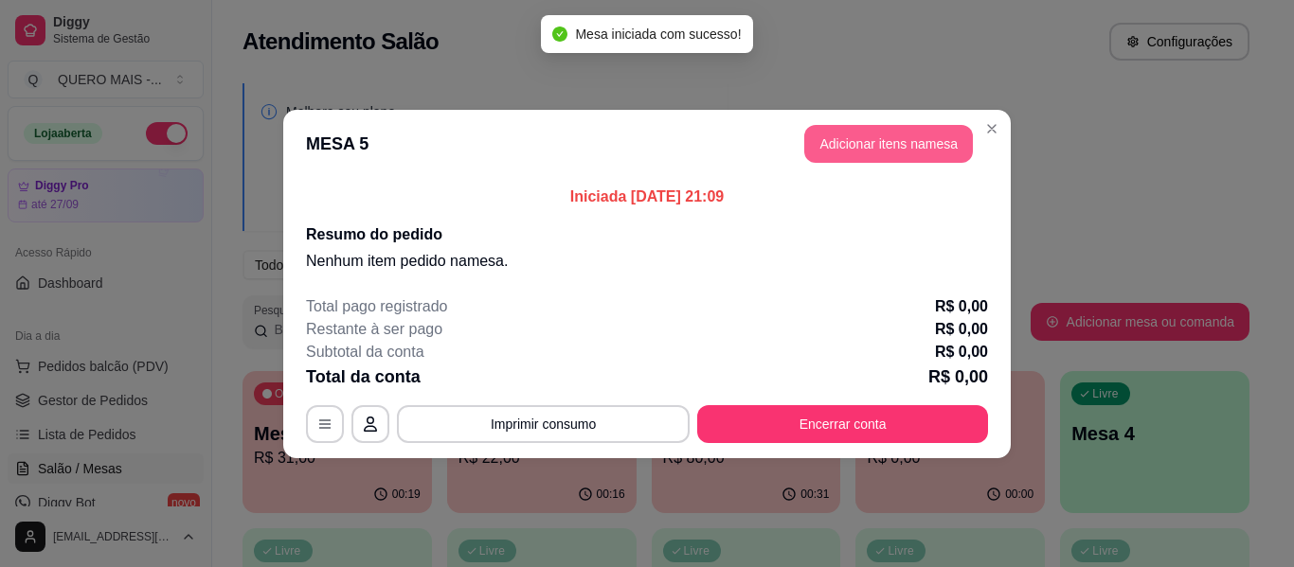
click at [884, 136] on button "Adicionar itens na mesa" at bounding box center [888, 144] width 169 height 38
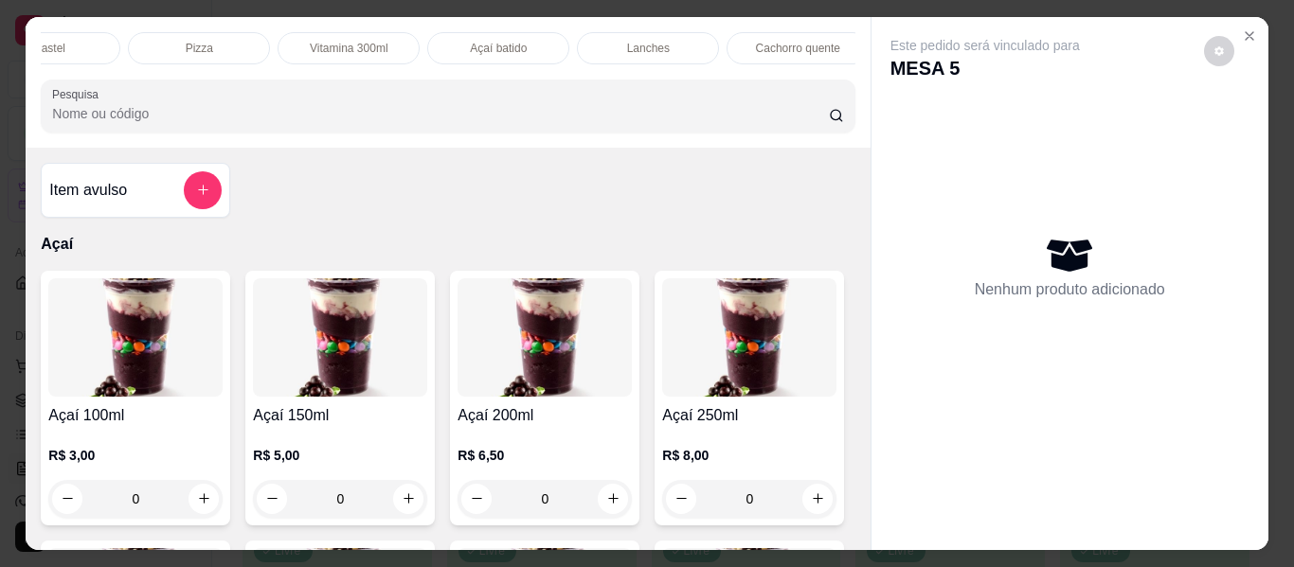
scroll to position [0, 365]
click at [152, 46] on div "Pizza" at bounding box center [196, 48] width 142 height 32
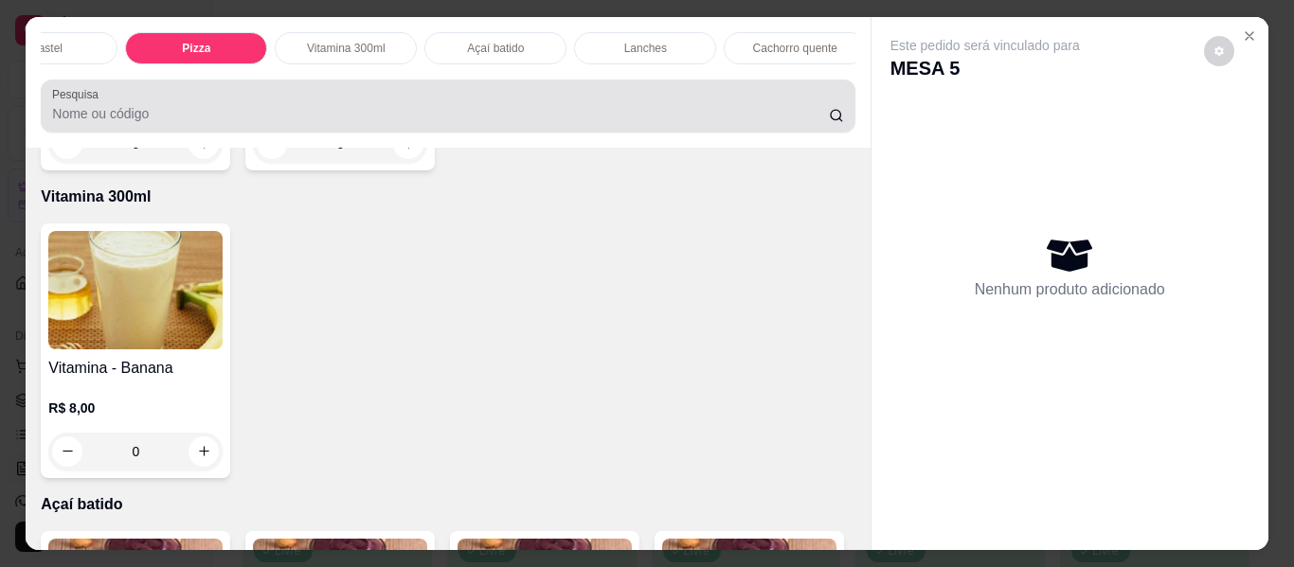
scroll to position [51, 0]
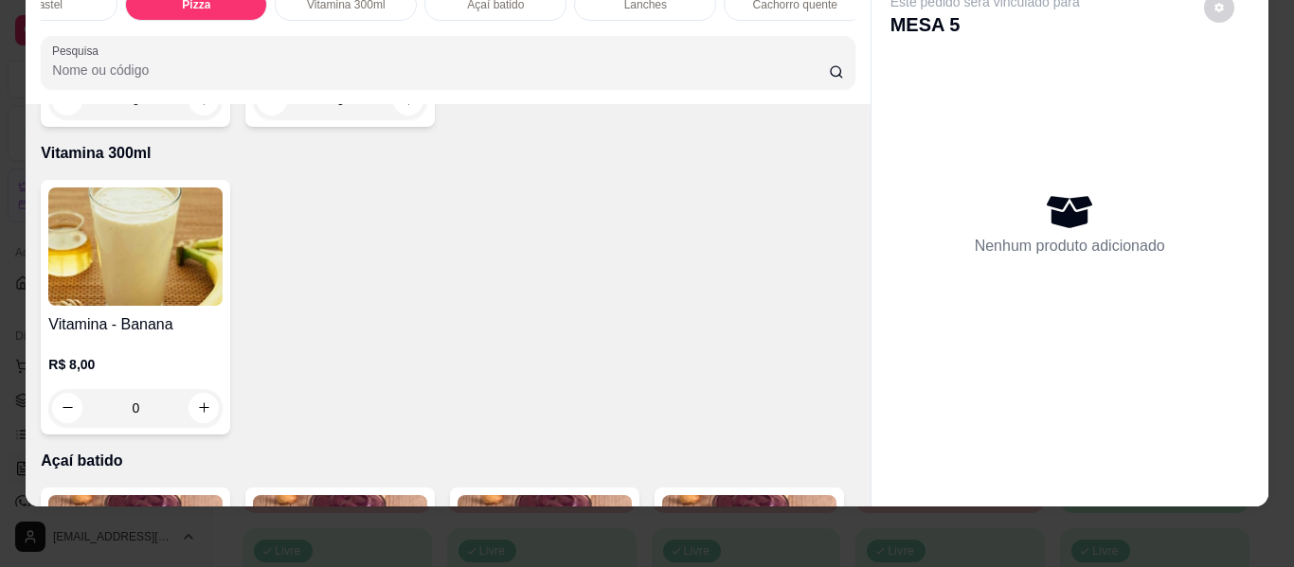
click at [403, 119] on div "0" at bounding box center [340, 100] width 174 height 38
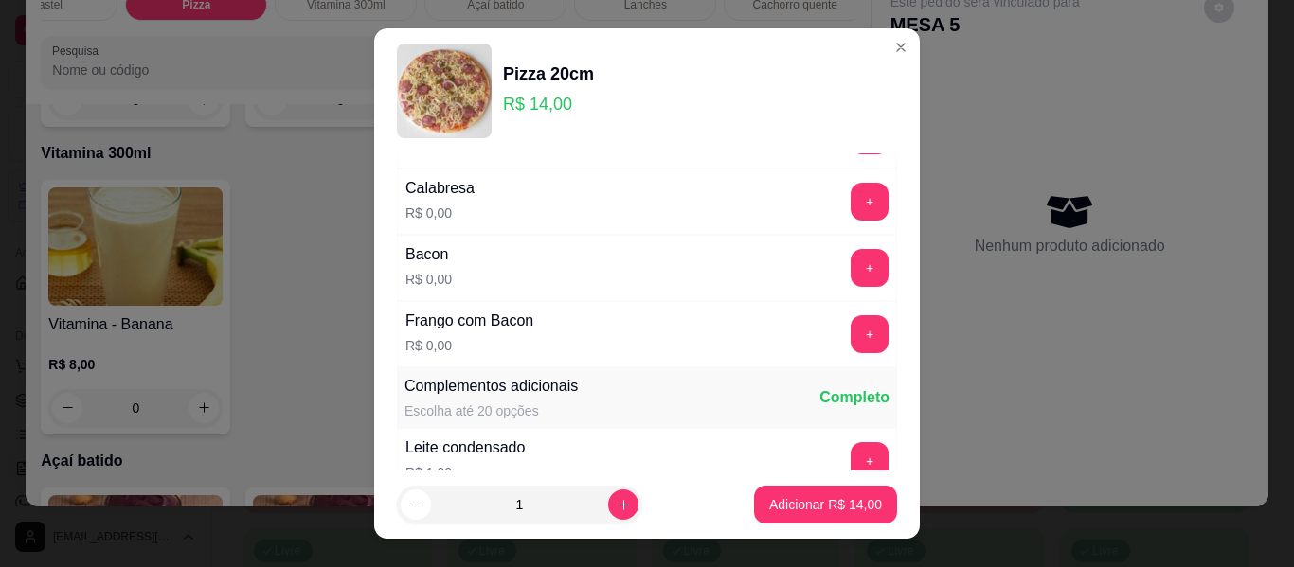
scroll to position [189, 0]
click at [851, 336] on button "+" at bounding box center [870, 333] width 38 height 38
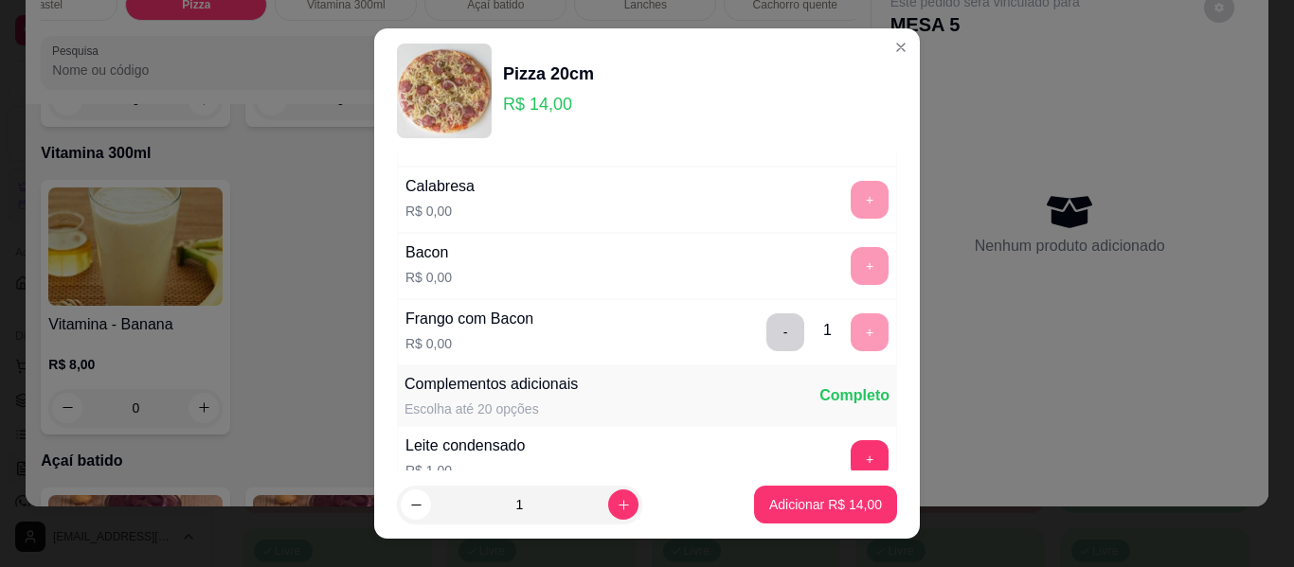
scroll to position [402, 0]
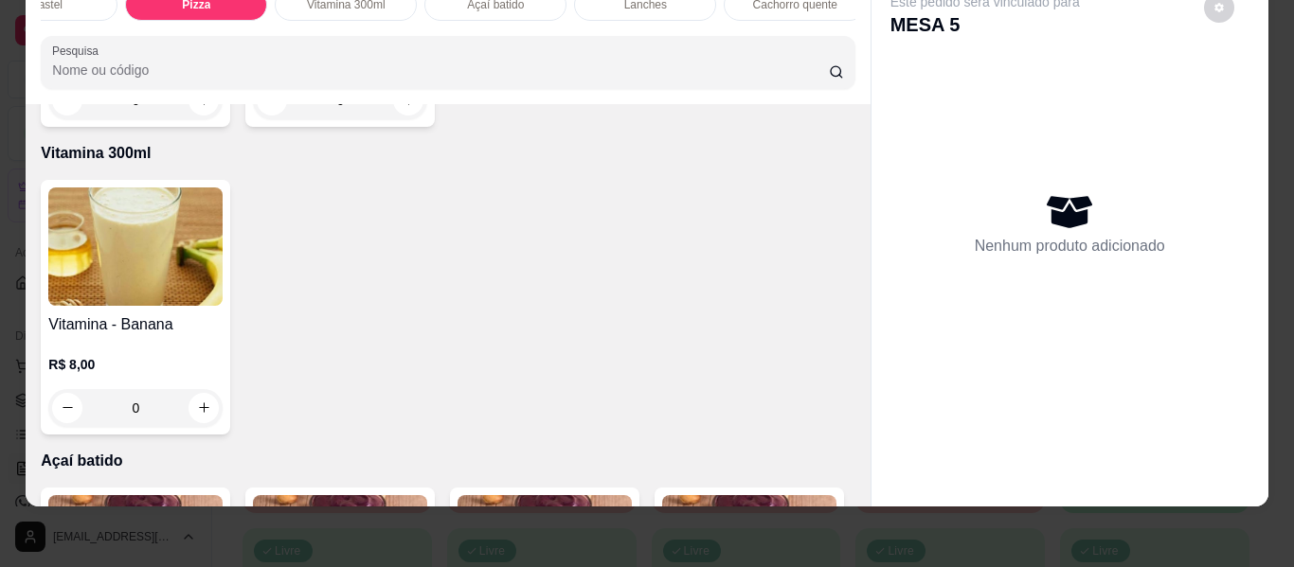
click at [776, 435] on div "Vitamina - Banana R$ 8,00 0" at bounding box center [448, 307] width 814 height 255
click at [400, 119] on div "0" at bounding box center [340, 100] width 174 height 38
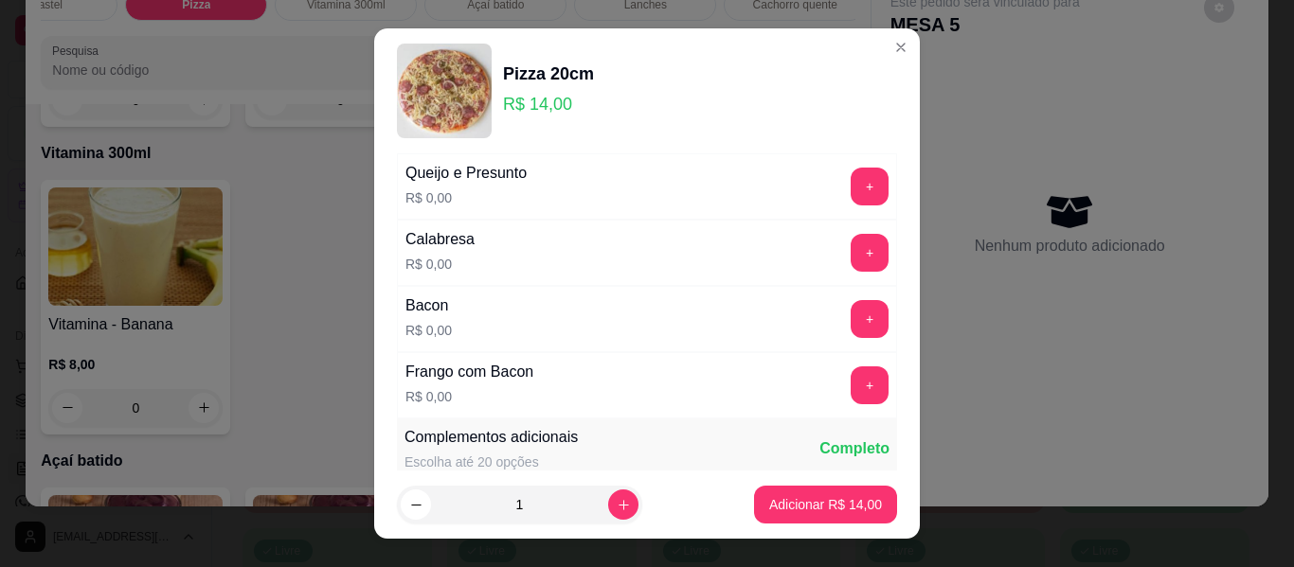
scroll to position [189, 0]
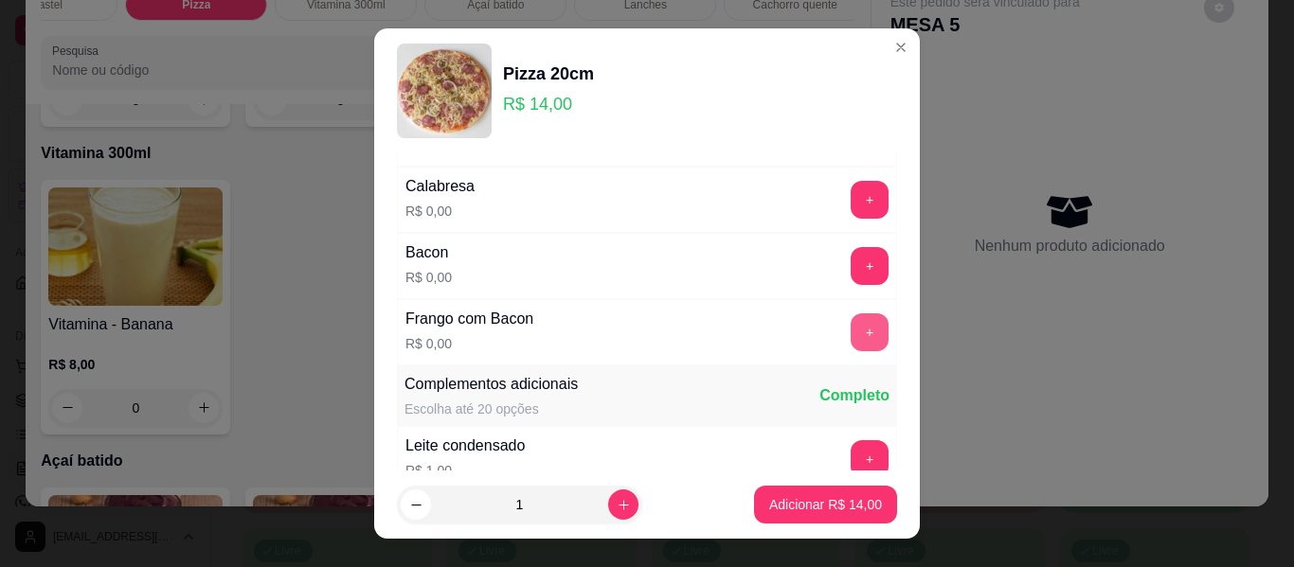
click at [851, 326] on button "+" at bounding box center [870, 333] width 38 height 38
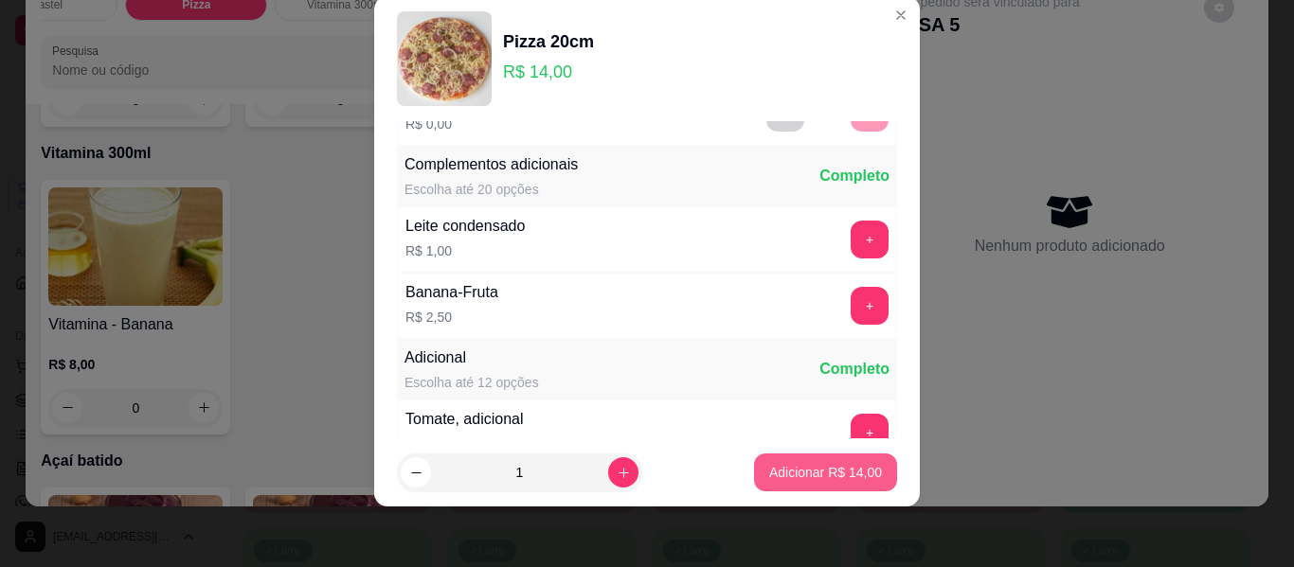
scroll to position [402, 0]
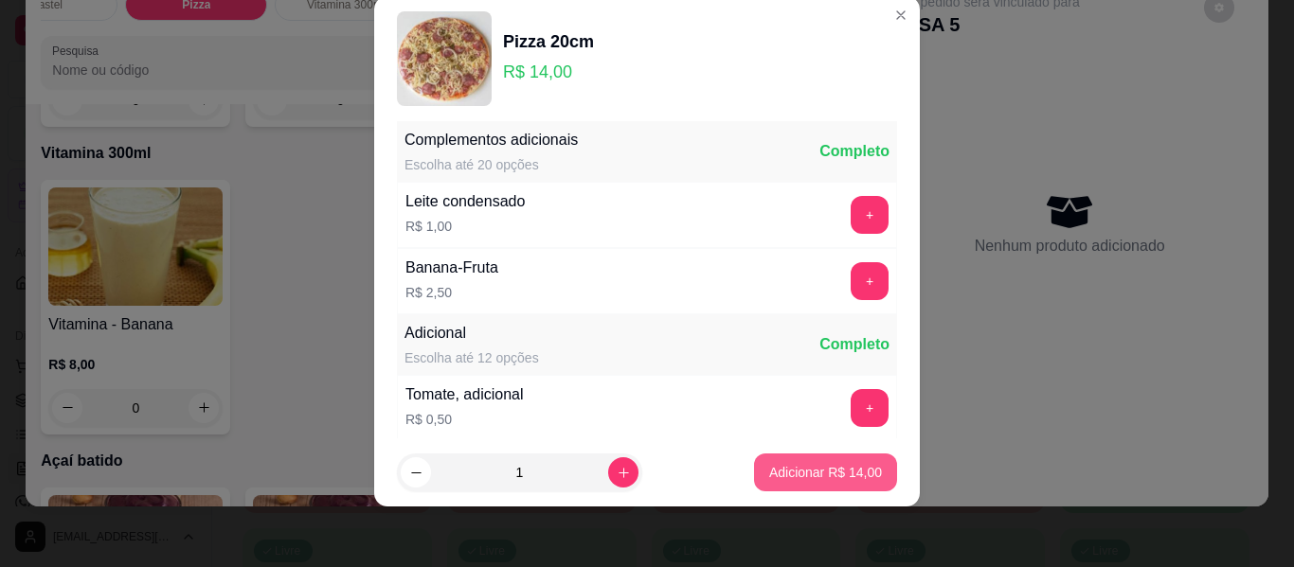
click at [774, 477] on p "Adicionar R$ 14,00" at bounding box center [825, 472] width 113 height 19
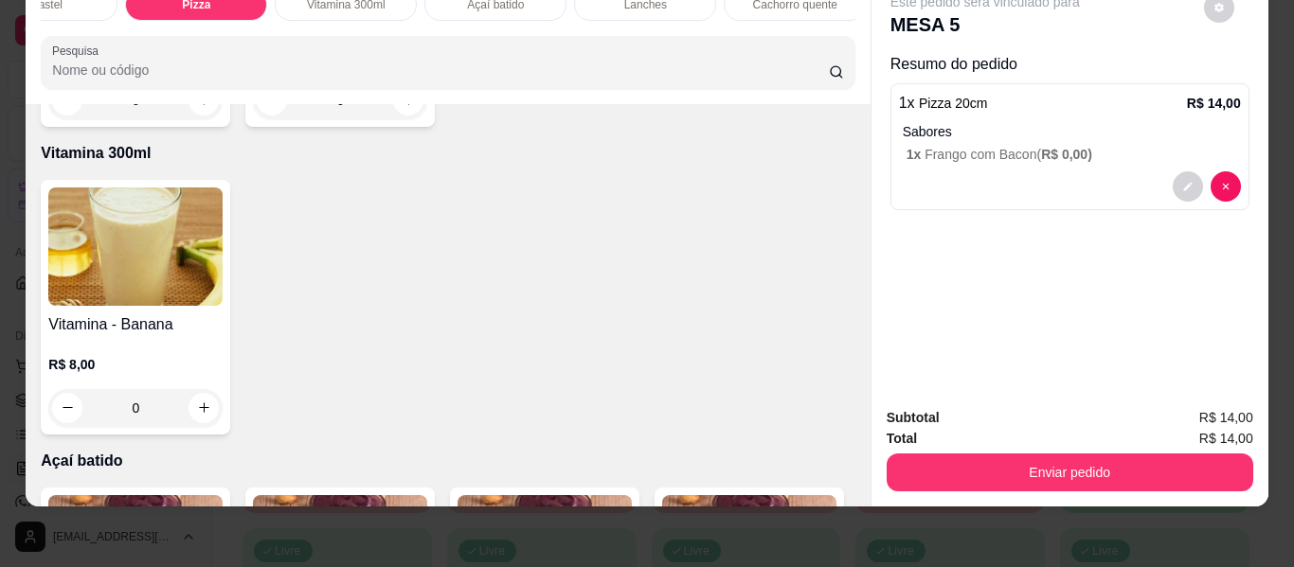
click at [402, 119] on div "0" at bounding box center [340, 100] width 174 height 38
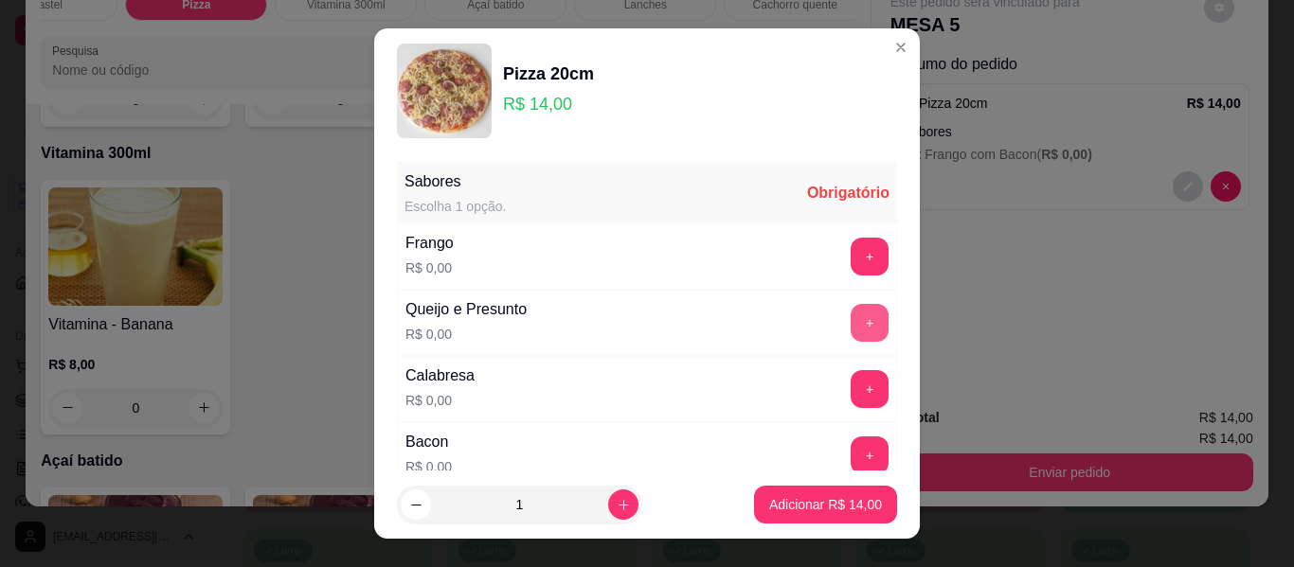
click at [851, 322] on button "+" at bounding box center [870, 323] width 38 height 38
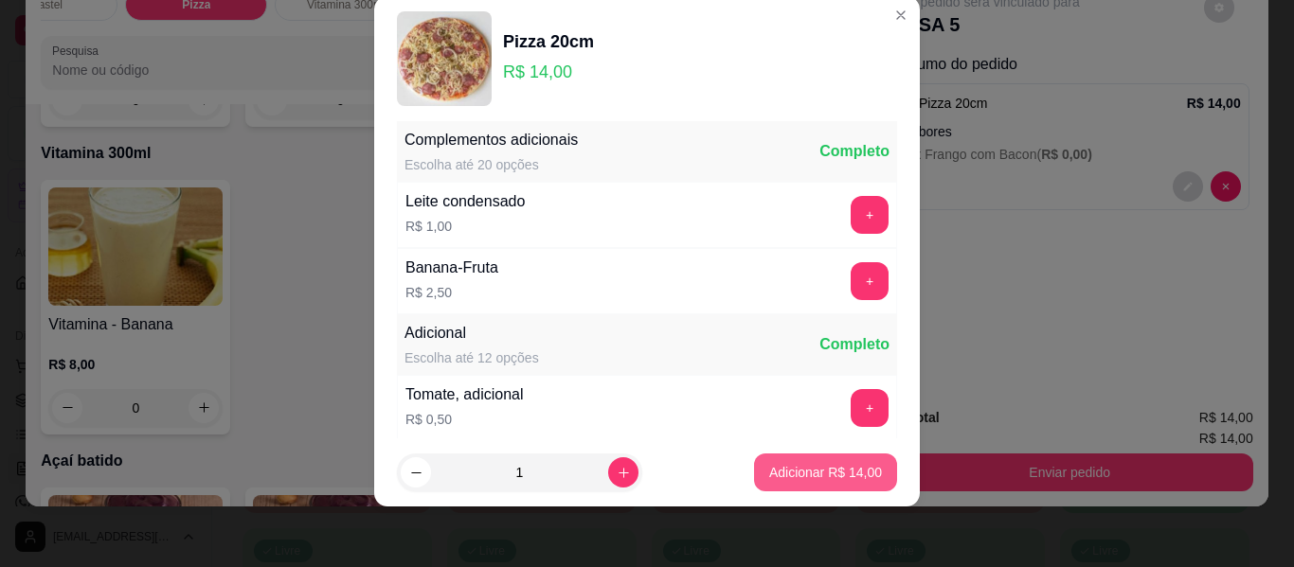
click at [799, 471] on p "Adicionar R$ 14,00" at bounding box center [825, 472] width 113 height 19
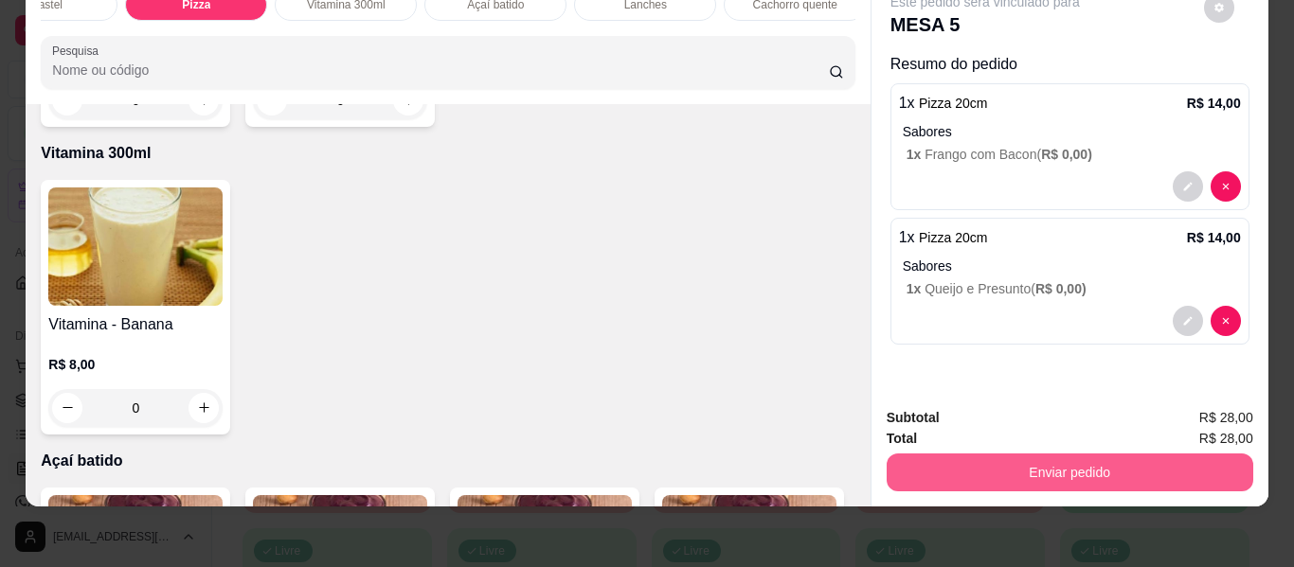
click at [1000, 459] on button "Enviar pedido" at bounding box center [1070, 473] width 367 height 38
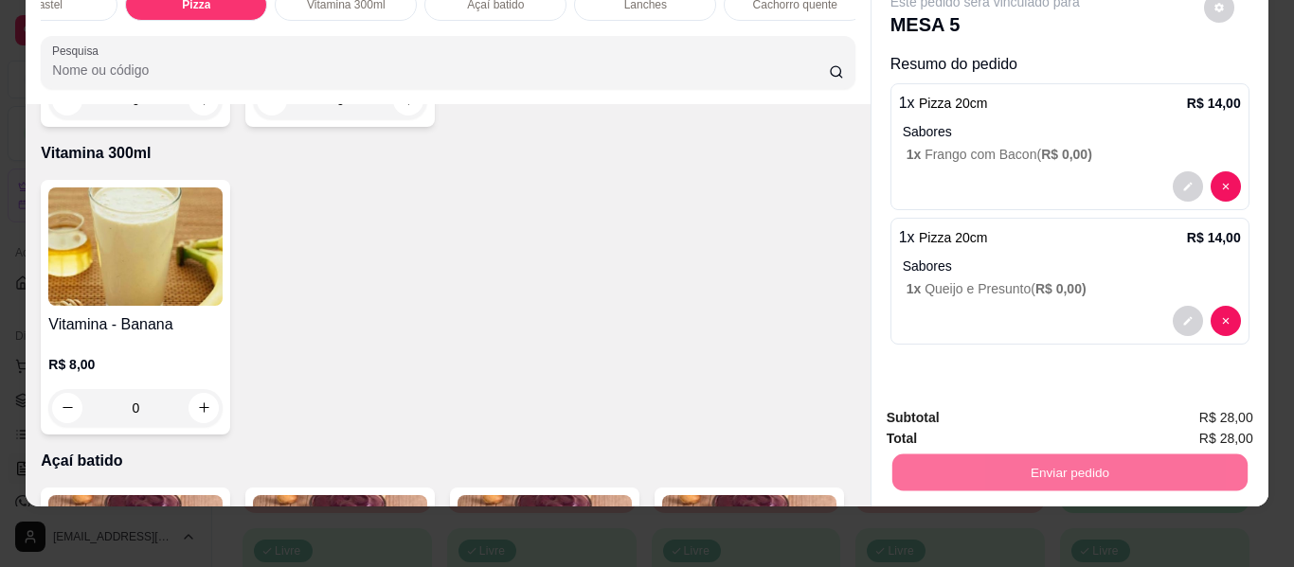
click at [1186, 413] on button "Enviar pedido" at bounding box center [1203, 412] width 107 height 36
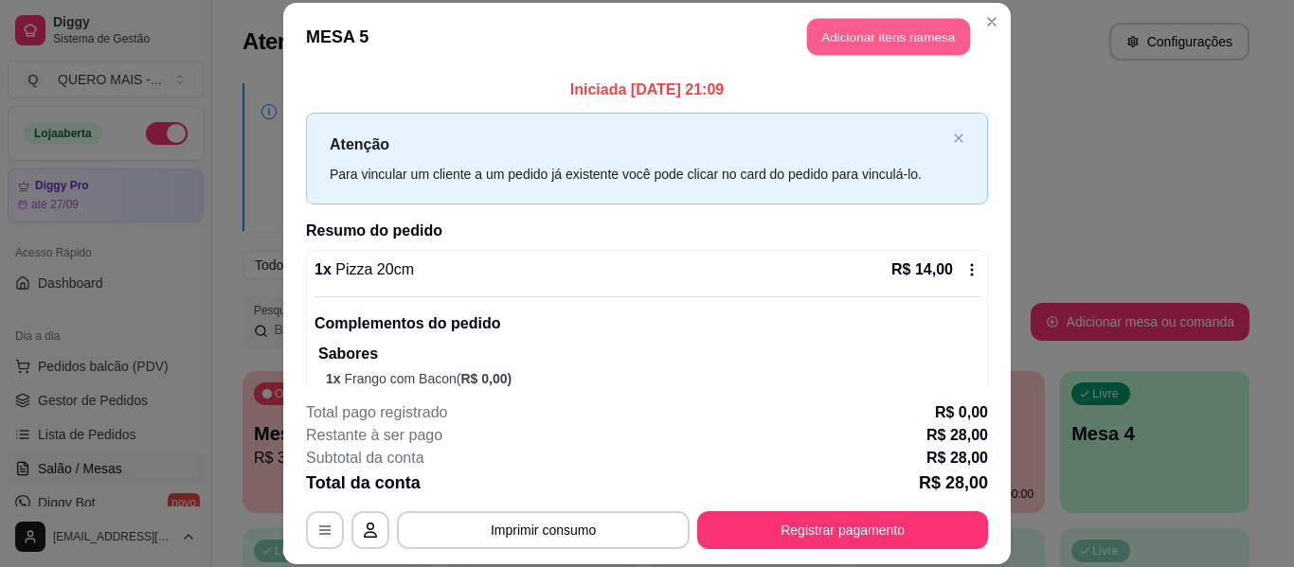
click at [838, 39] on button "Adicionar itens na mesa" at bounding box center [888, 37] width 163 height 37
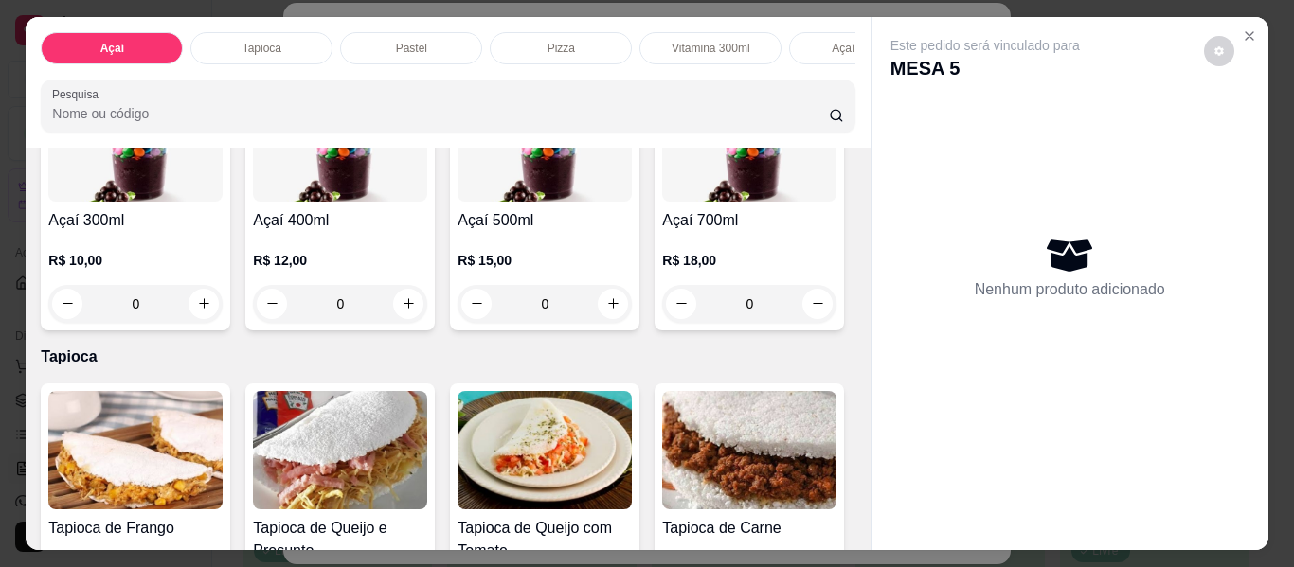
scroll to position [568, 0]
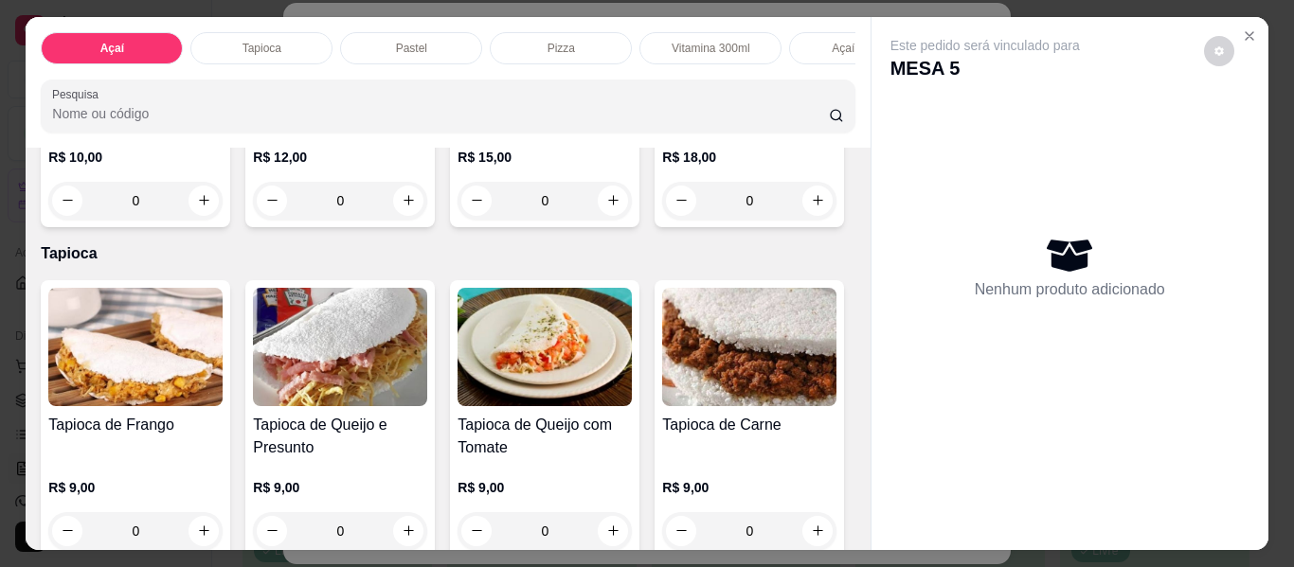
click at [662, 220] on div "0" at bounding box center [749, 201] width 174 height 38
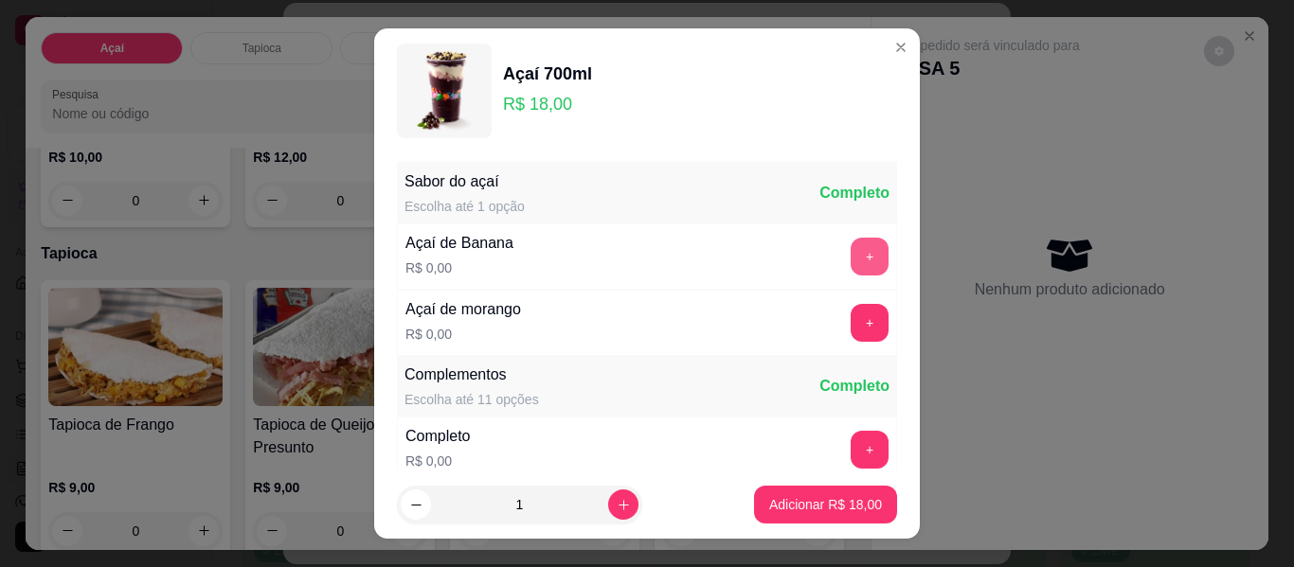
click at [851, 249] on button "+" at bounding box center [870, 257] width 38 height 38
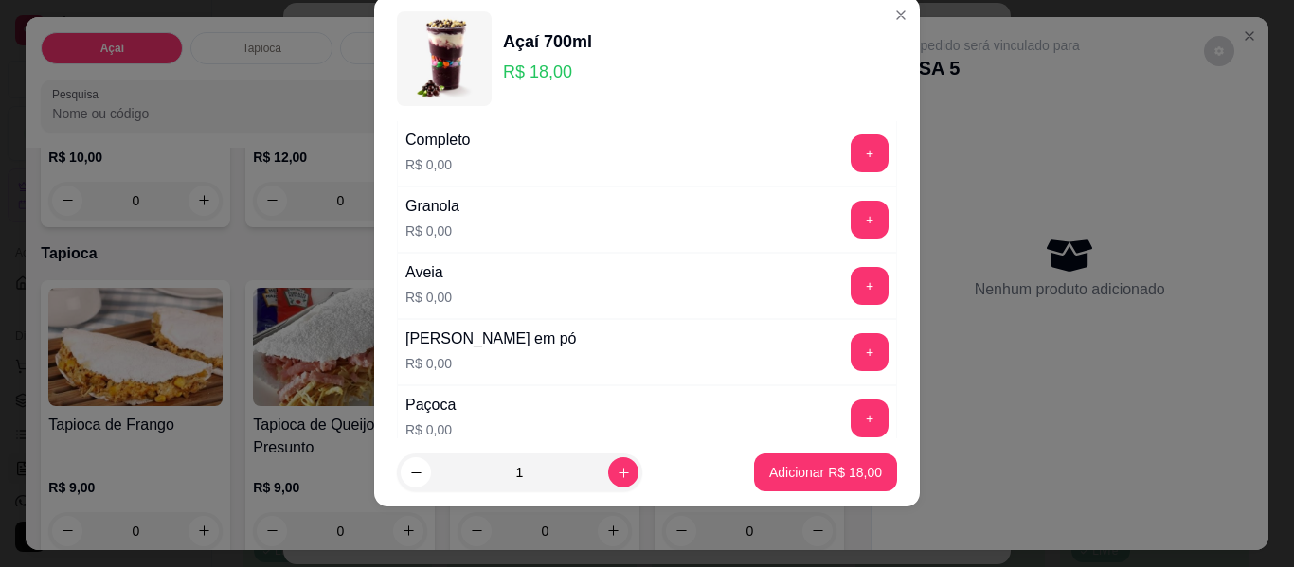
scroll to position [297, 0]
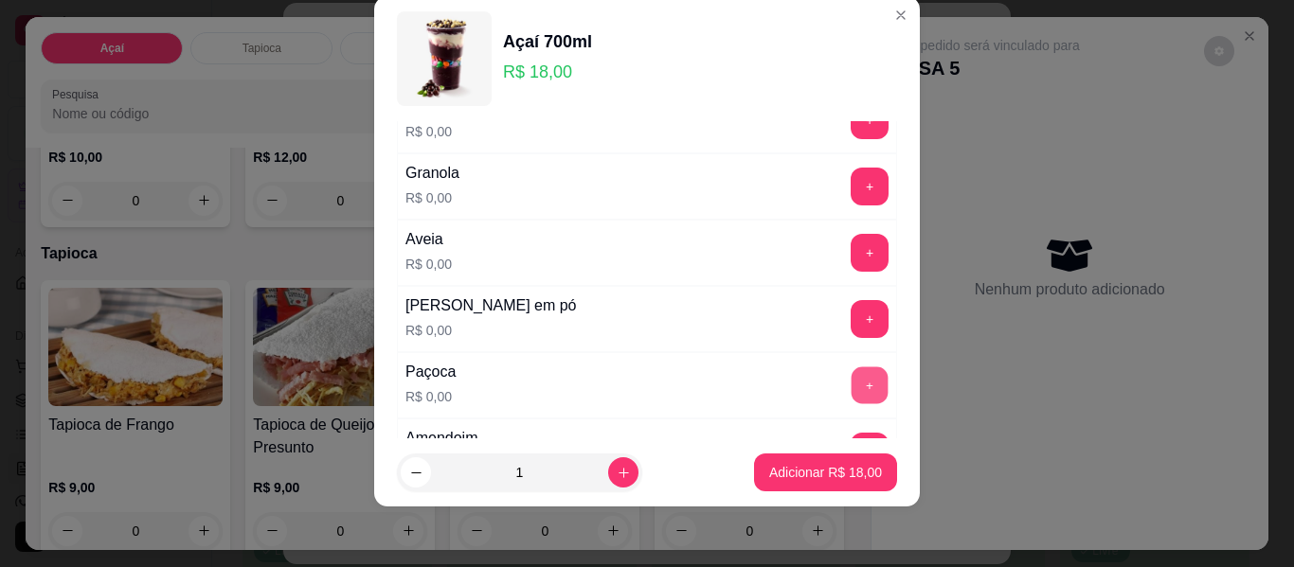
click at [852, 382] on button "+" at bounding box center [870, 386] width 37 height 37
click at [852, 315] on button "+" at bounding box center [870, 319] width 37 height 37
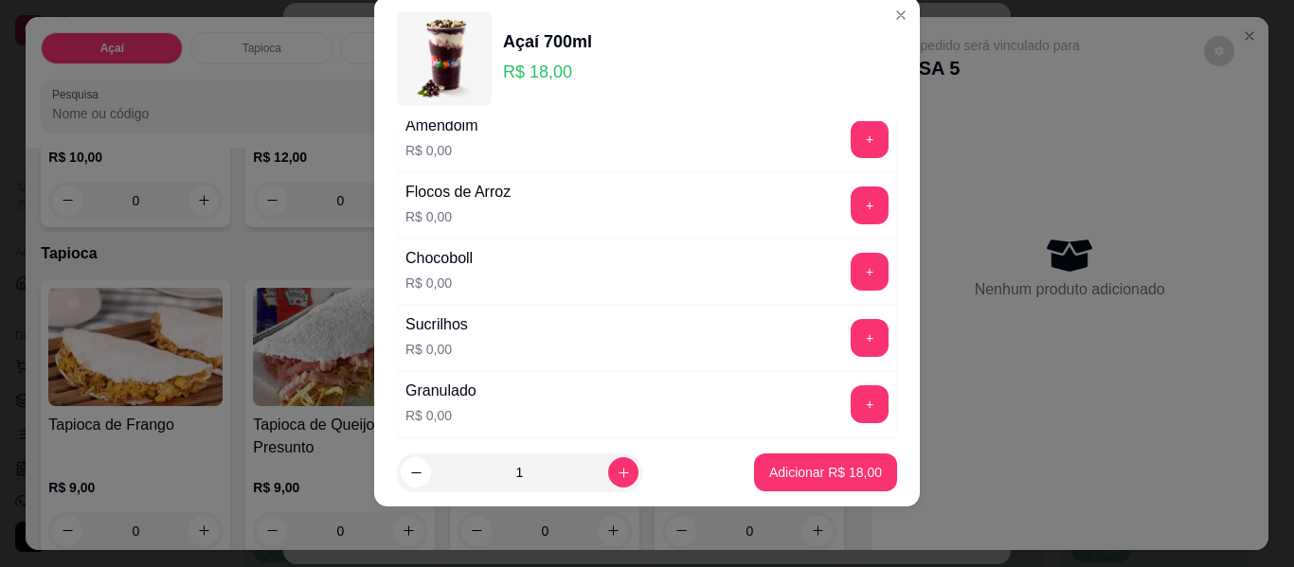
scroll to position [676, 0]
click at [852, 406] on button "+" at bounding box center [870, 405] width 37 height 37
click at [851, 206] on button "+" at bounding box center [870, 206] width 38 height 38
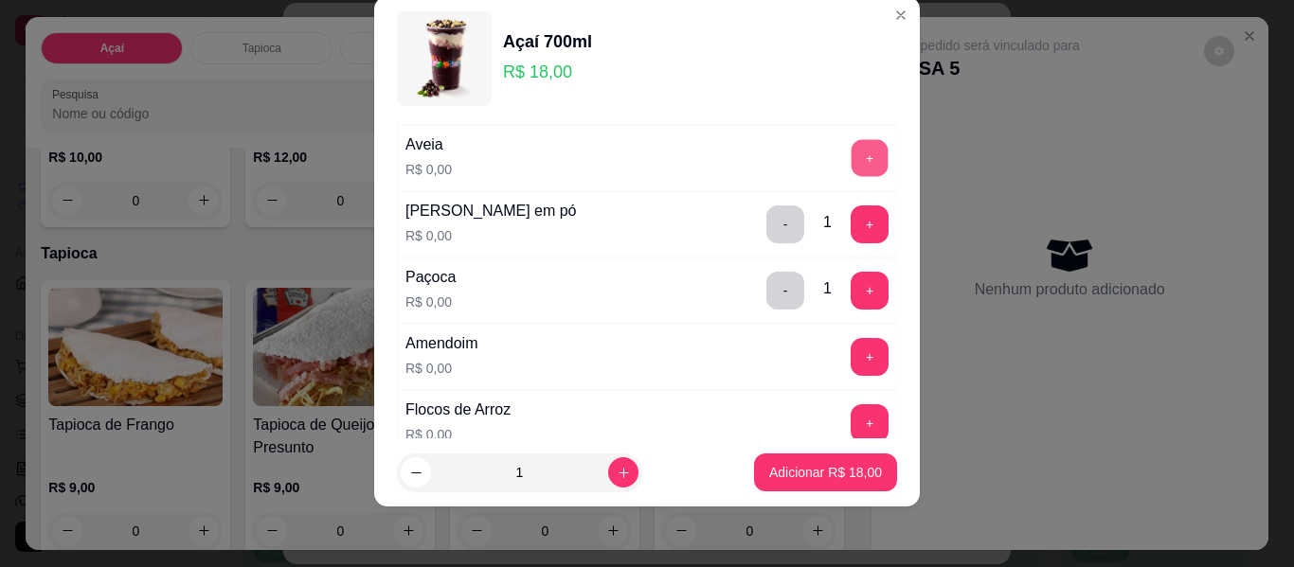
click at [852, 146] on button "+" at bounding box center [870, 158] width 37 height 37
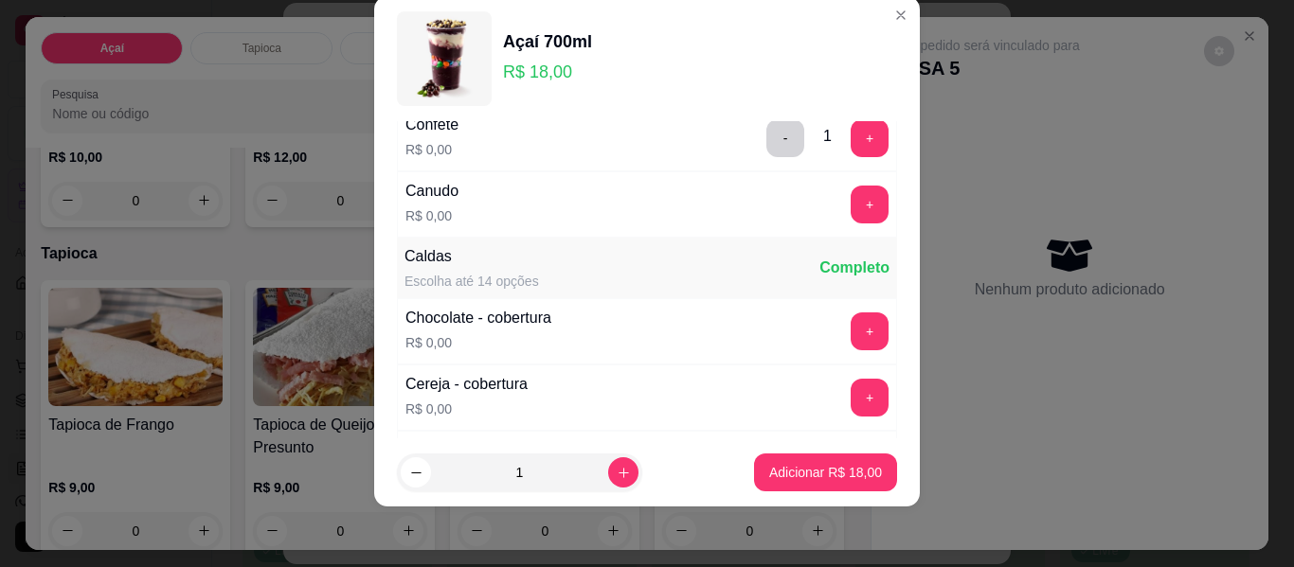
scroll to position [961, 0]
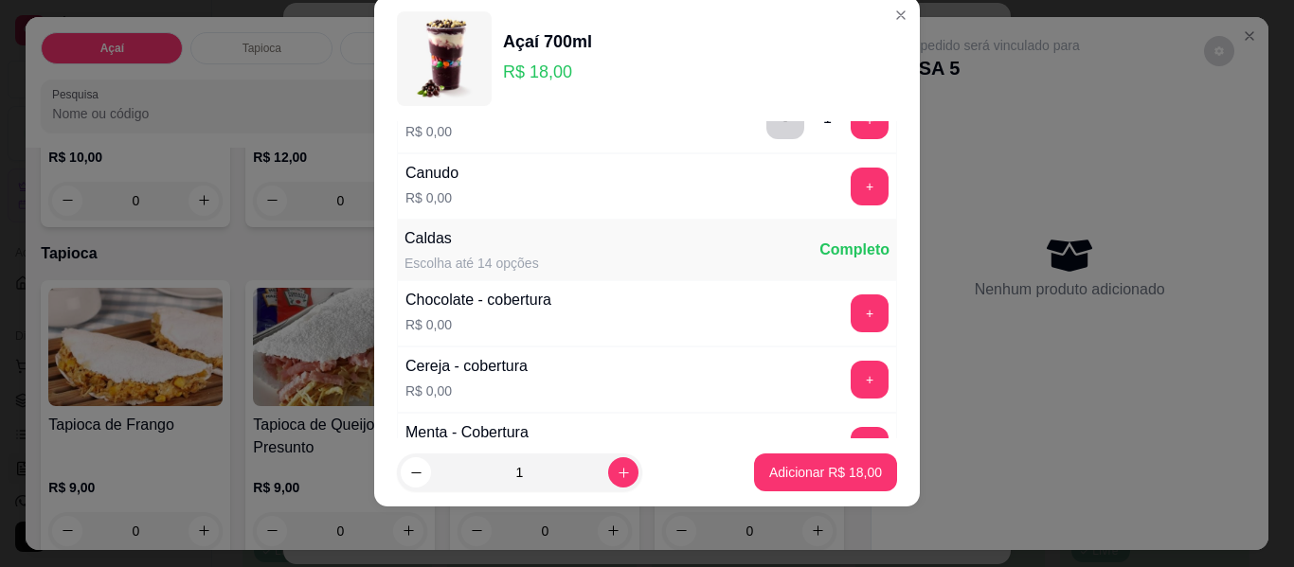
click at [835, 163] on div "Canudo R$ 0,00 +" at bounding box center [647, 186] width 500 height 66
click at [851, 177] on button "+" at bounding box center [870, 187] width 38 height 38
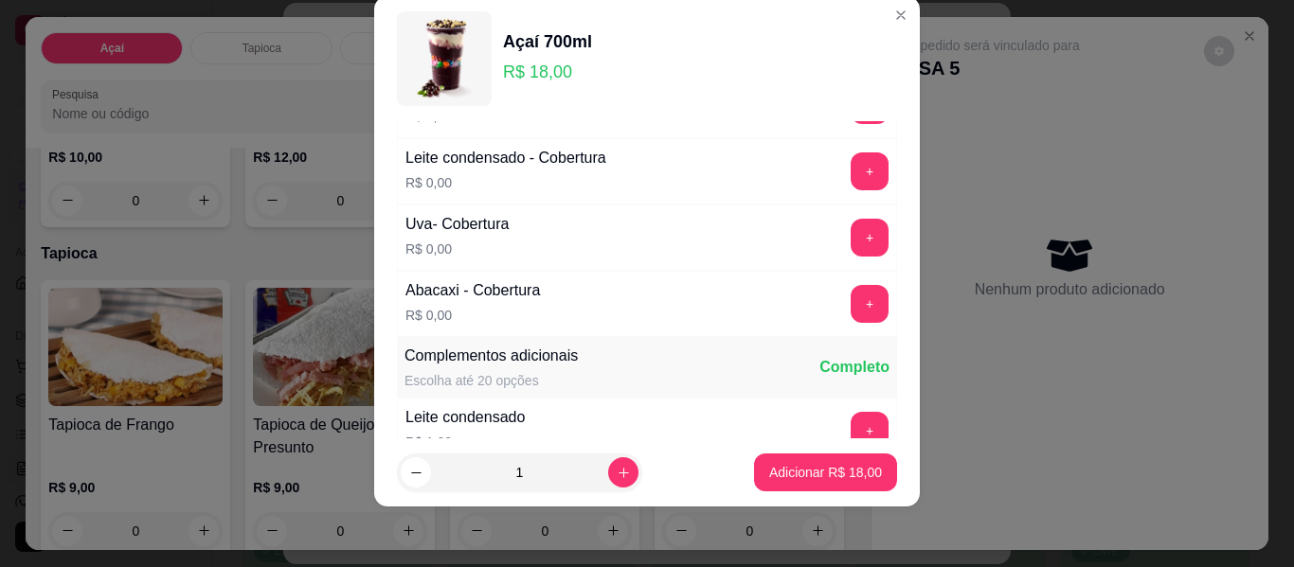
scroll to position [1245, 0]
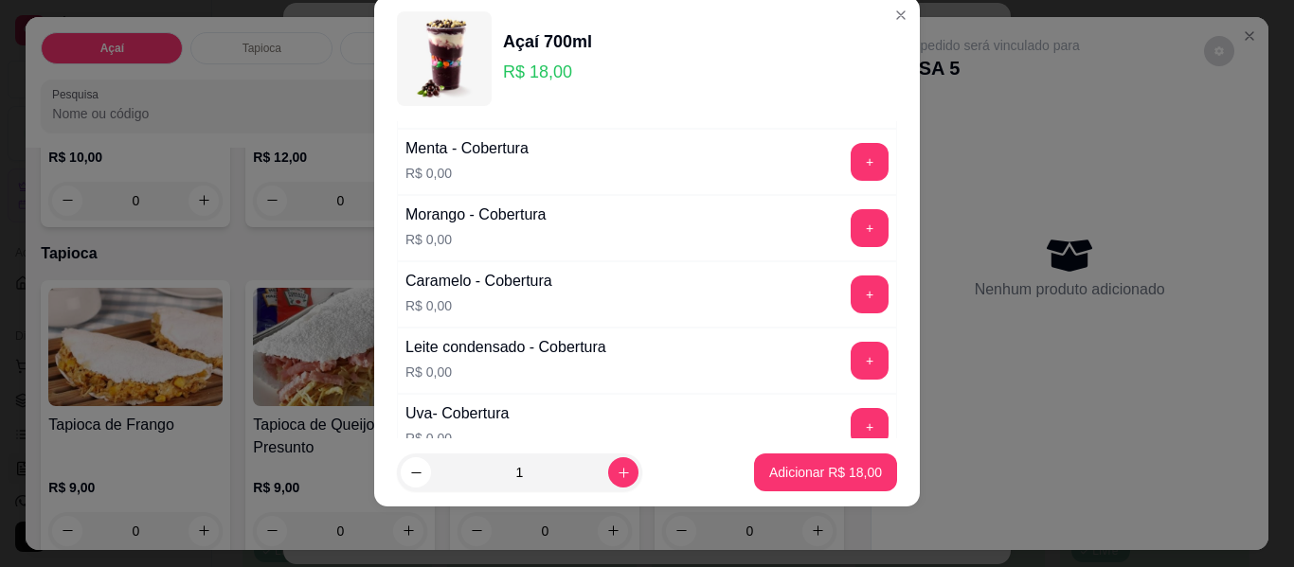
click at [851, 225] on button "+" at bounding box center [870, 228] width 38 height 38
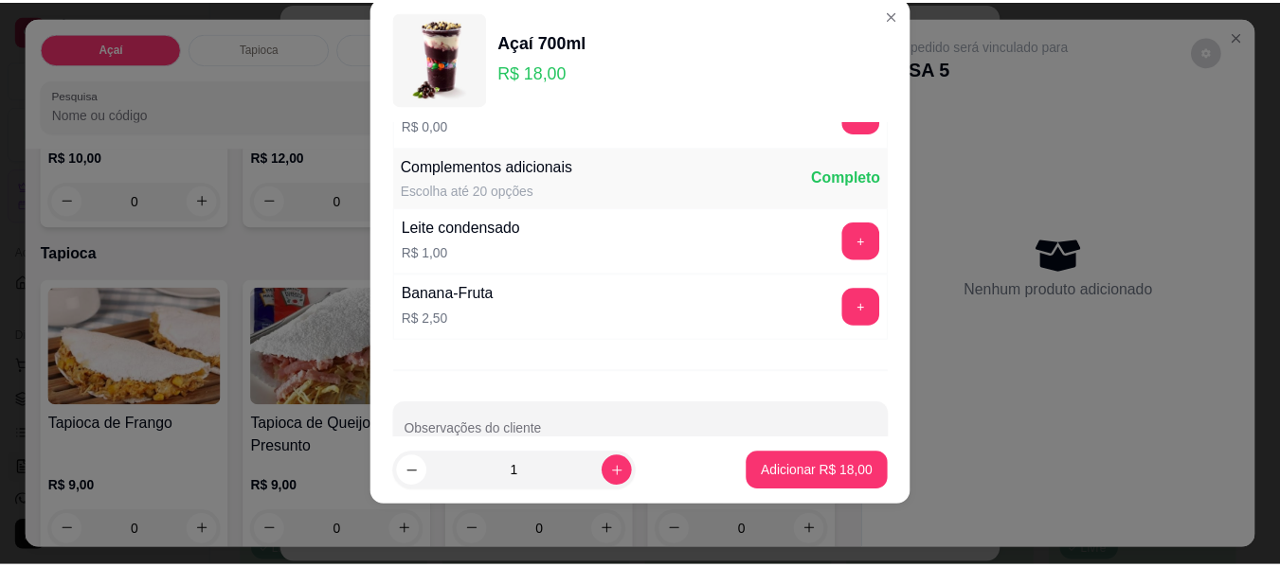
scroll to position [1668, 0]
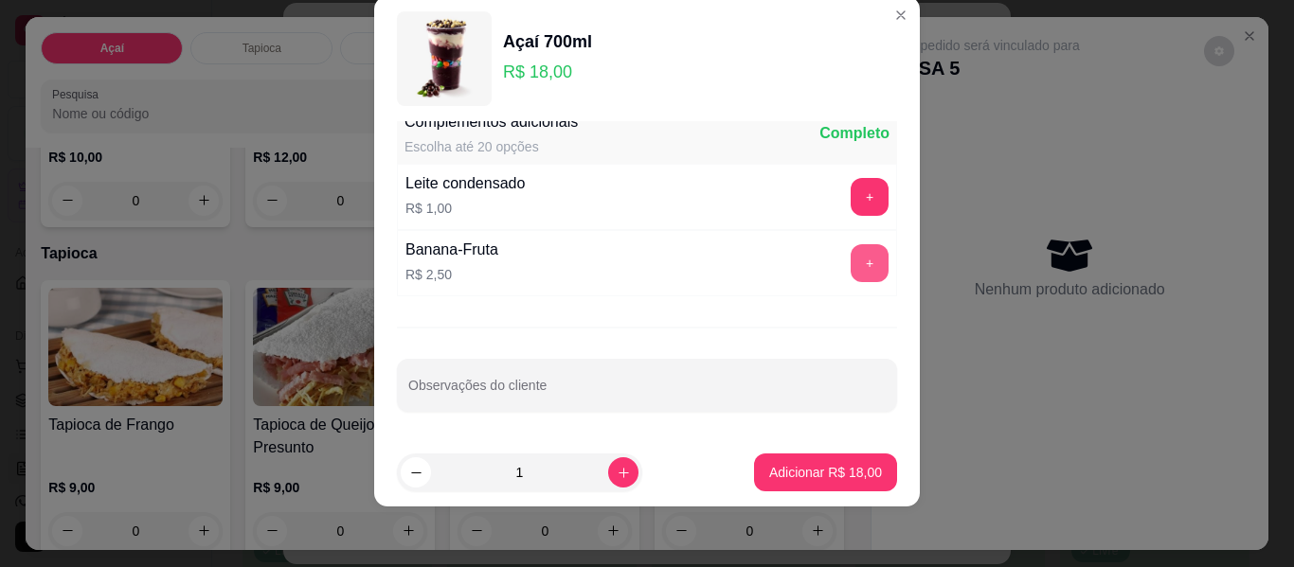
click at [851, 279] on button "+" at bounding box center [870, 263] width 38 height 38
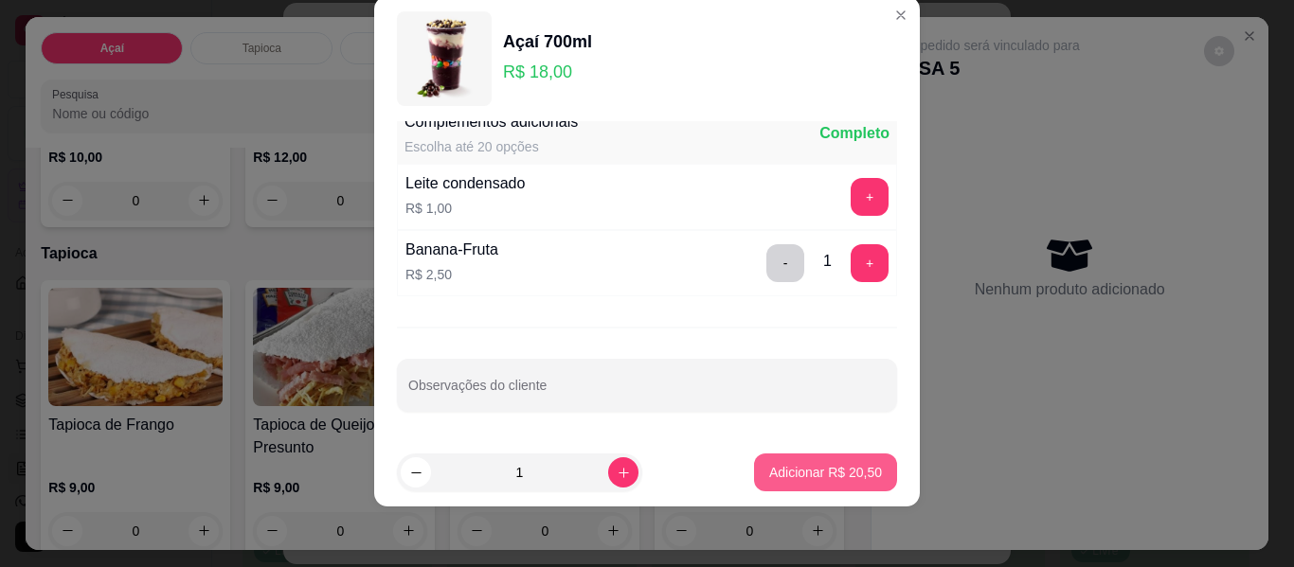
click at [799, 480] on p "Adicionar R$ 20,50" at bounding box center [825, 472] width 113 height 19
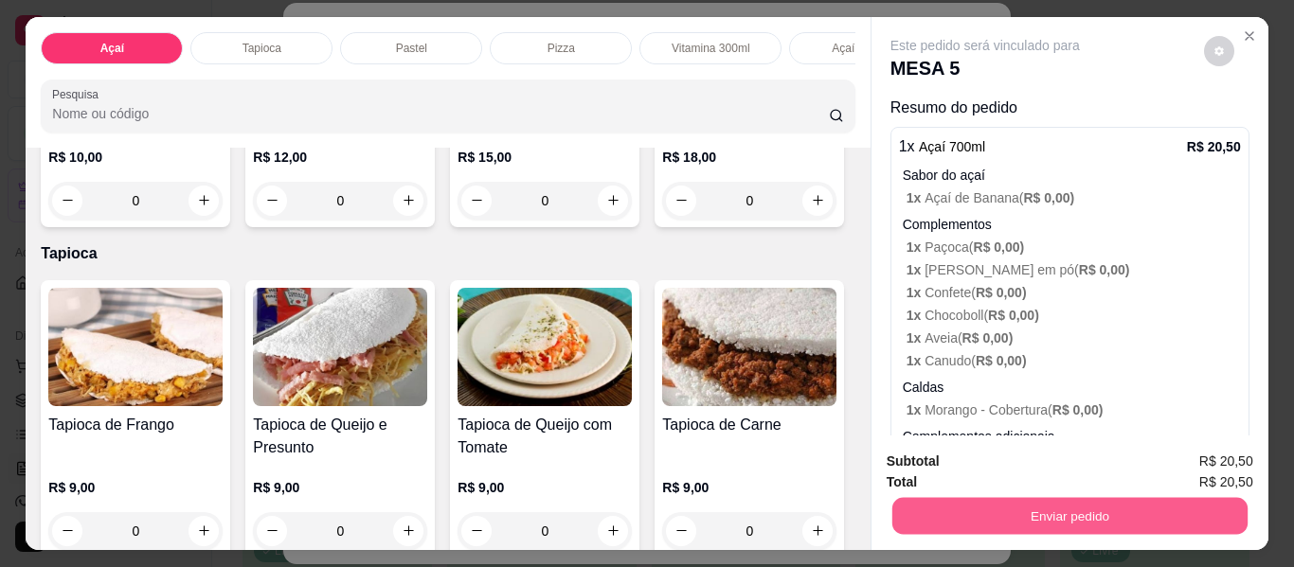
click at [1094, 509] on button "Enviar pedido" at bounding box center [1069, 516] width 355 height 37
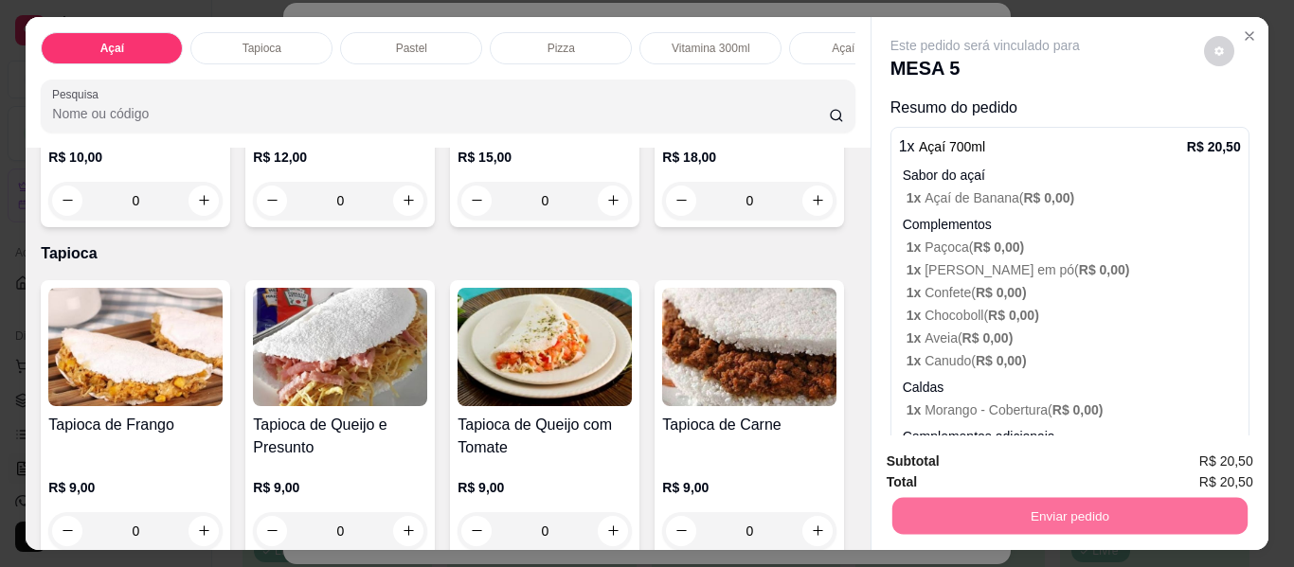
click at [1207, 452] on button "Enviar pedido" at bounding box center [1203, 462] width 107 height 36
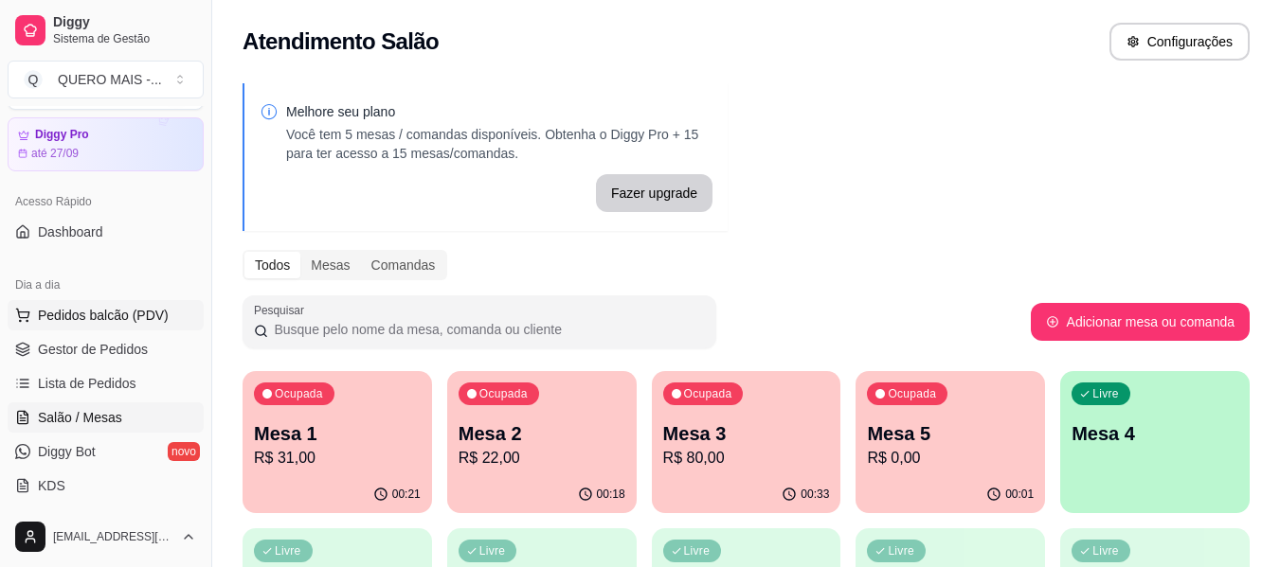
scroll to position [189, 0]
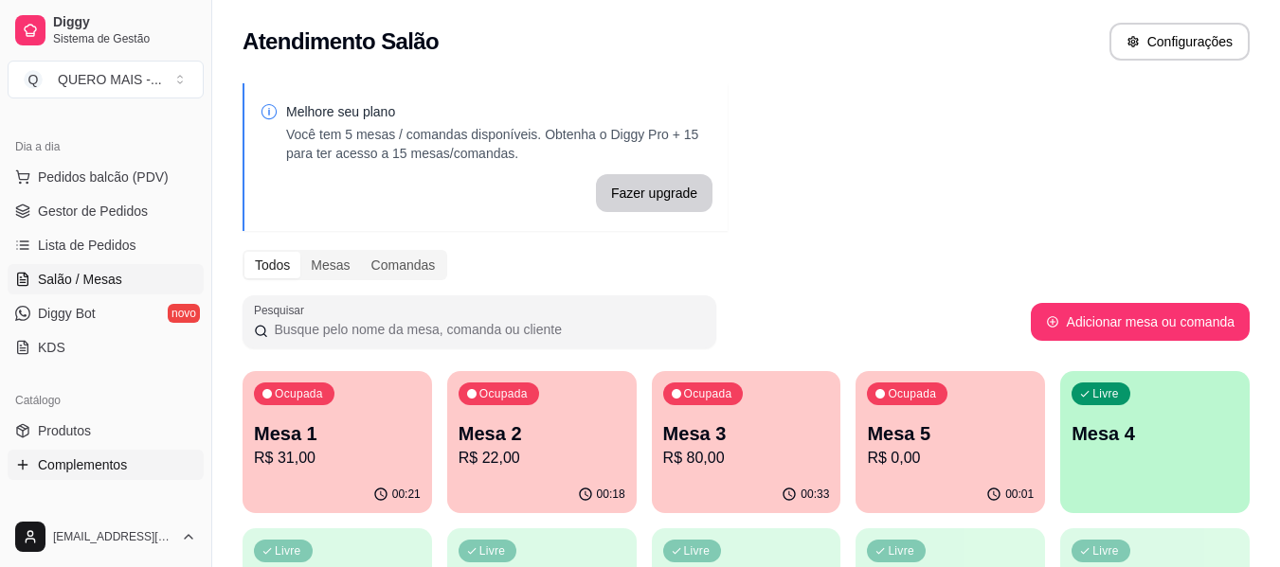
click at [117, 463] on span "Complementos" at bounding box center [82, 465] width 89 height 19
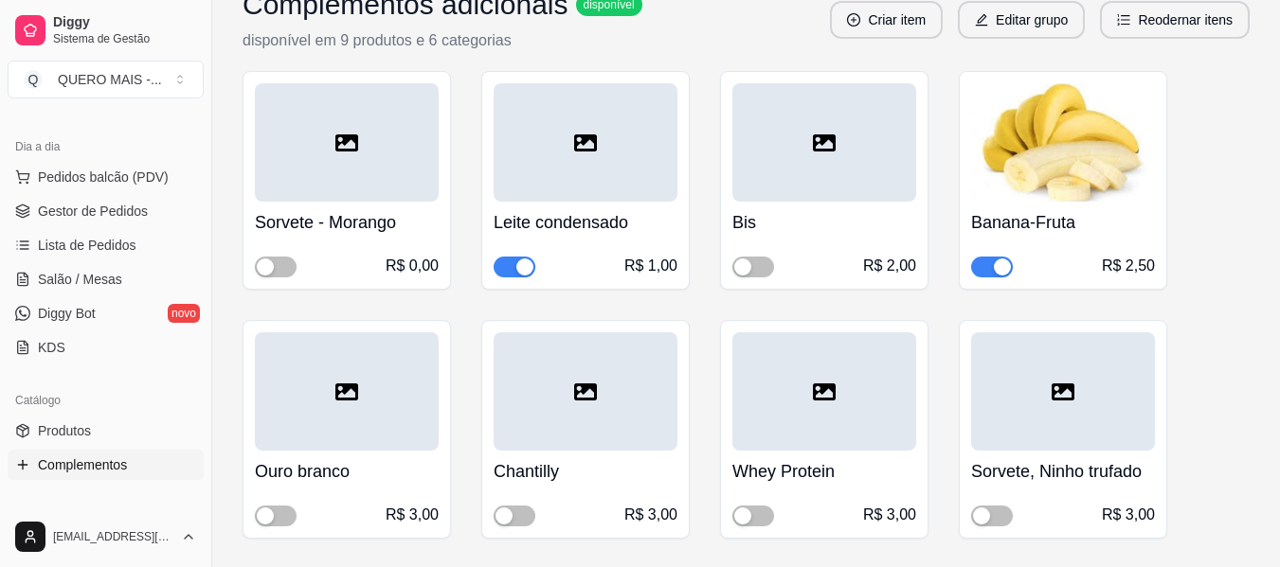
scroll to position [3505, 0]
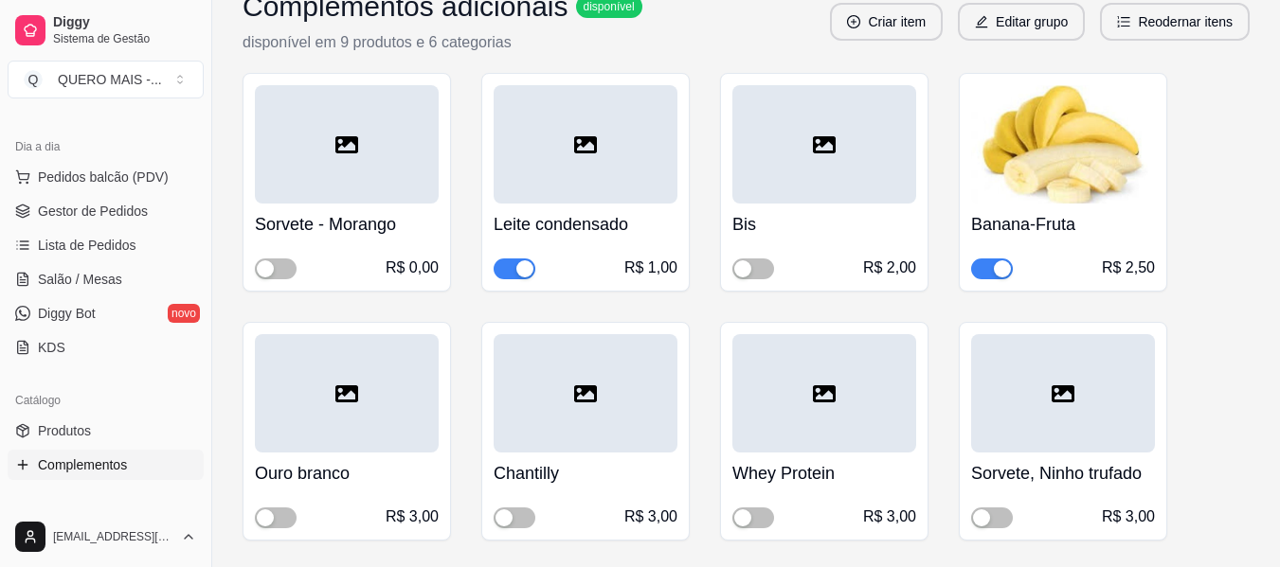
click at [1000, 272] on div "button" at bounding box center [1002, 269] width 17 height 17
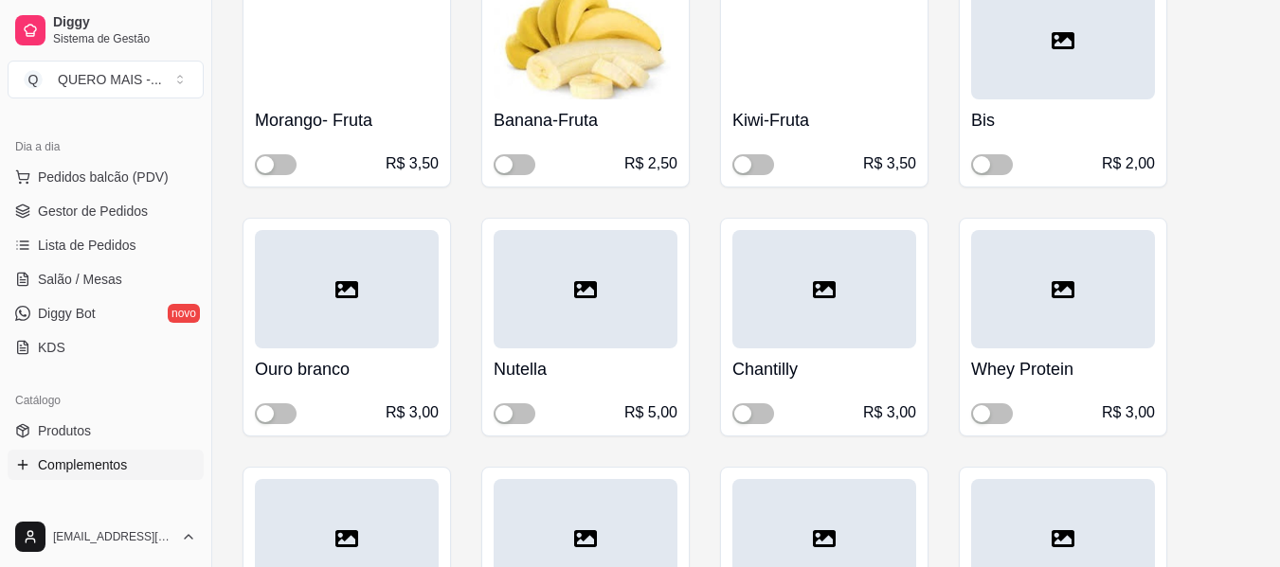
scroll to position [284, 0]
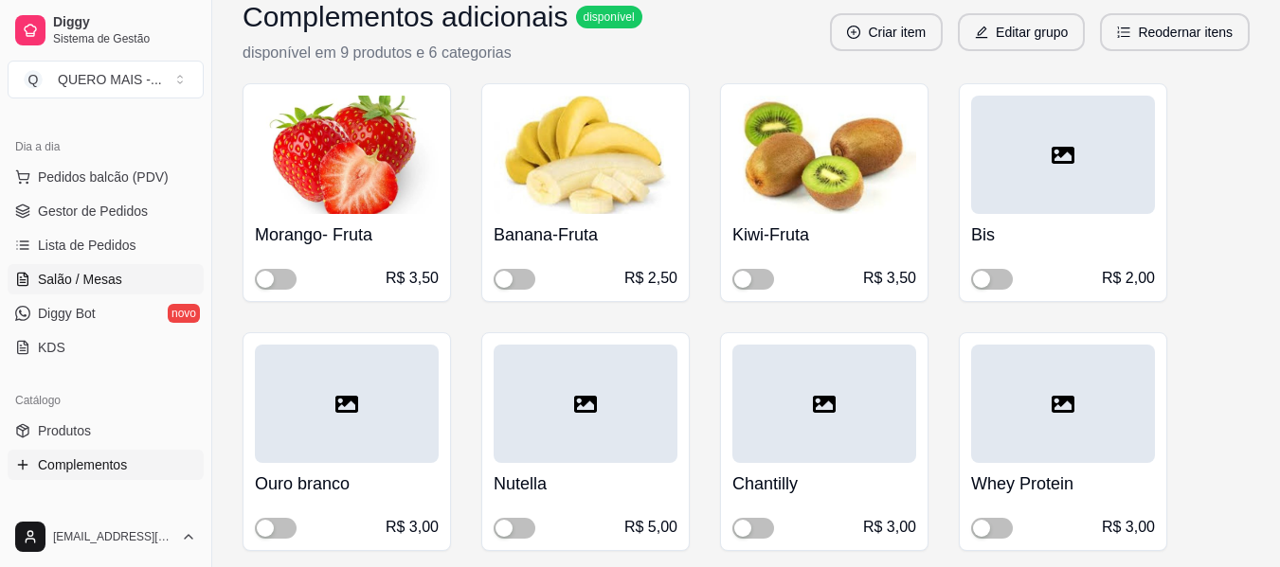
click at [49, 280] on span "Salão / Mesas" at bounding box center [80, 279] width 84 height 19
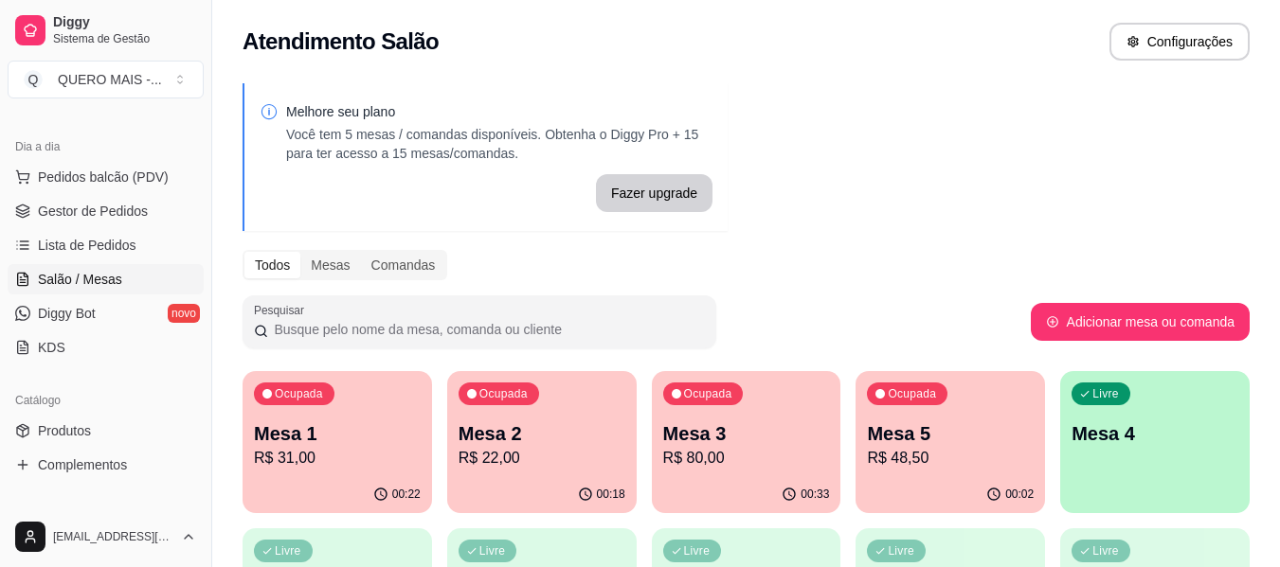
click at [922, 428] on p "Mesa 5" at bounding box center [950, 434] width 167 height 27
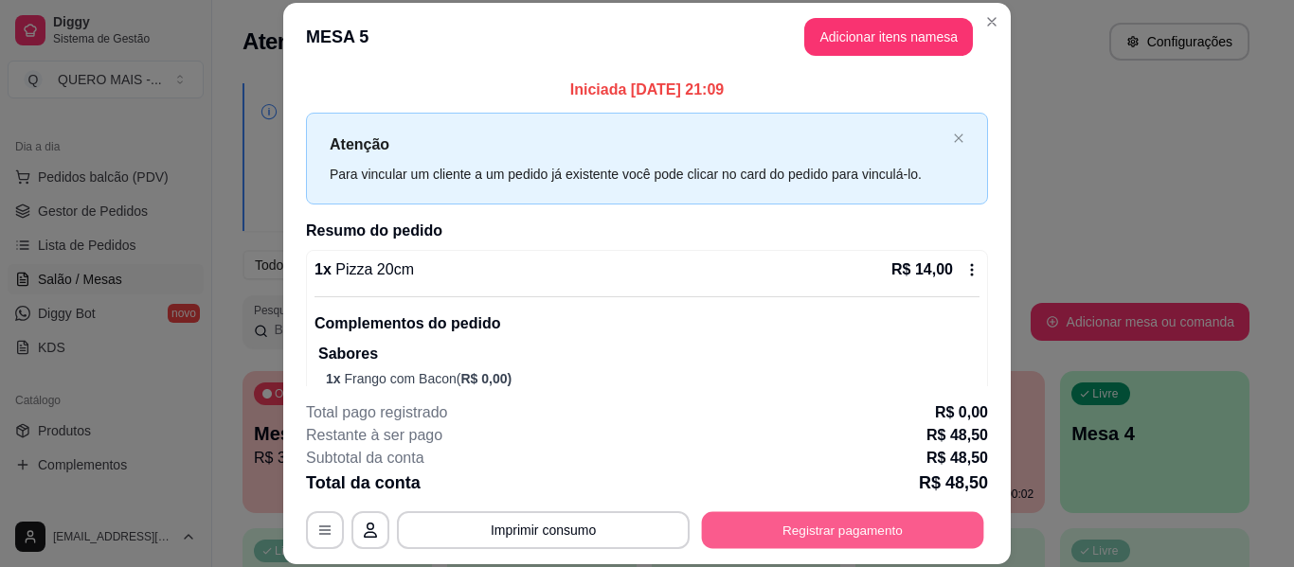
click at [823, 530] on button "Registrar pagamento" at bounding box center [843, 531] width 282 height 37
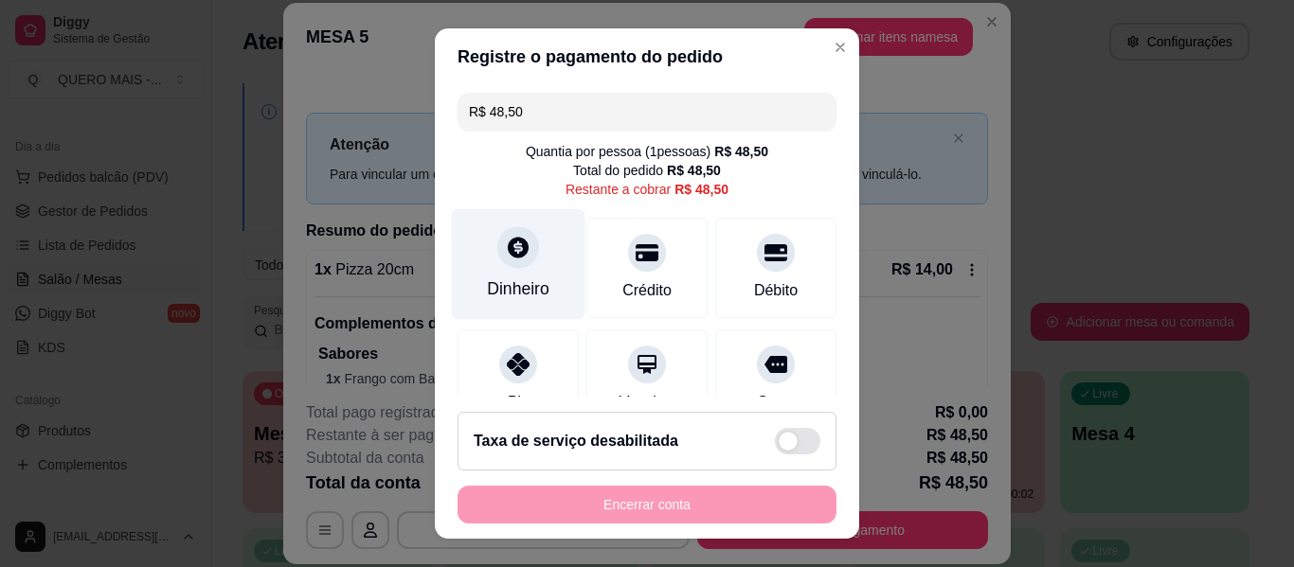
click at [487, 280] on div "Dinheiro" at bounding box center [518, 289] width 63 height 25
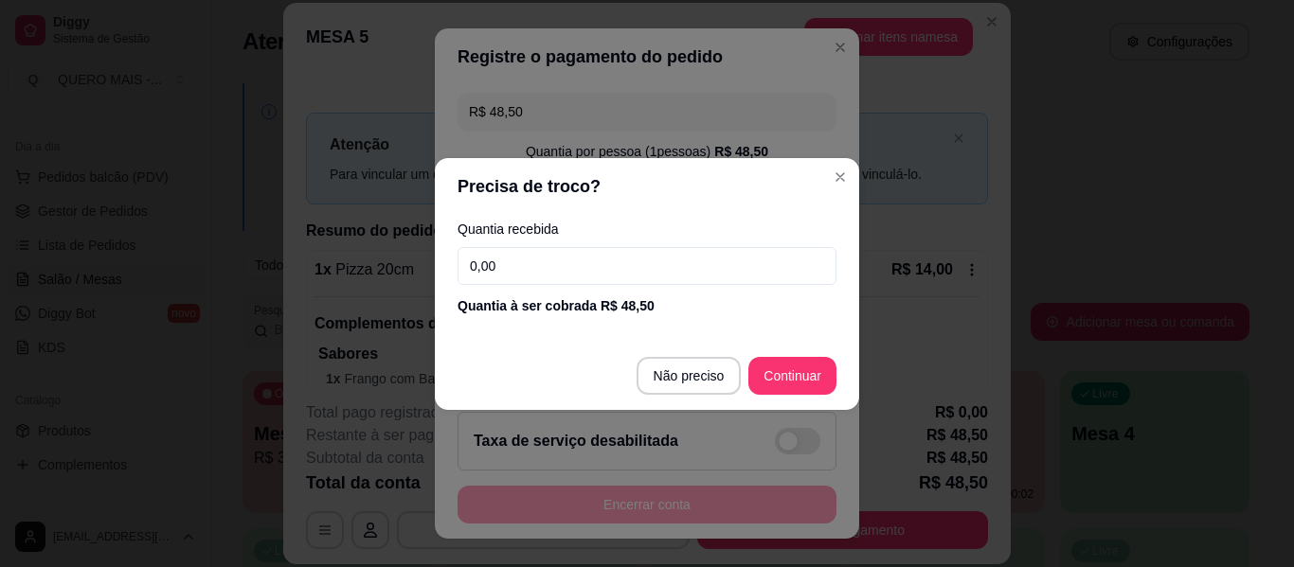
click at [523, 249] on input "0,00" at bounding box center [647, 266] width 379 height 38
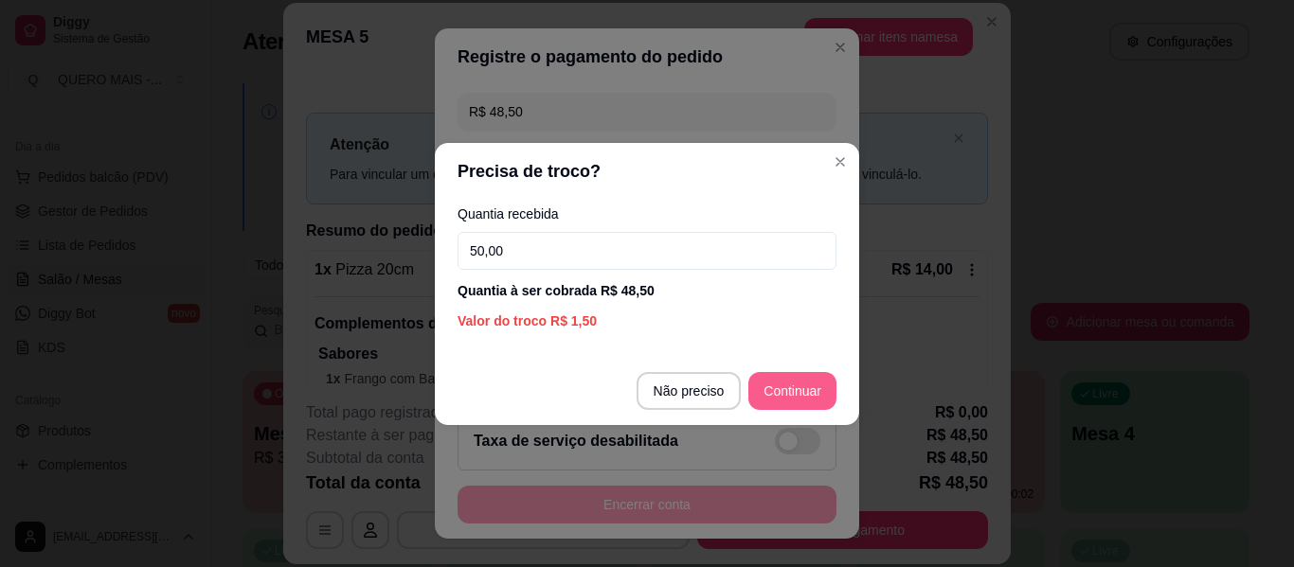
type input "50,00"
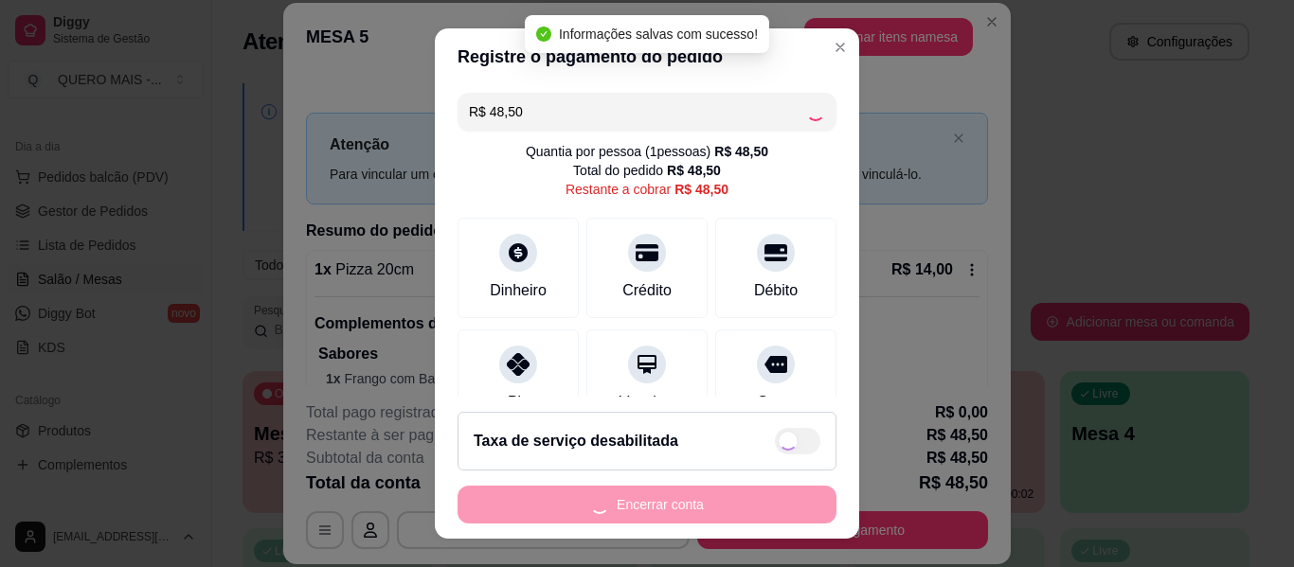
type input "R$ 0,00"
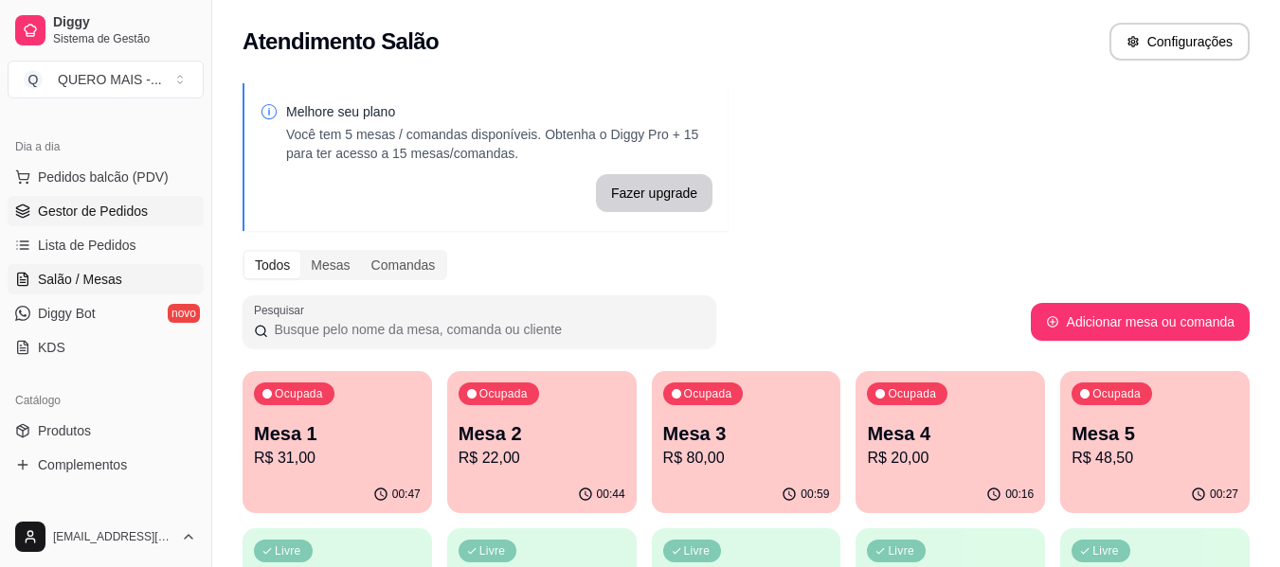
click at [153, 206] on link "Gestor de Pedidos" at bounding box center [106, 211] width 196 height 30
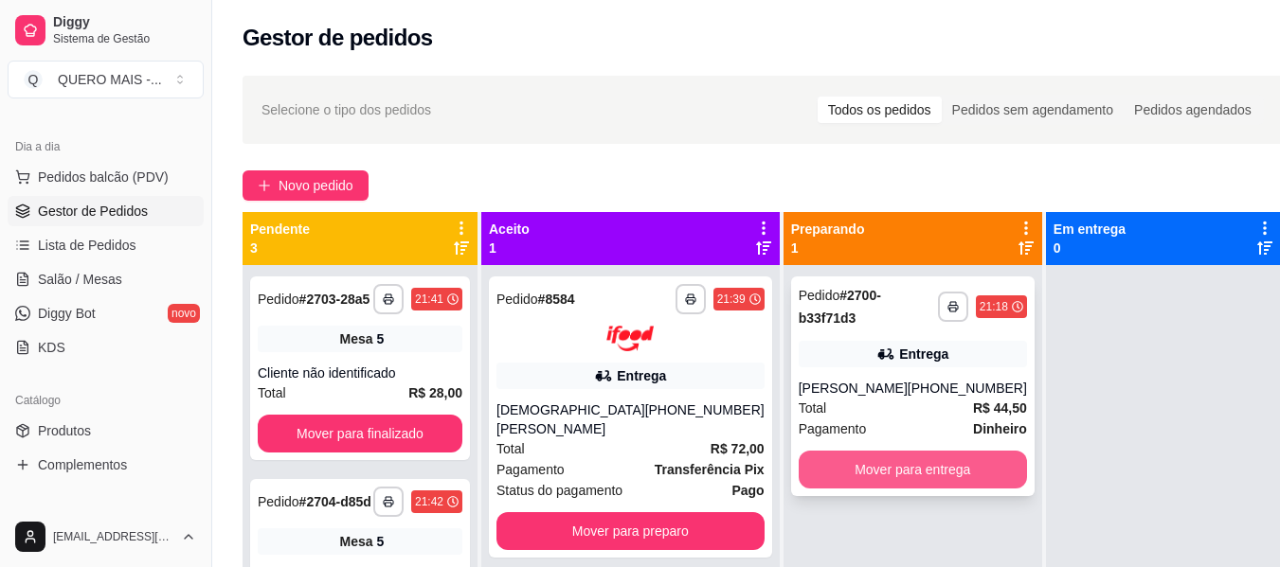
click at [845, 480] on button "Mover para entrega" at bounding box center [913, 470] width 228 height 38
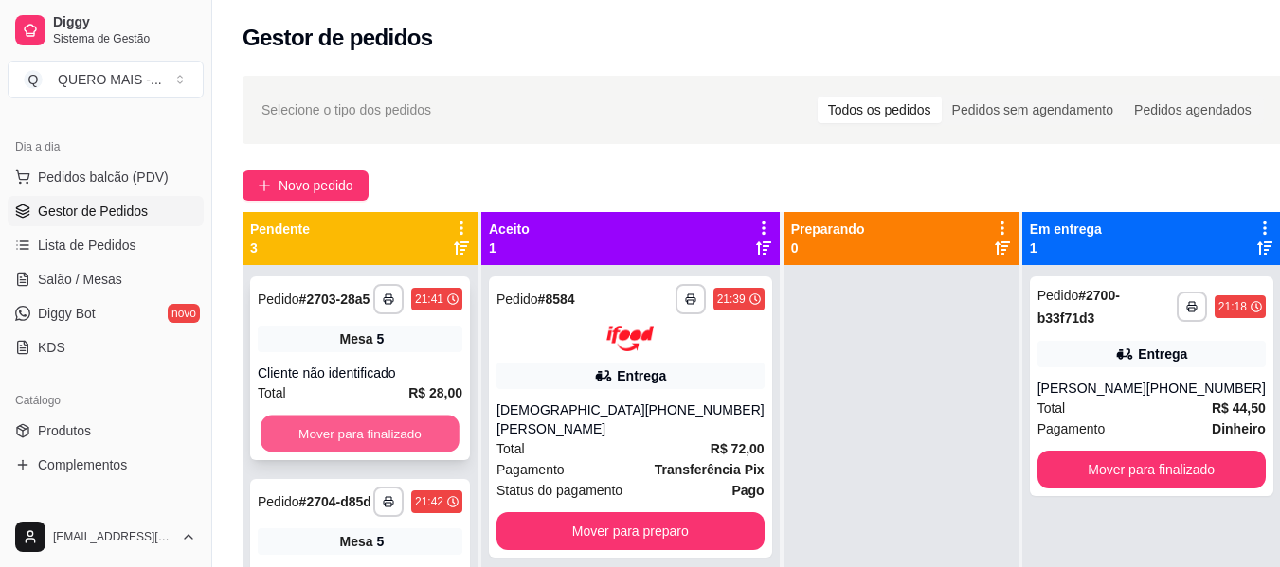
click at [349, 440] on button "Mover para finalizado" at bounding box center [360, 434] width 199 height 37
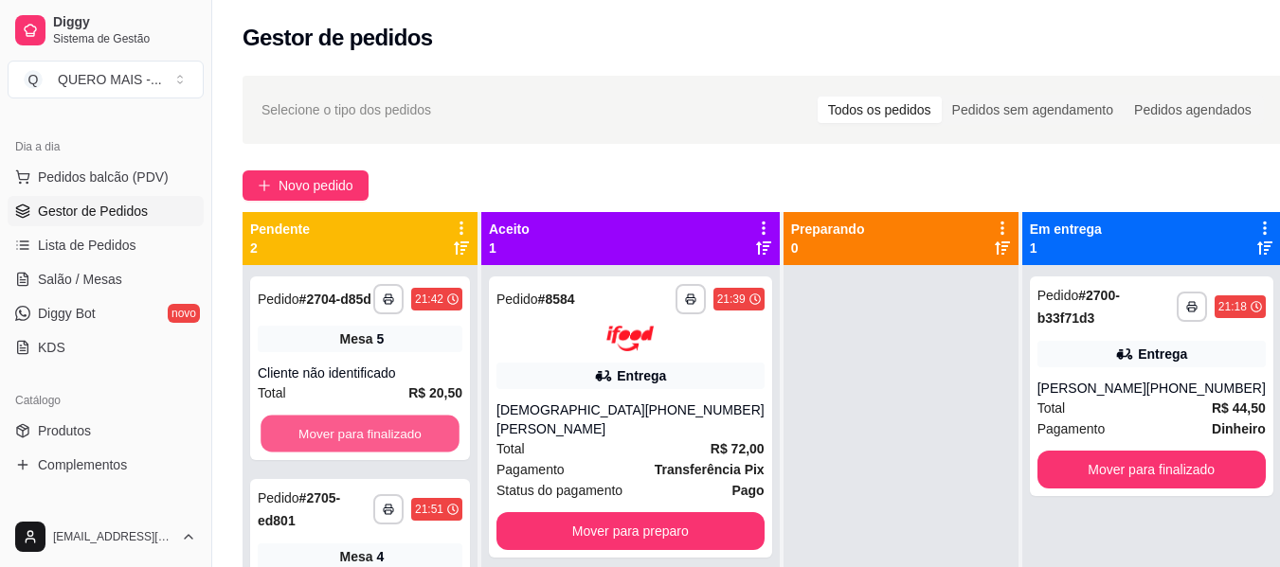
click at [349, 440] on button "Mover para finalizado" at bounding box center [360, 434] width 199 height 37
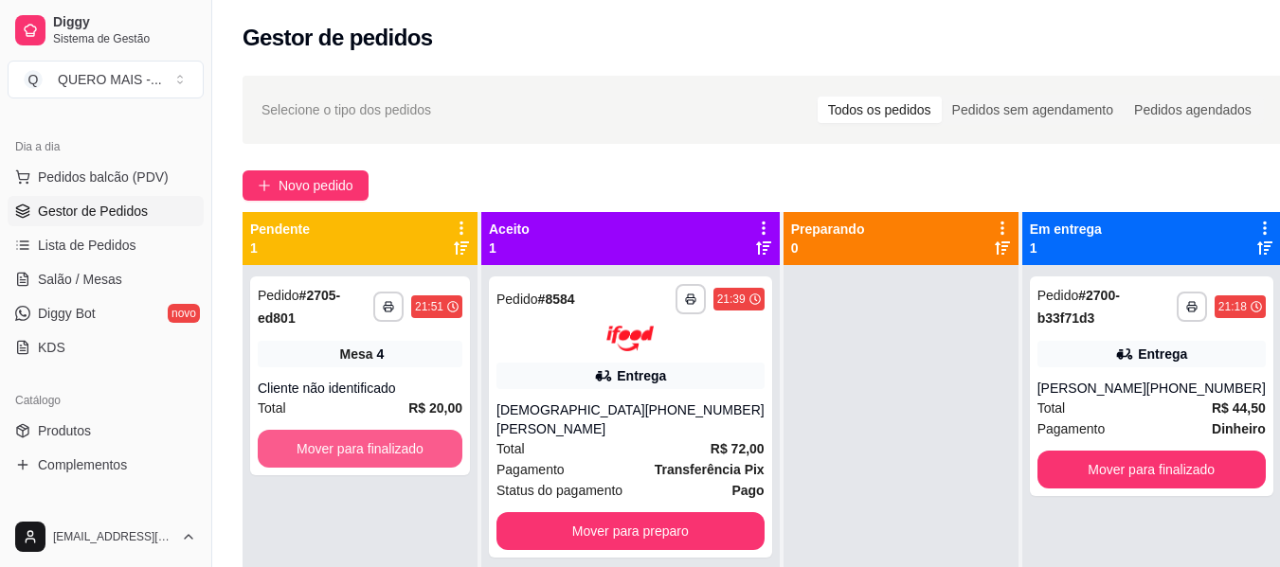
click at [349, 441] on button "Mover para finalizado" at bounding box center [360, 449] width 205 height 38
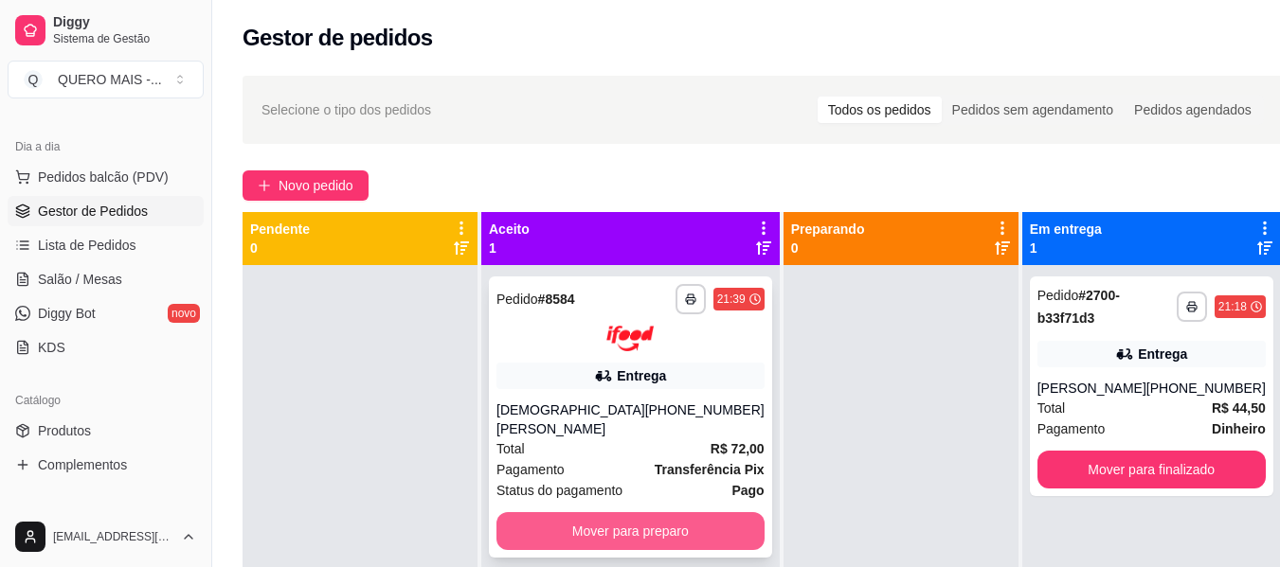
click at [696, 513] on button "Mover para preparo" at bounding box center [630, 532] width 268 height 38
